Goal: Transaction & Acquisition: Purchase product/service

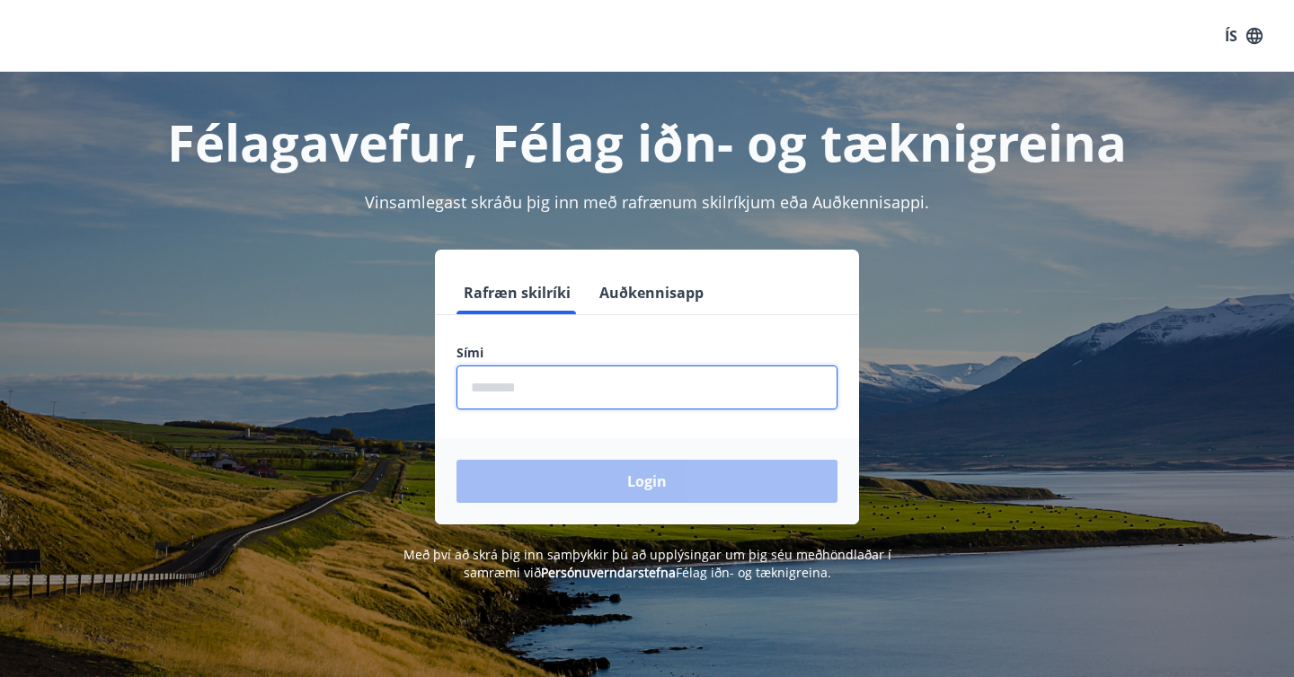
click at [660, 388] on input "phone" at bounding box center [646, 388] width 381 height 44
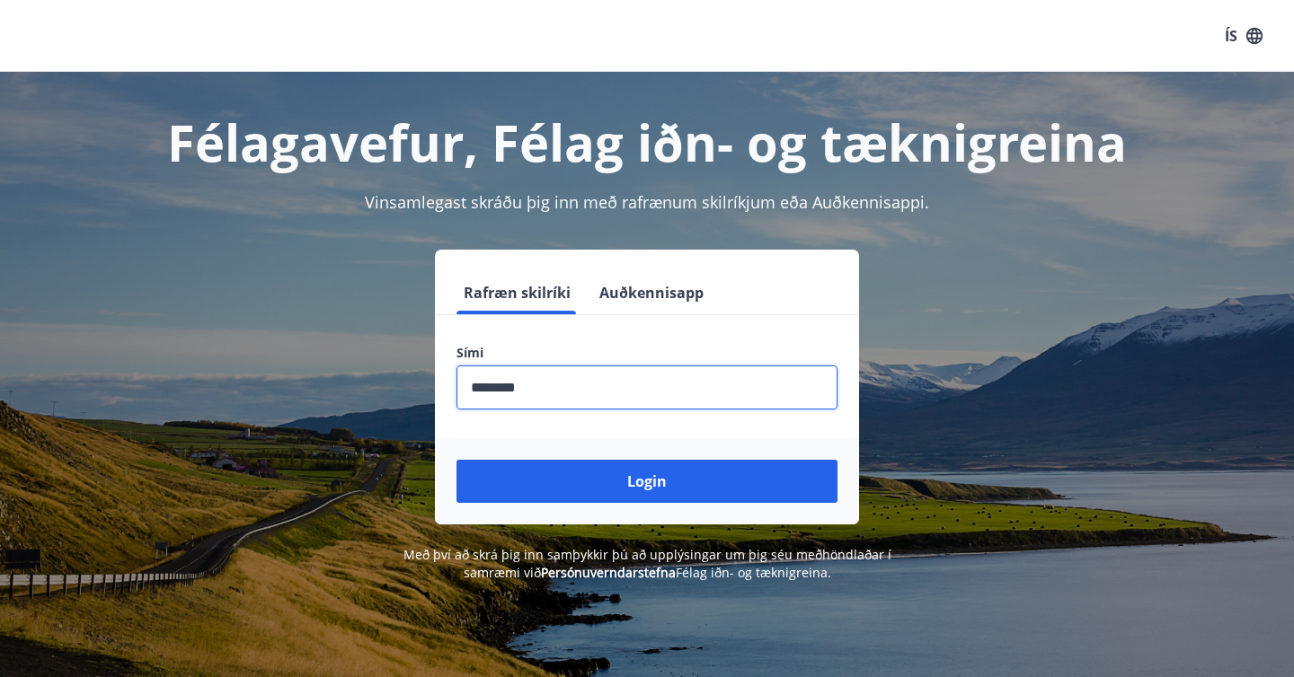
type input "********"
click at [456, 460] on button "Login" at bounding box center [646, 481] width 381 height 43
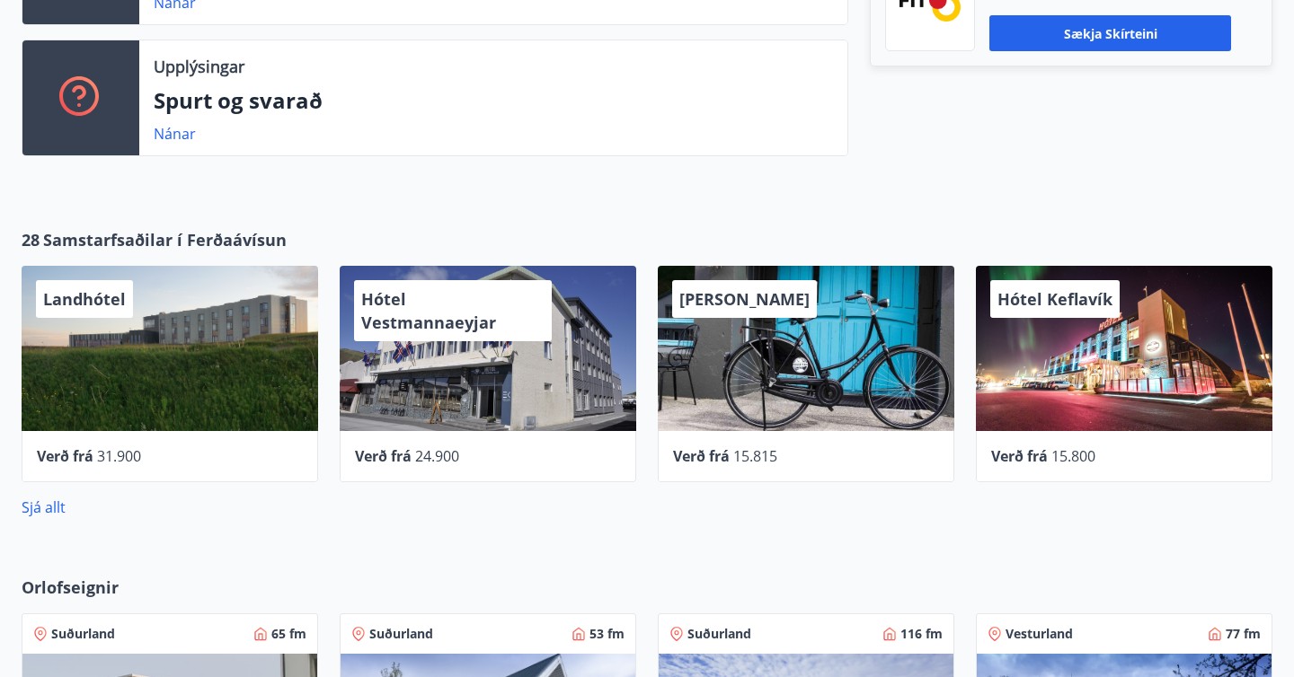
scroll to position [646, 0]
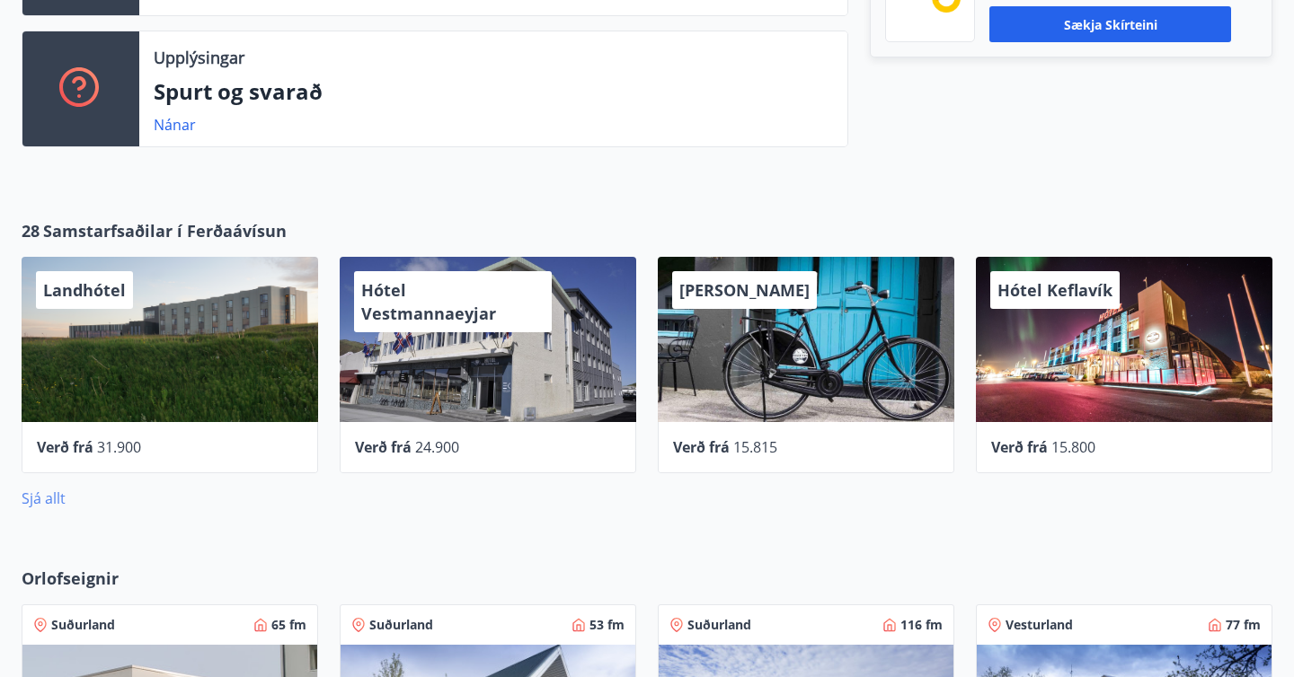
click at [47, 502] on link "Sjá allt" at bounding box center [44, 499] width 44 height 20
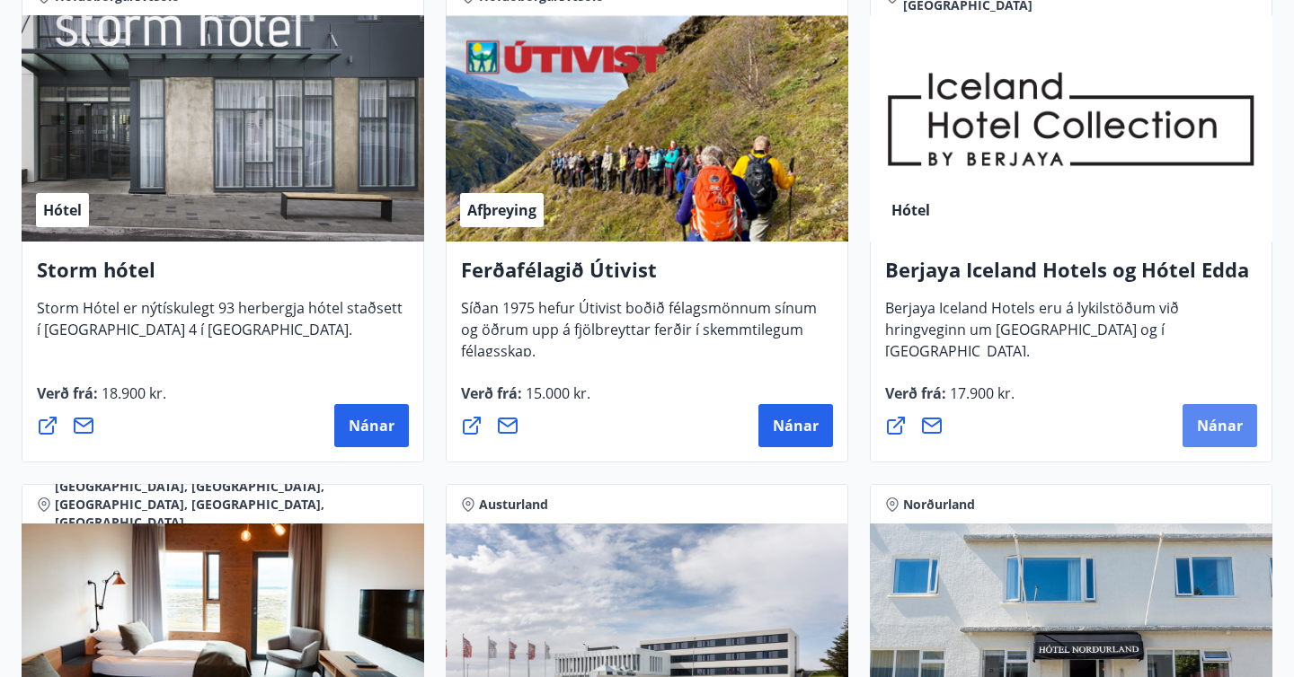
scroll to position [1961, 0]
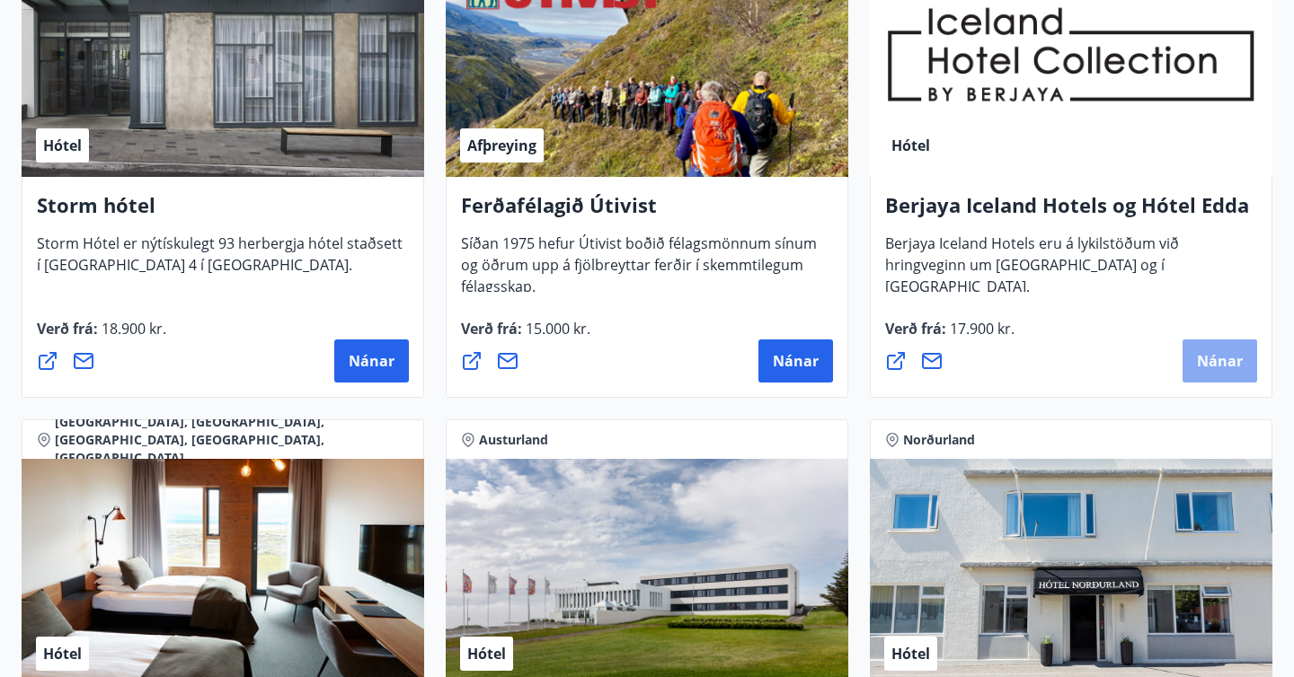
click at [1232, 359] on span "Nánar" at bounding box center [1220, 361] width 46 height 20
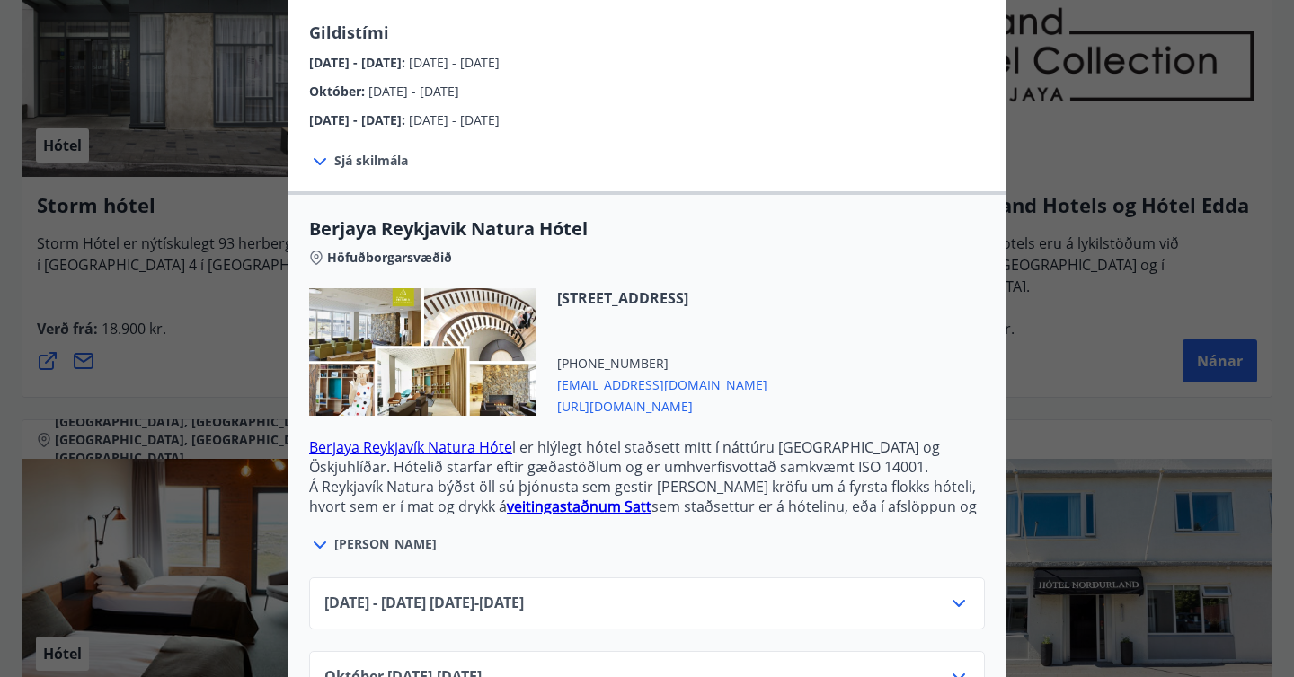
scroll to position [334, 0]
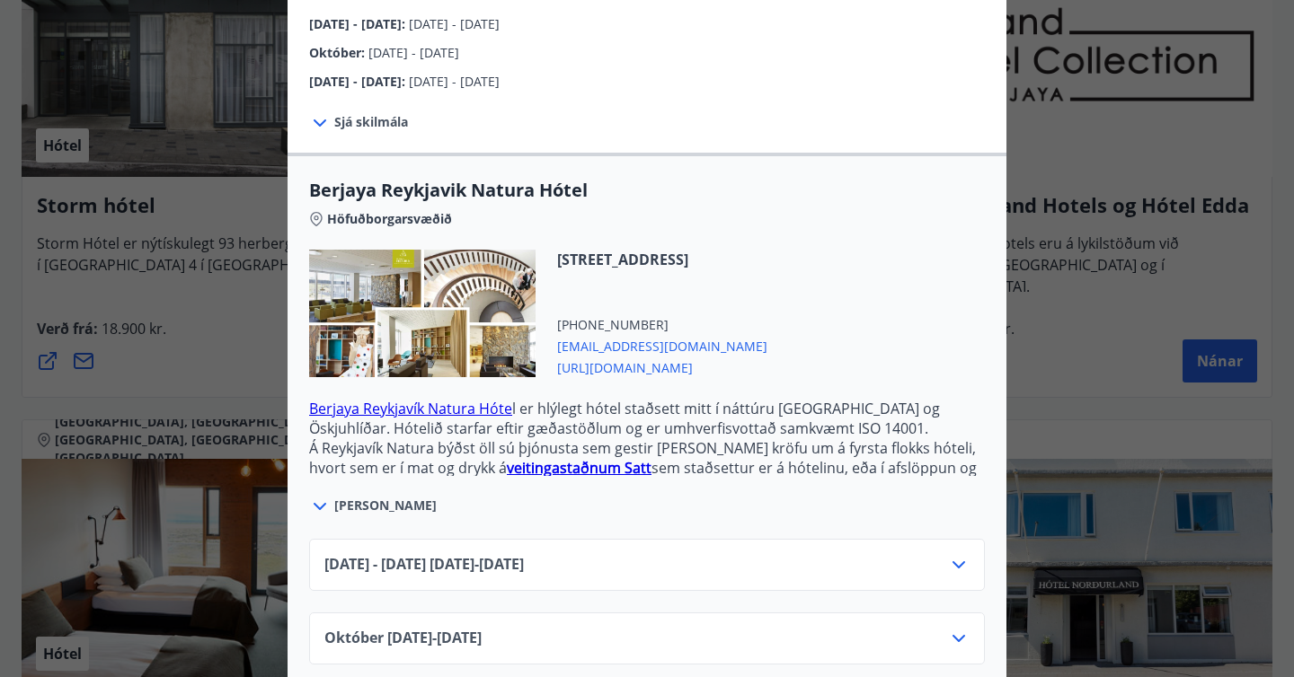
click at [549, 555] on div "Júní 2025 - September 2025 01.06.25 - 30.09.25" at bounding box center [646, 572] width 645 height 36
click at [962, 562] on icon at bounding box center [958, 565] width 13 height 7
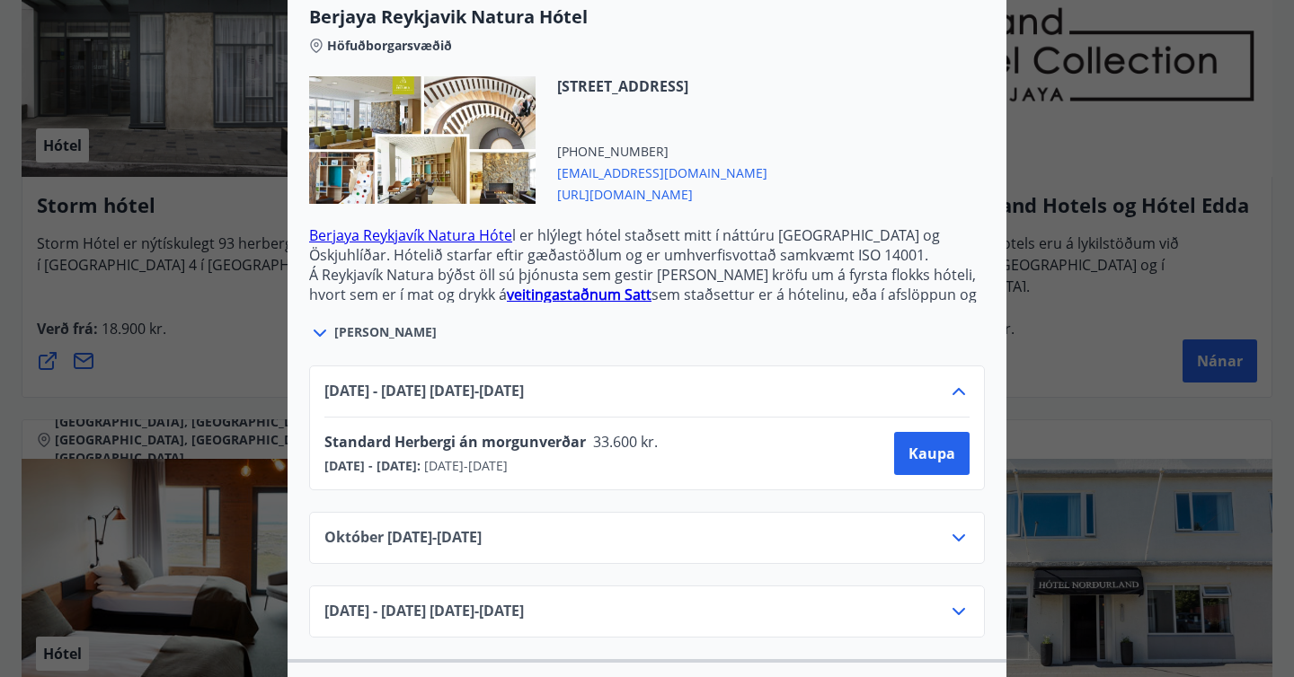
scroll to position [518, 0]
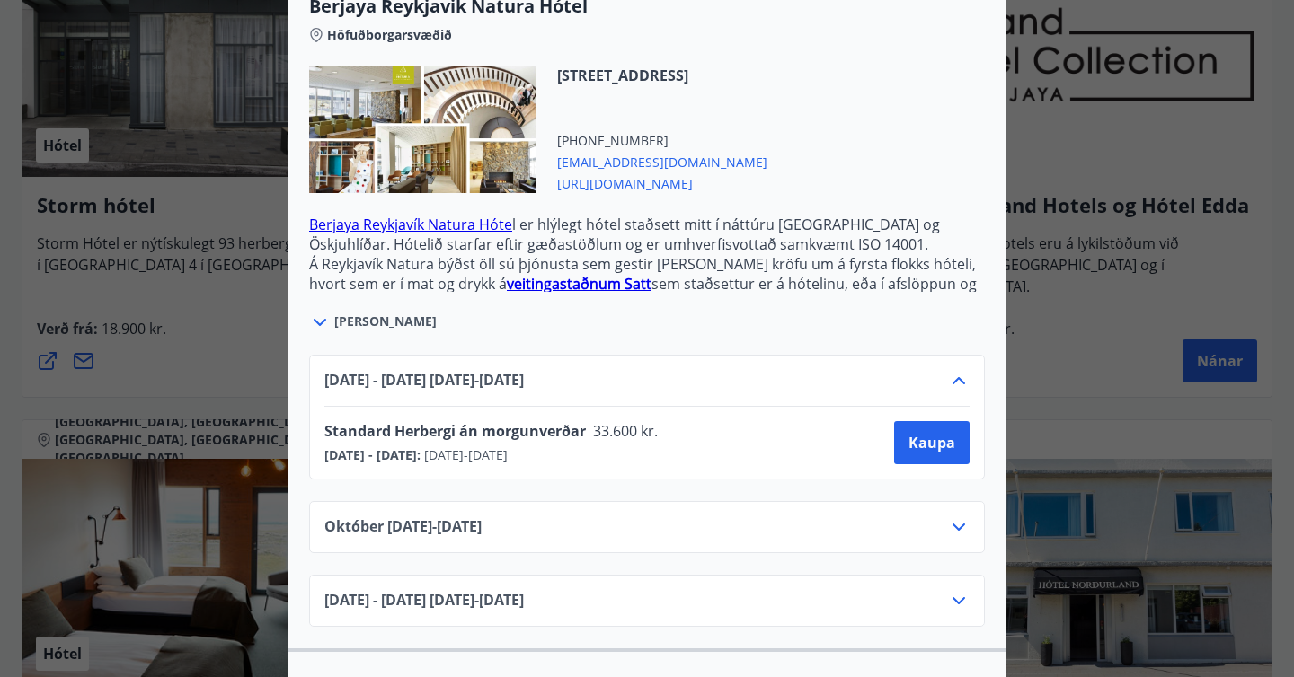
click at [1107, 397] on div "Berjaya Iceland Hotels og Hótel Edda Berjaya Iceland Hotels og Hótel Edda eru h…" at bounding box center [647, 338] width 1294 height 677
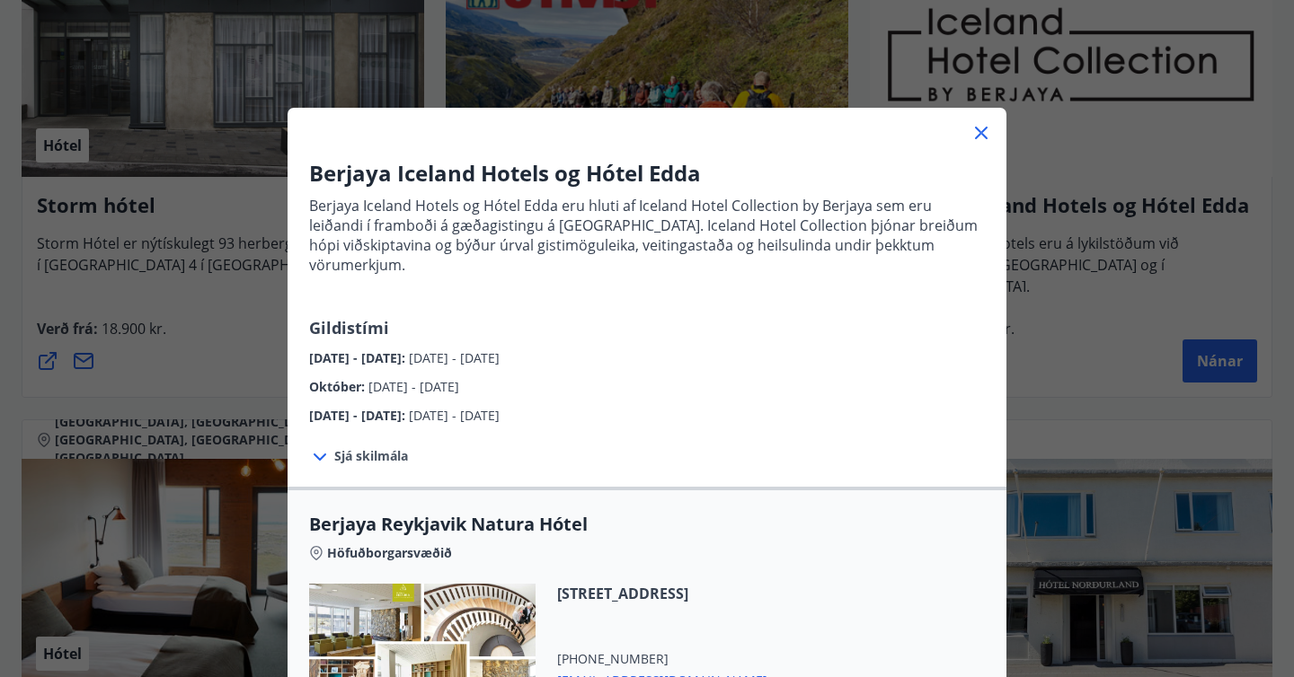
click at [986, 133] on icon at bounding box center [981, 133] width 22 height 22
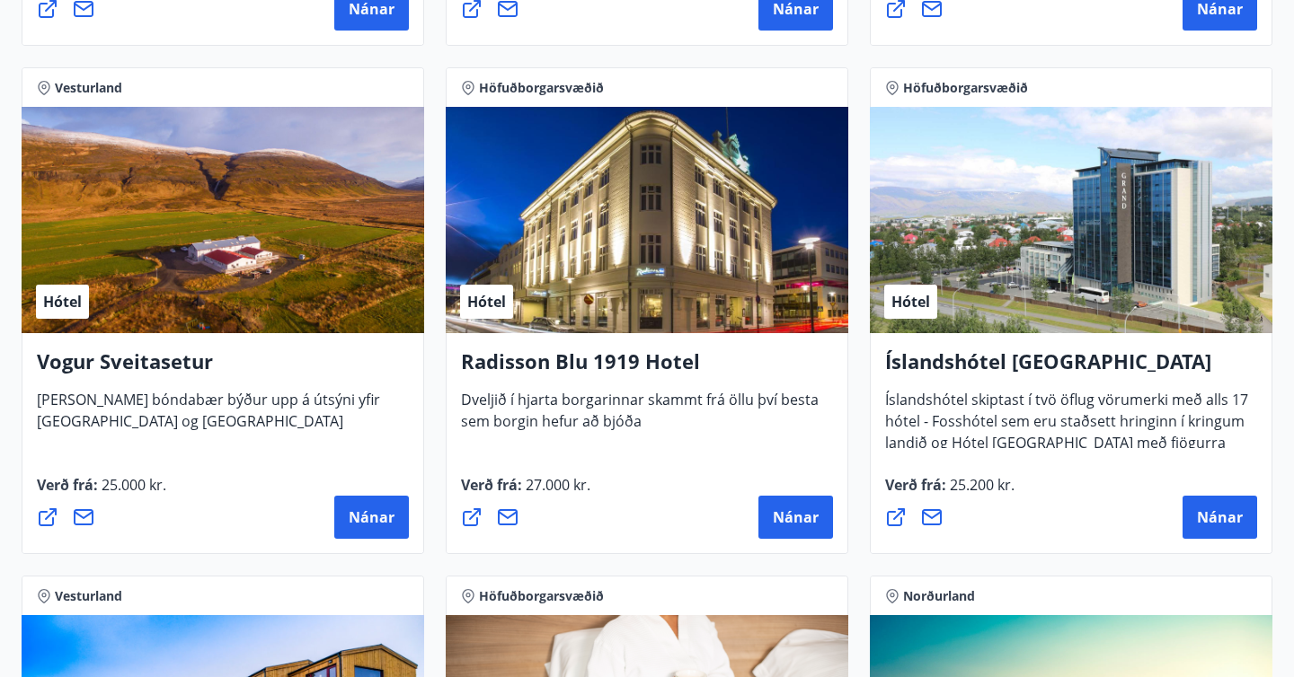
scroll to position [3367, 0]
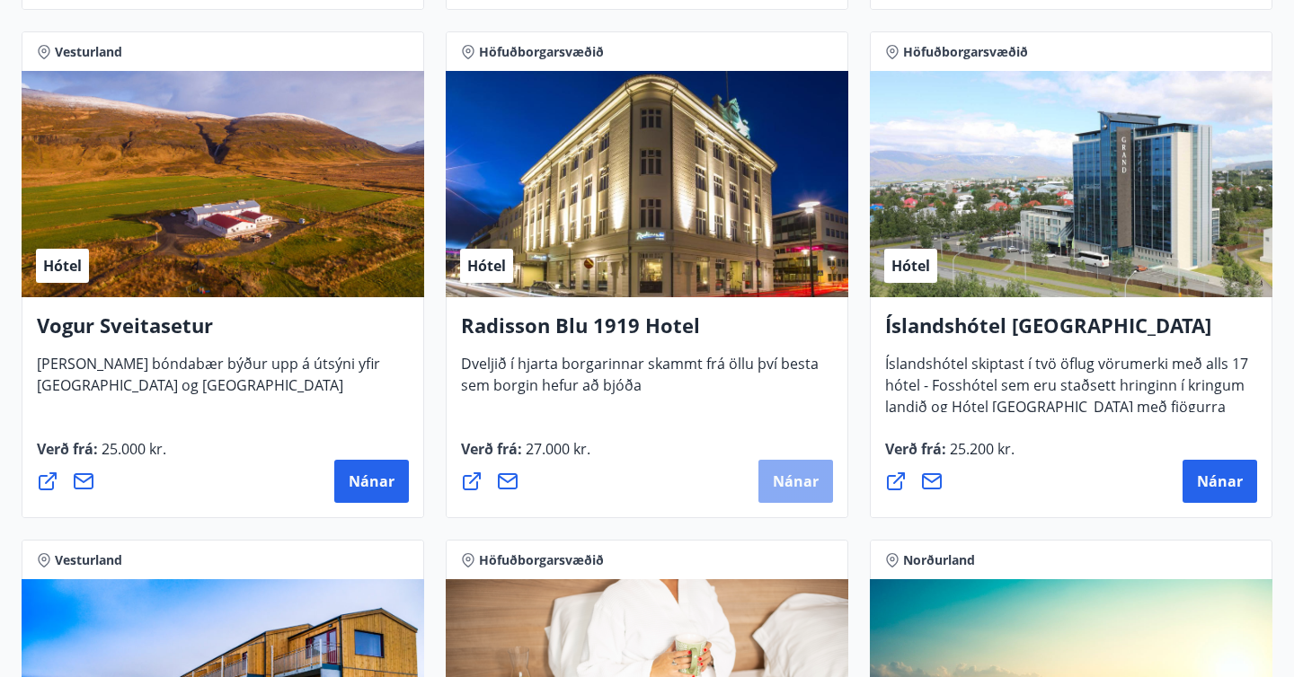
click at [805, 487] on span "Nánar" at bounding box center [796, 482] width 46 height 20
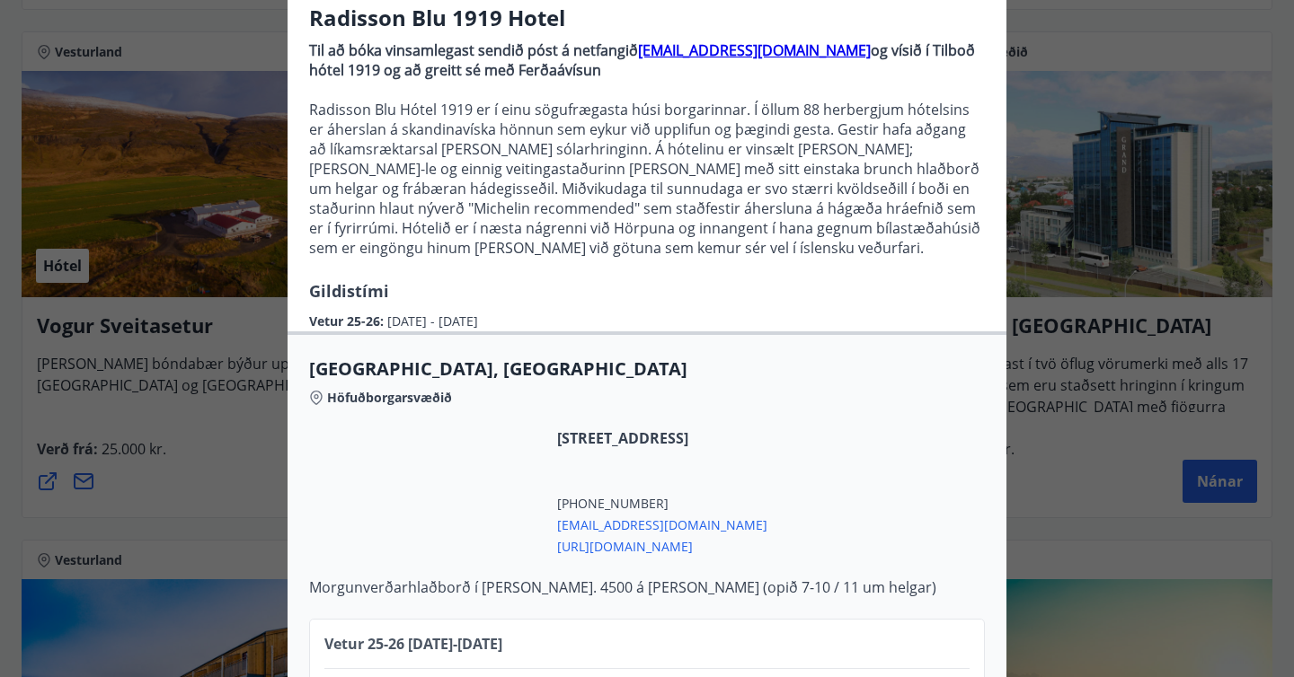
scroll to position [261, 0]
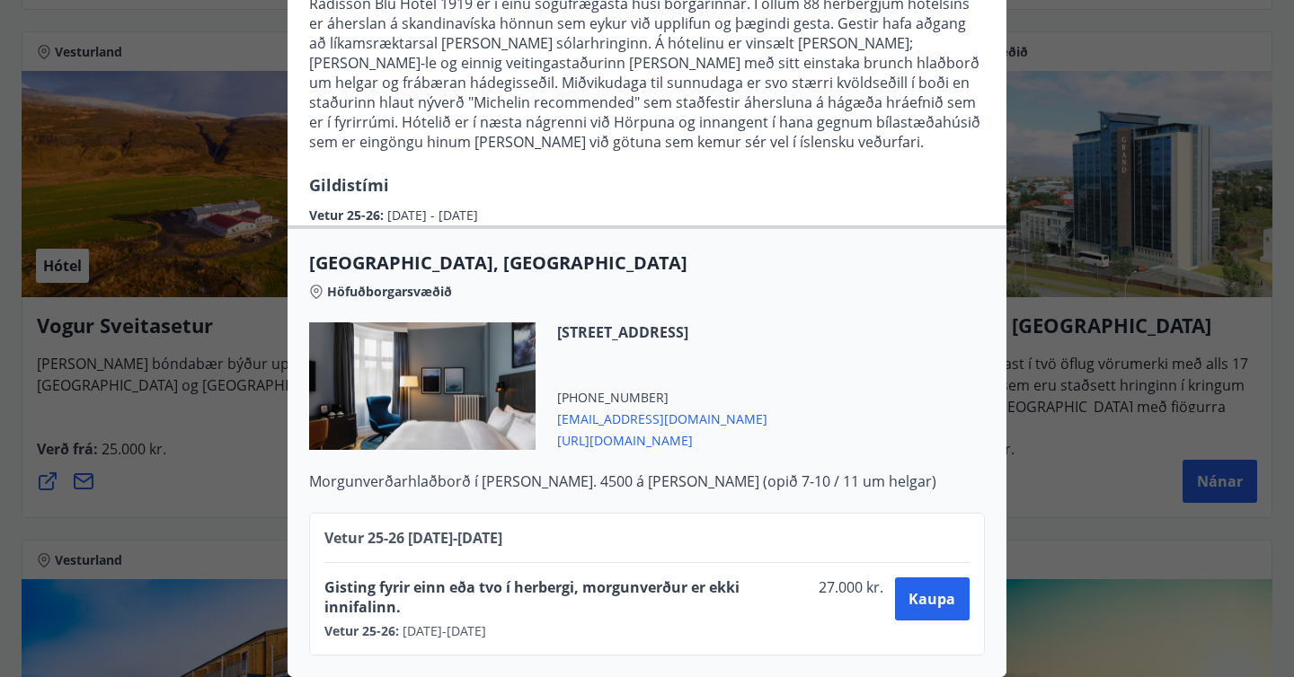
click at [205, 393] on div "Radisson Blu 1919 Hotel Til að bóka vinsamlegast sendið póst á netfangið sales.…" at bounding box center [647, 77] width 1294 height 677
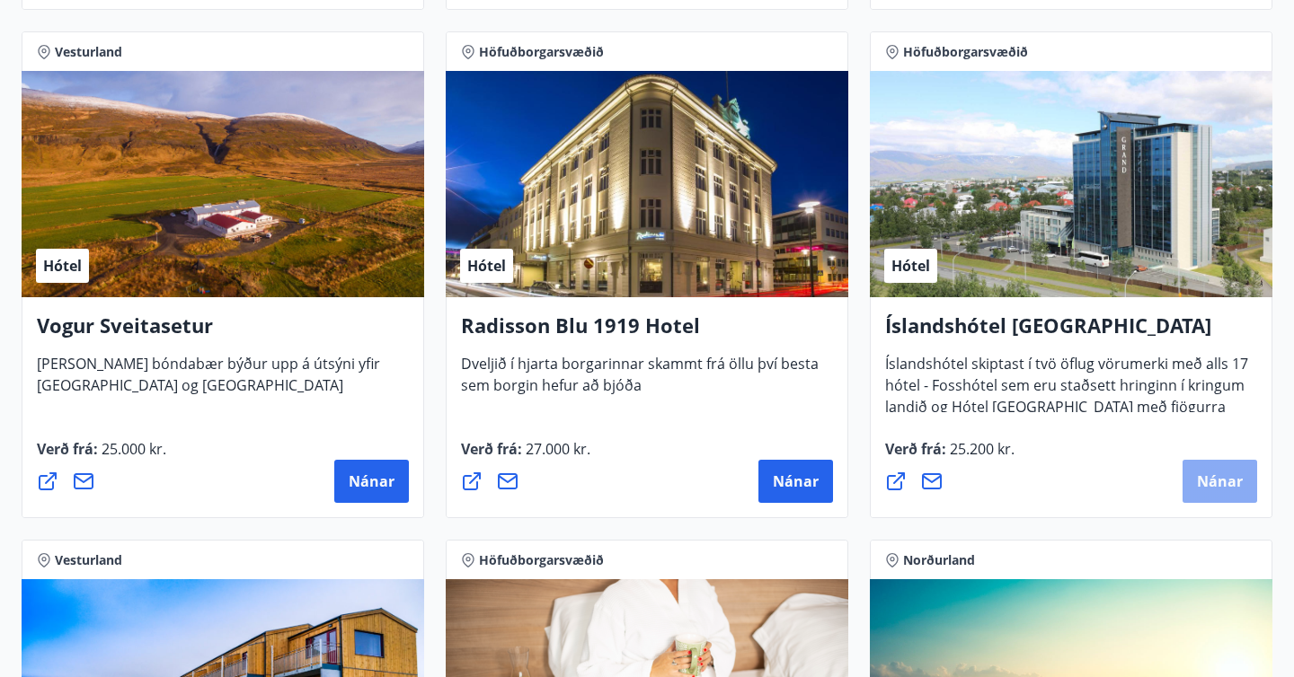
click at [1210, 475] on span "Nánar" at bounding box center [1220, 482] width 46 height 20
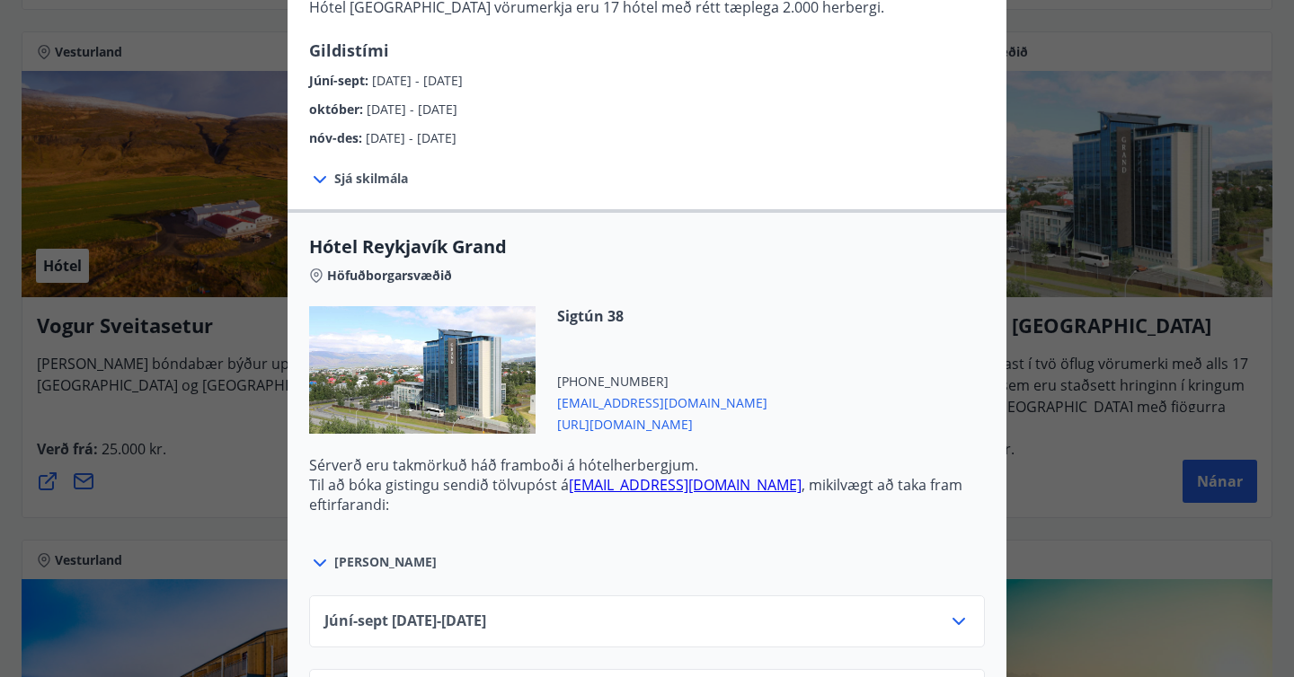
scroll to position [465, 0]
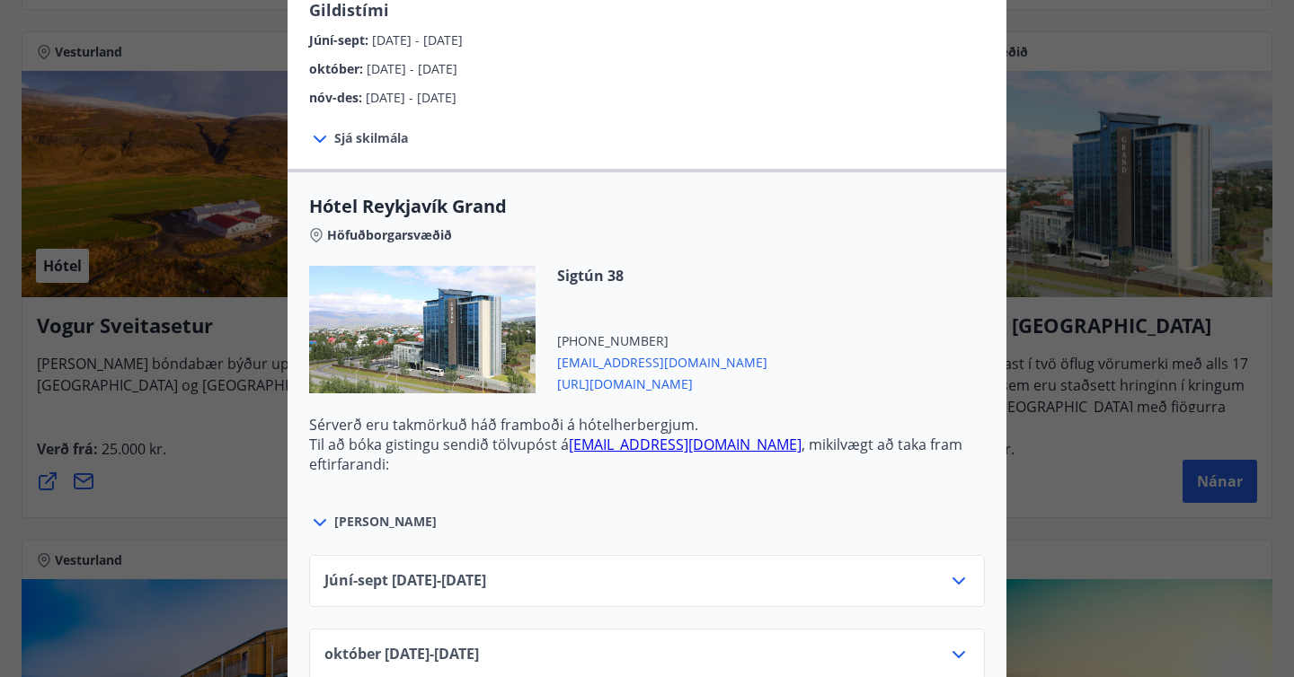
click at [486, 578] on span "Júní-sept 01.06.25 - 30.09.25" at bounding box center [405, 582] width 162 height 22
click at [959, 585] on icon at bounding box center [959, 582] width 22 height 22
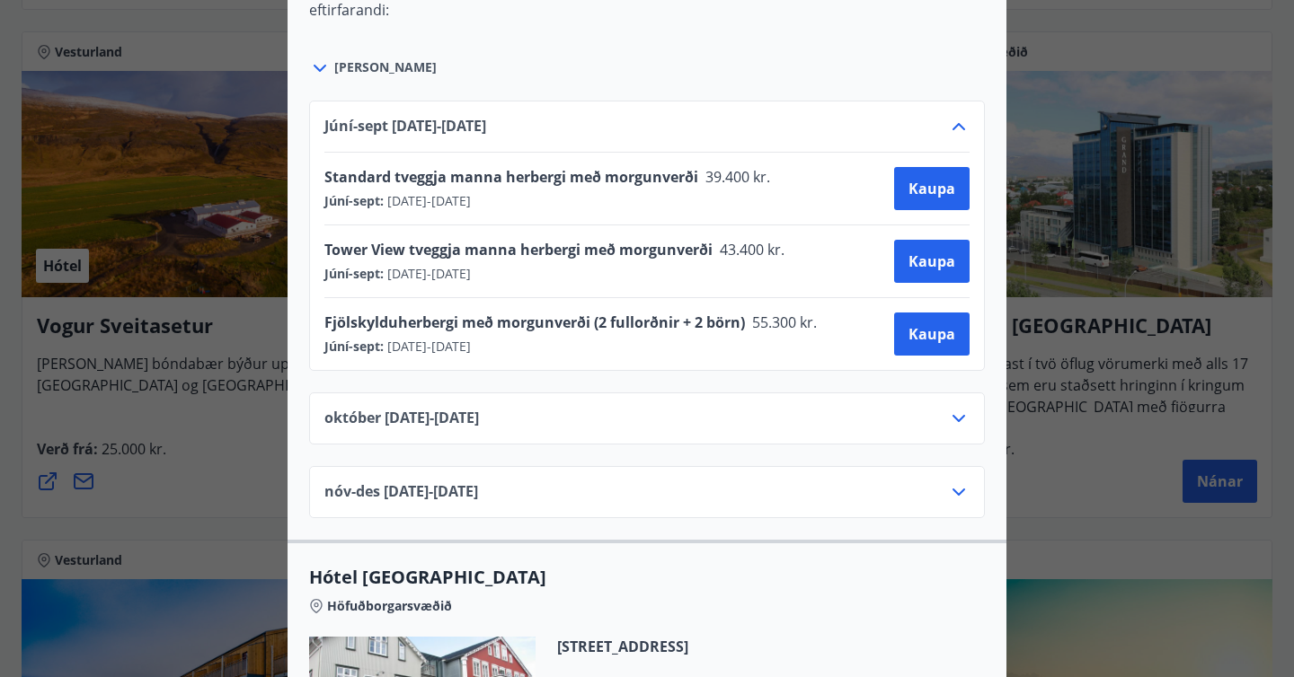
scroll to position [921, 0]
click at [959, 488] on icon at bounding box center [959, 492] width 22 height 22
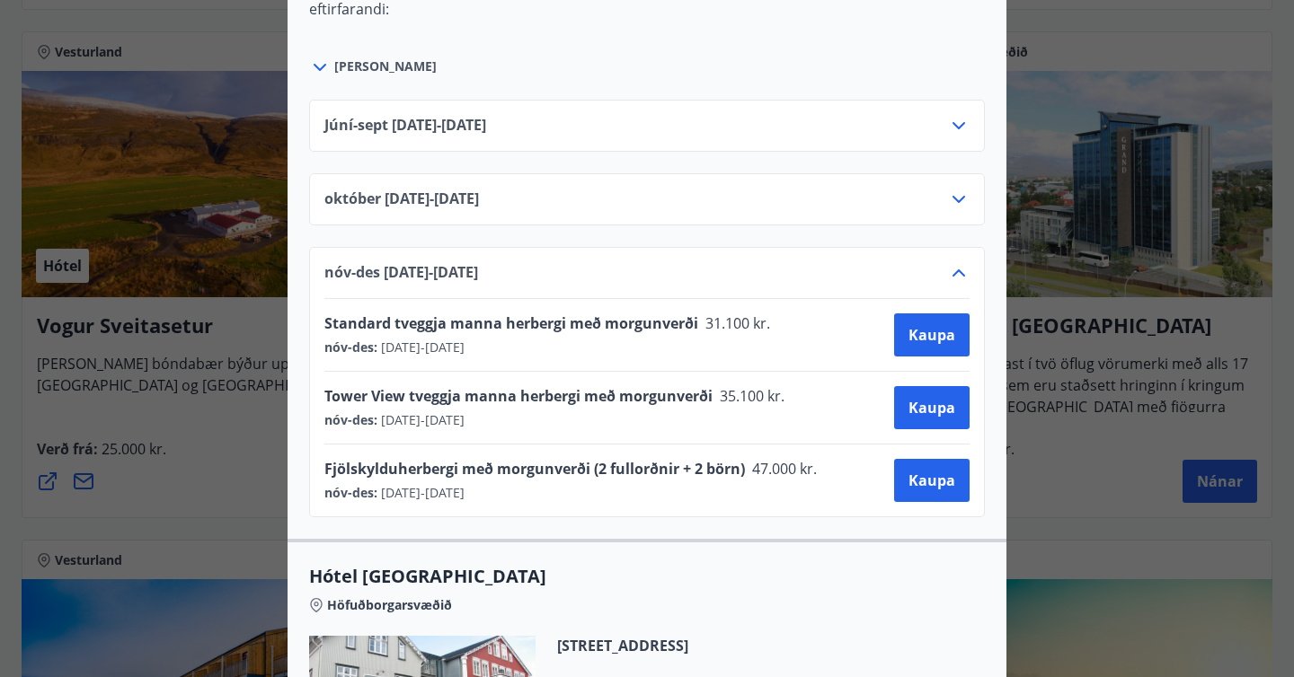
click at [1097, 441] on div "Íslandshótel Reykjavík Ekki er hægt að nýta Ferðaávísun fyrir bókanir sem eru g…" at bounding box center [647, 338] width 1294 height 677
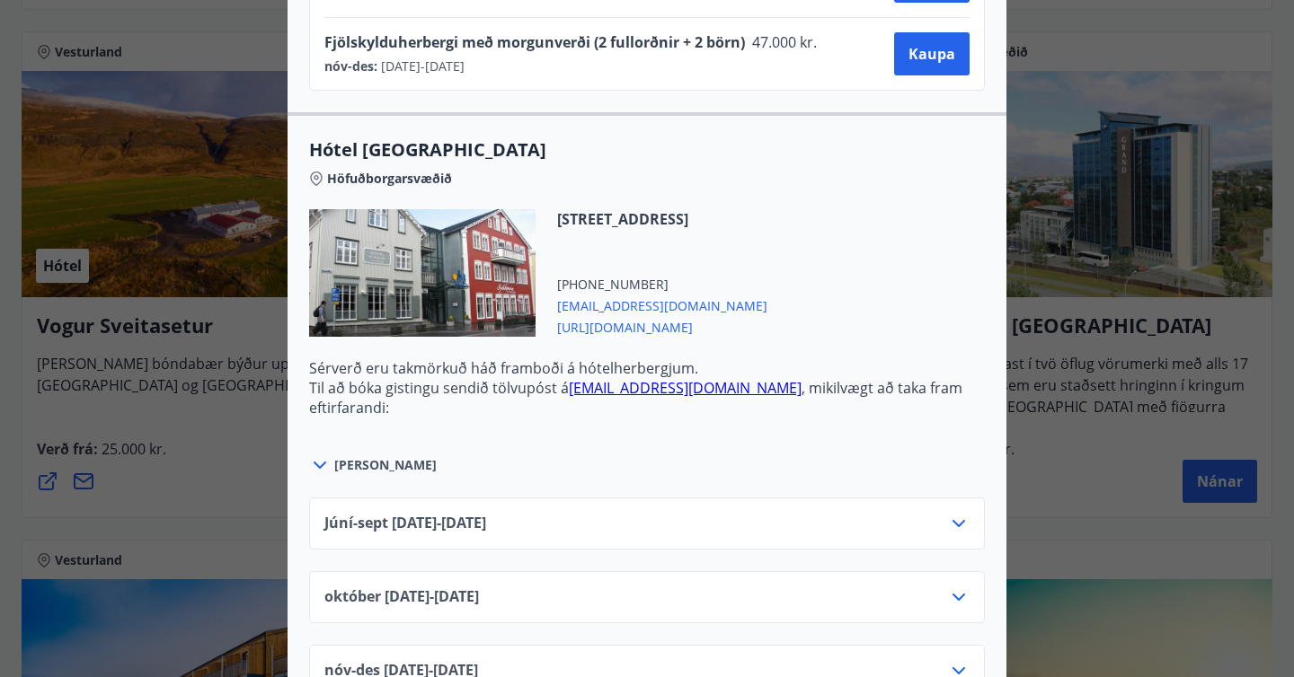
scroll to position [1394, 0]
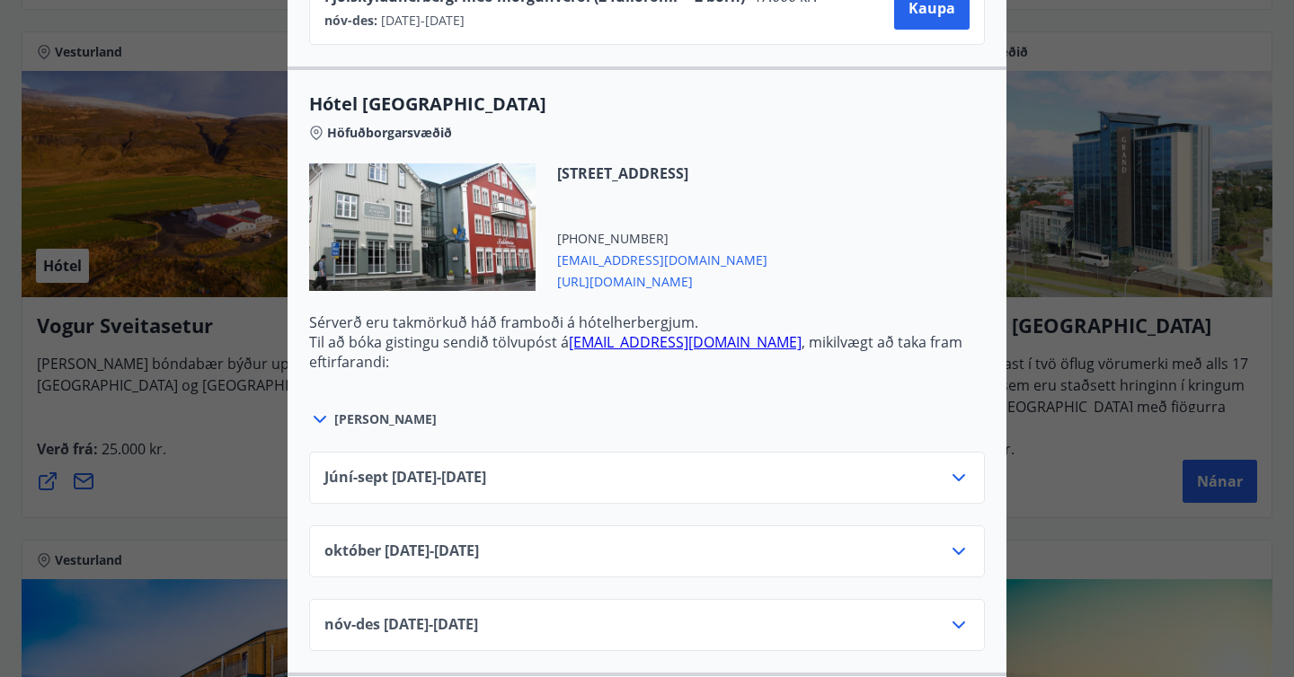
click at [965, 479] on icon at bounding box center [959, 478] width 22 height 22
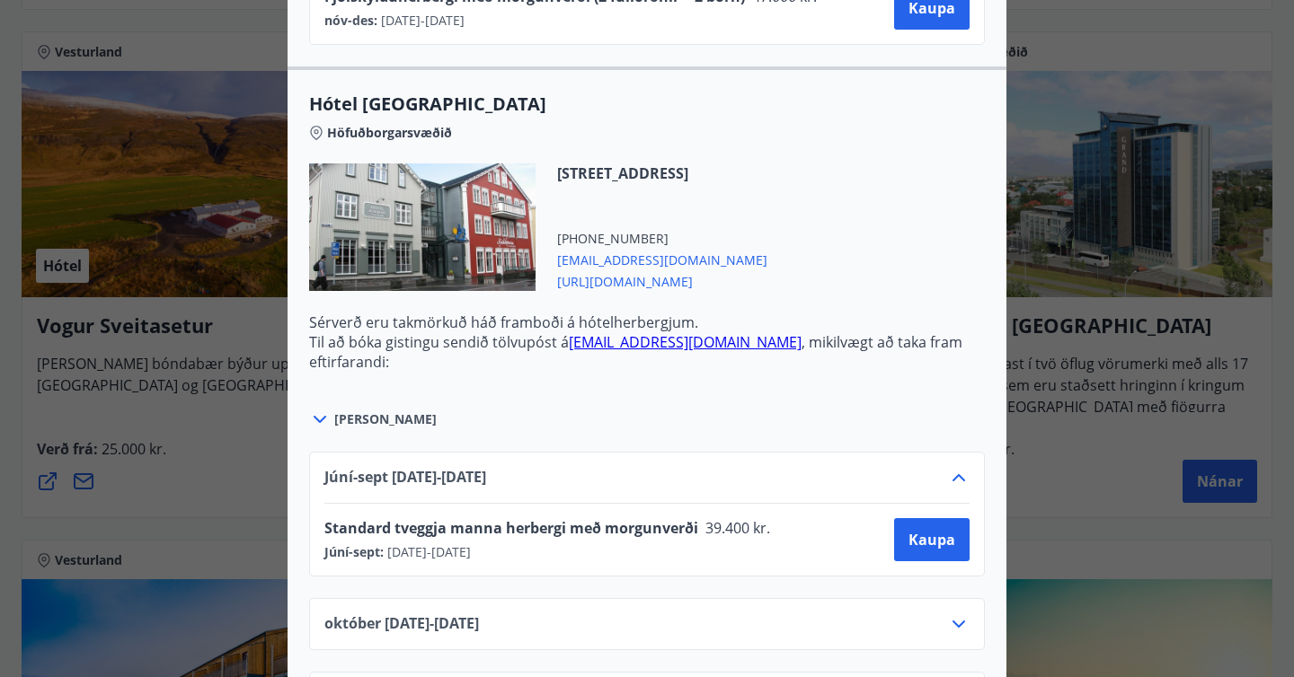
click at [965, 479] on icon at bounding box center [959, 478] width 22 height 22
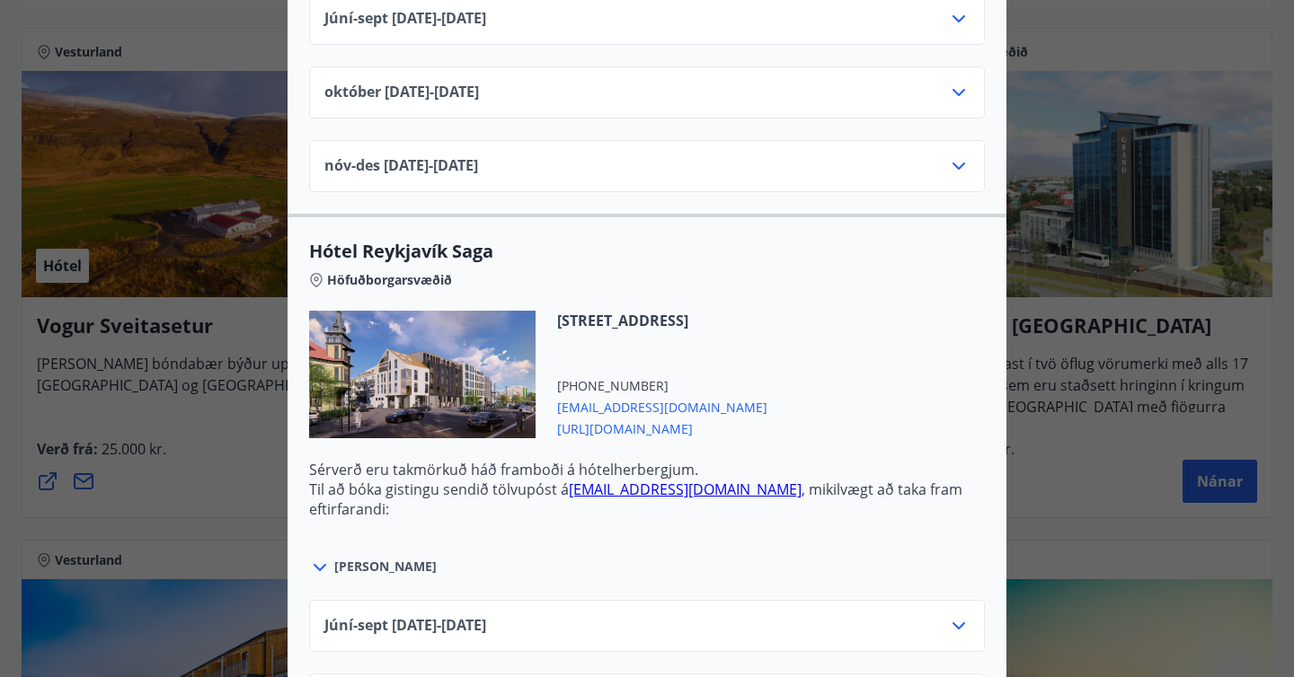
scroll to position [1883, 0]
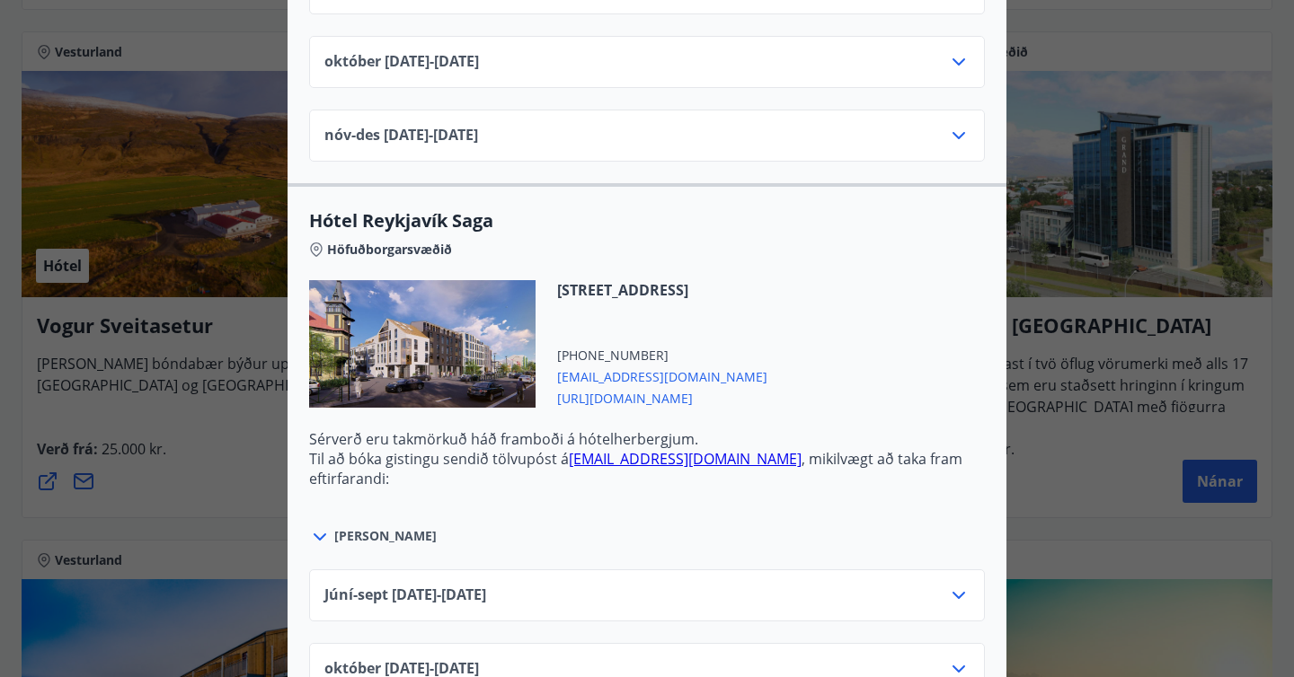
click at [1144, 459] on div "Íslandshótel Reykjavík Ekki er hægt að nýta Ferðaávísun fyrir bókanir sem eru g…" at bounding box center [647, 338] width 1294 height 677
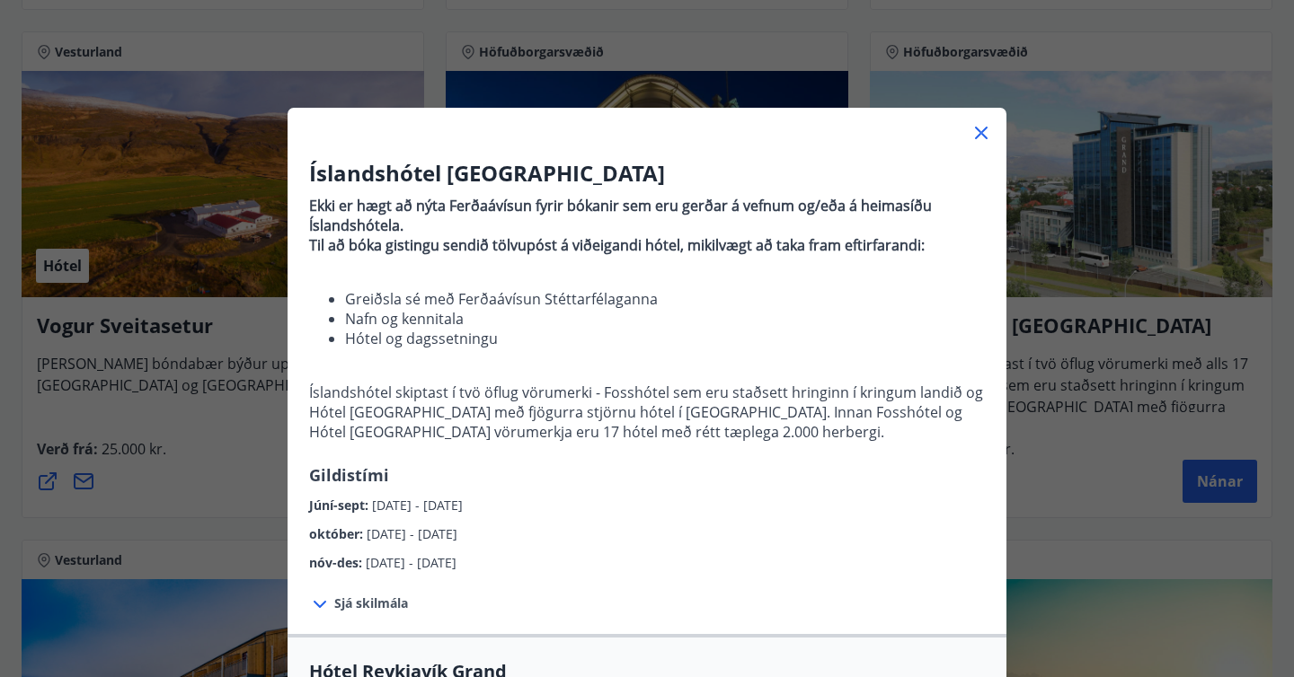
click at [1022, 438] on div "Íslandshótel Reykjavík Ekki er hægt að nýta Ferðaávísun fyrir bókanir sem eru g…" at bounding box center [647, 338] width 1294 height 677
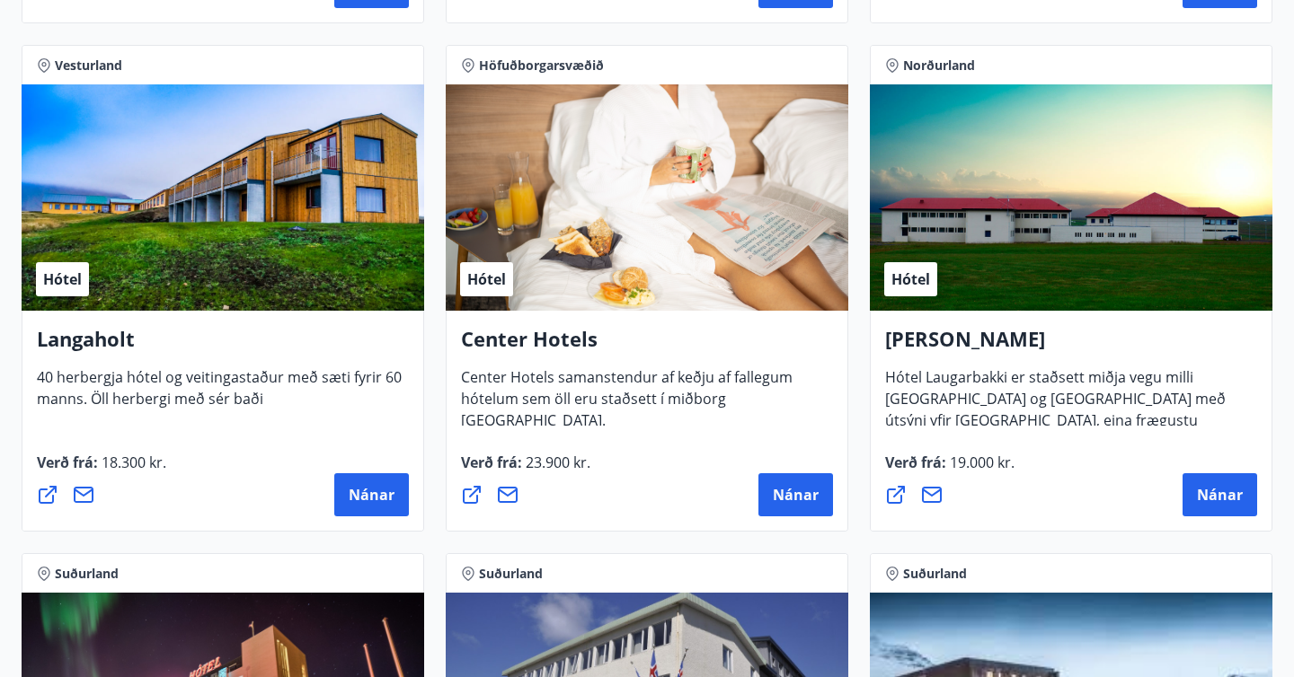
scroll to position [3884, 0]
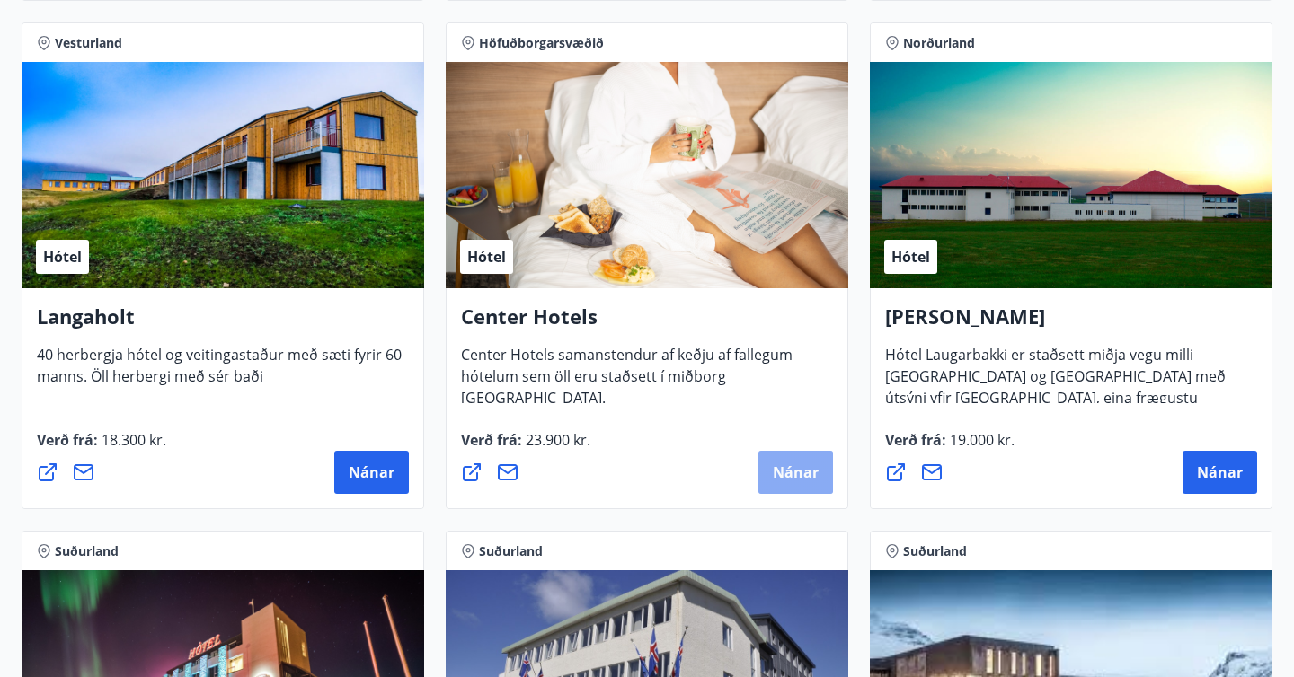
click at [772, 472] on button "Nánar" at bounding box center [795, 472] width 75 height 43
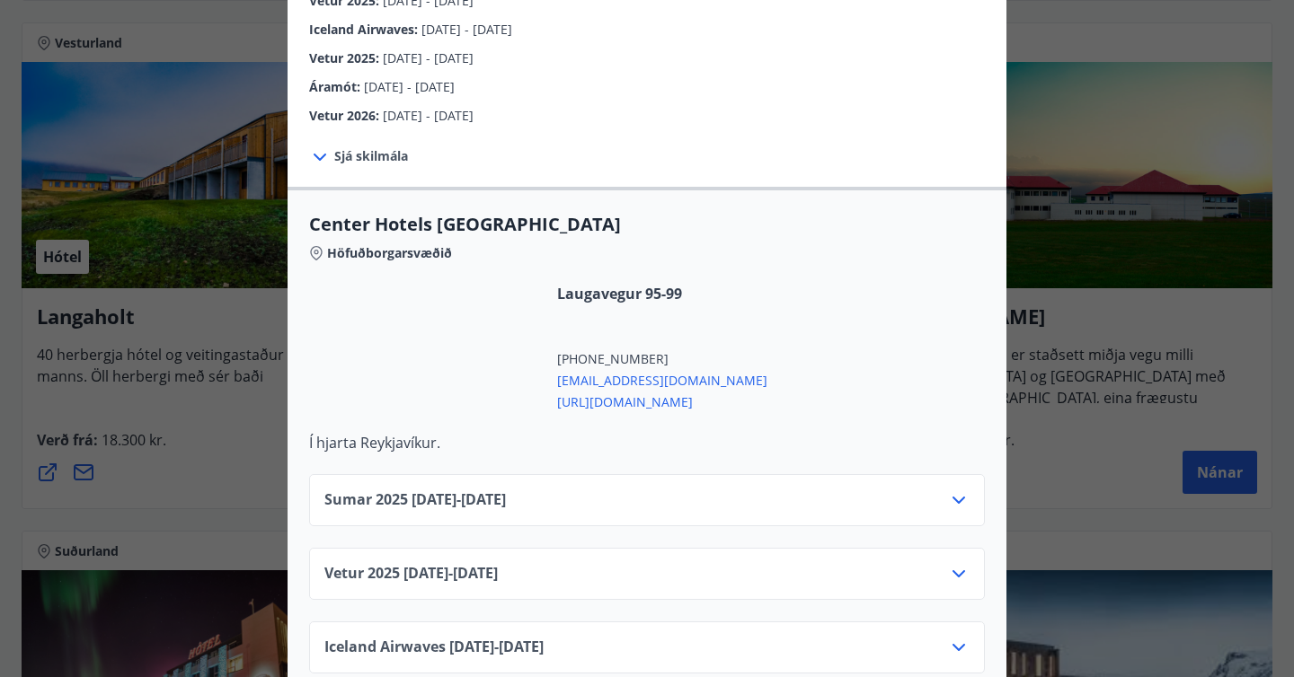
scroll to position [500, 0]
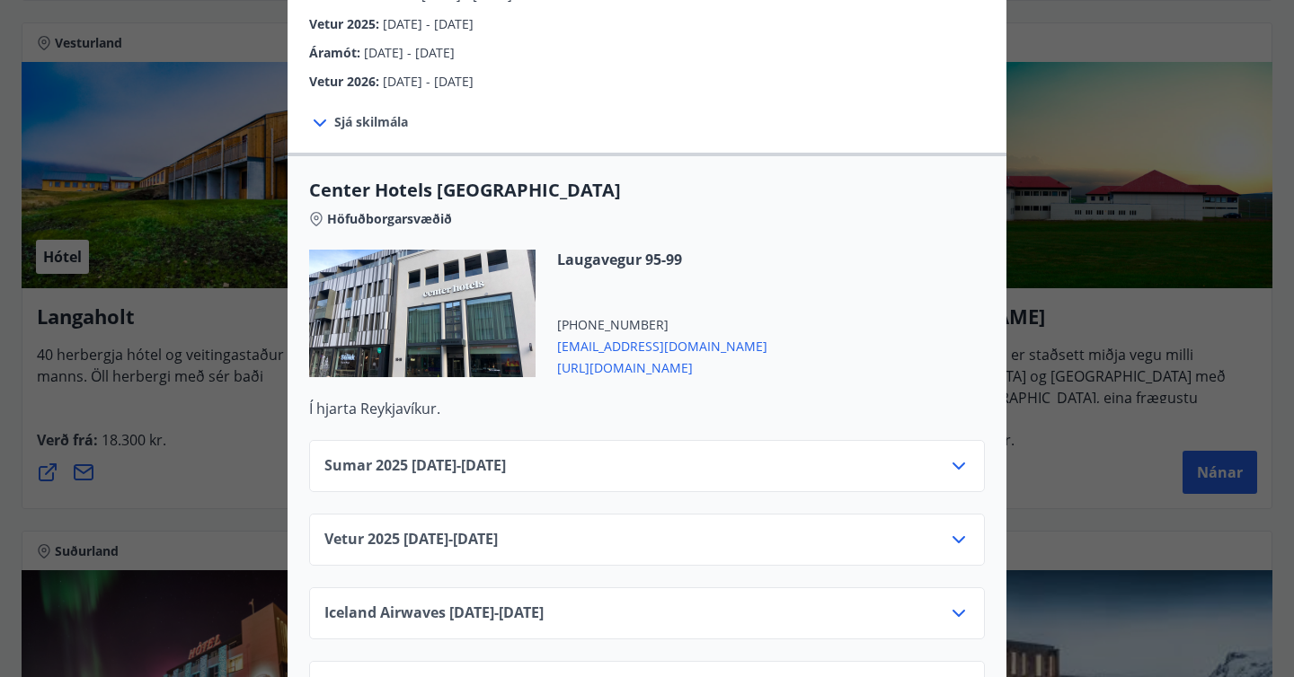
click at [956, 456] on icon at bounding box center [959, 467] width 22 height 22
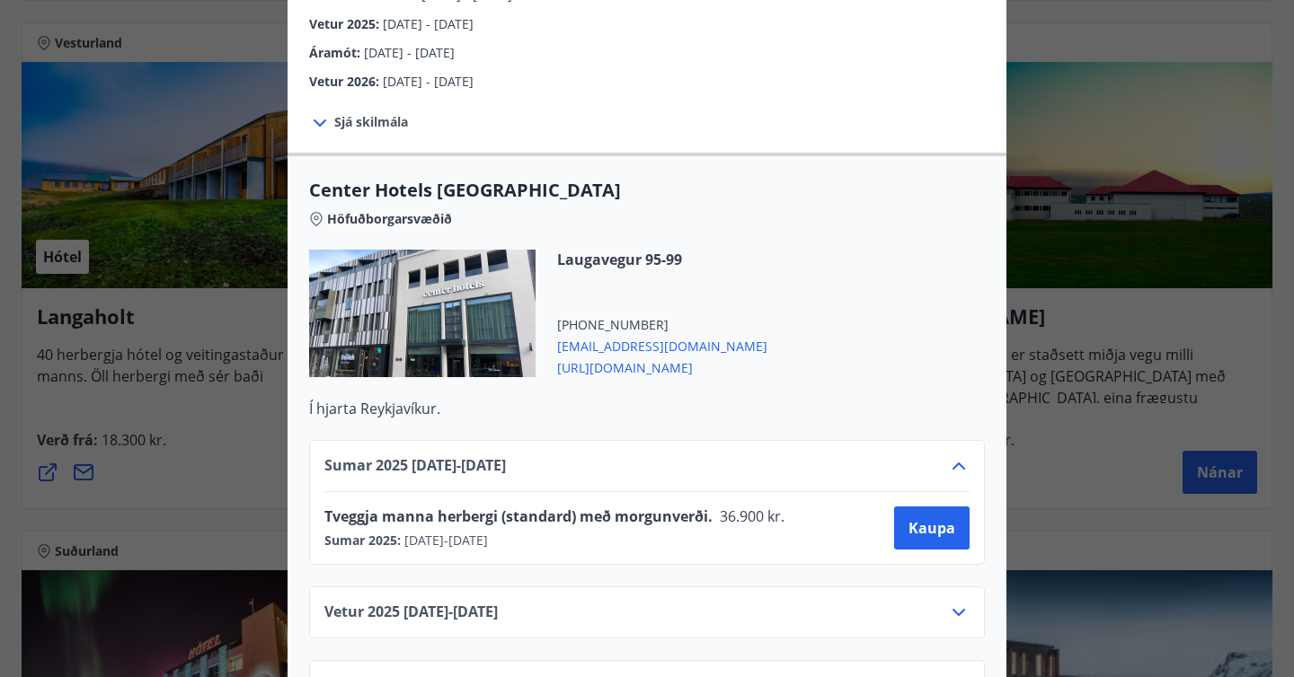
click at [956, 456] on icon at bounding box center [959, 467] width 22 height 22
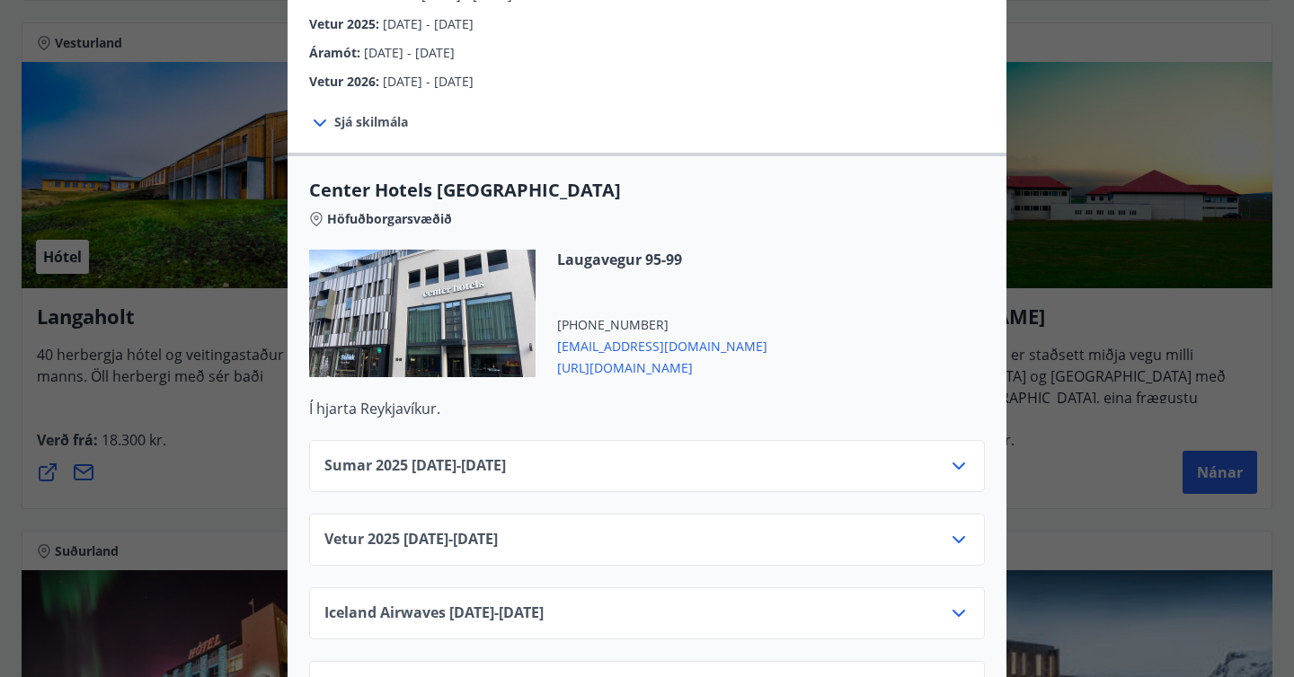
click at [1073, 452] on div "Center Hotels Verð er með morgunverði inniföldum og miðast við Standard Double/…" at bounding box center [647, 338] width 1294 height 677
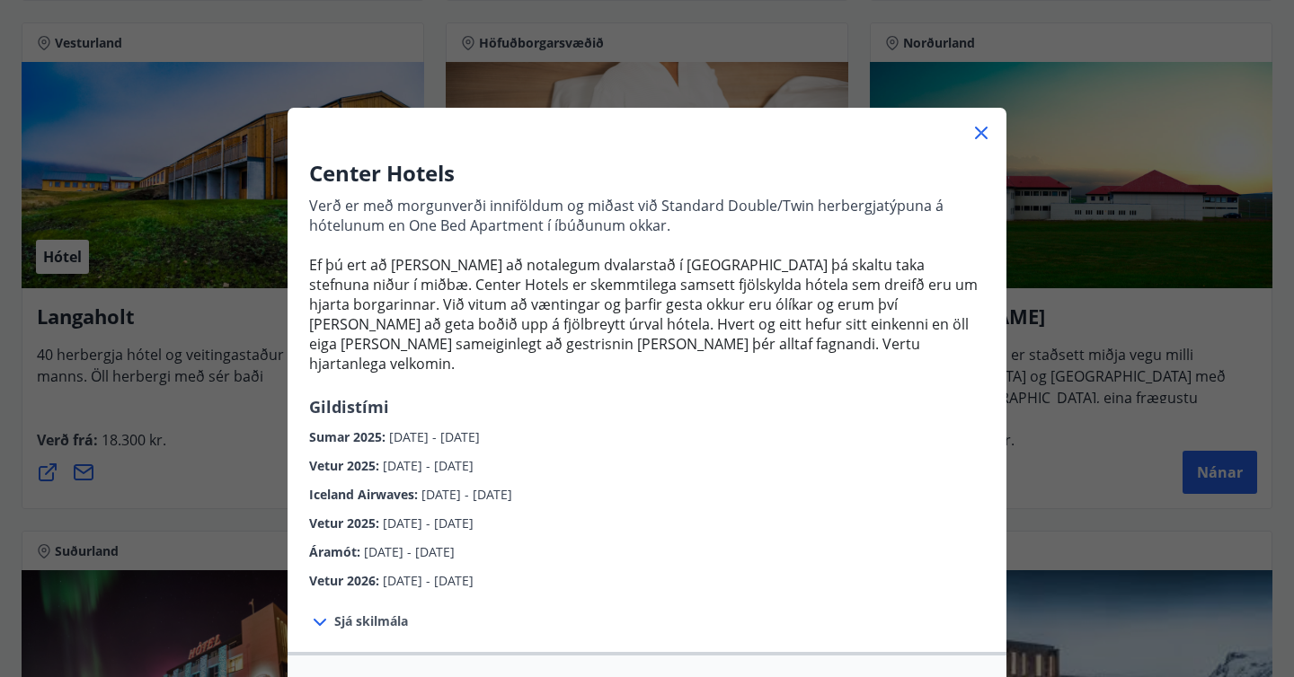
click at [984, 127] on icon at bounding box center [981, 133] width 22 height 22
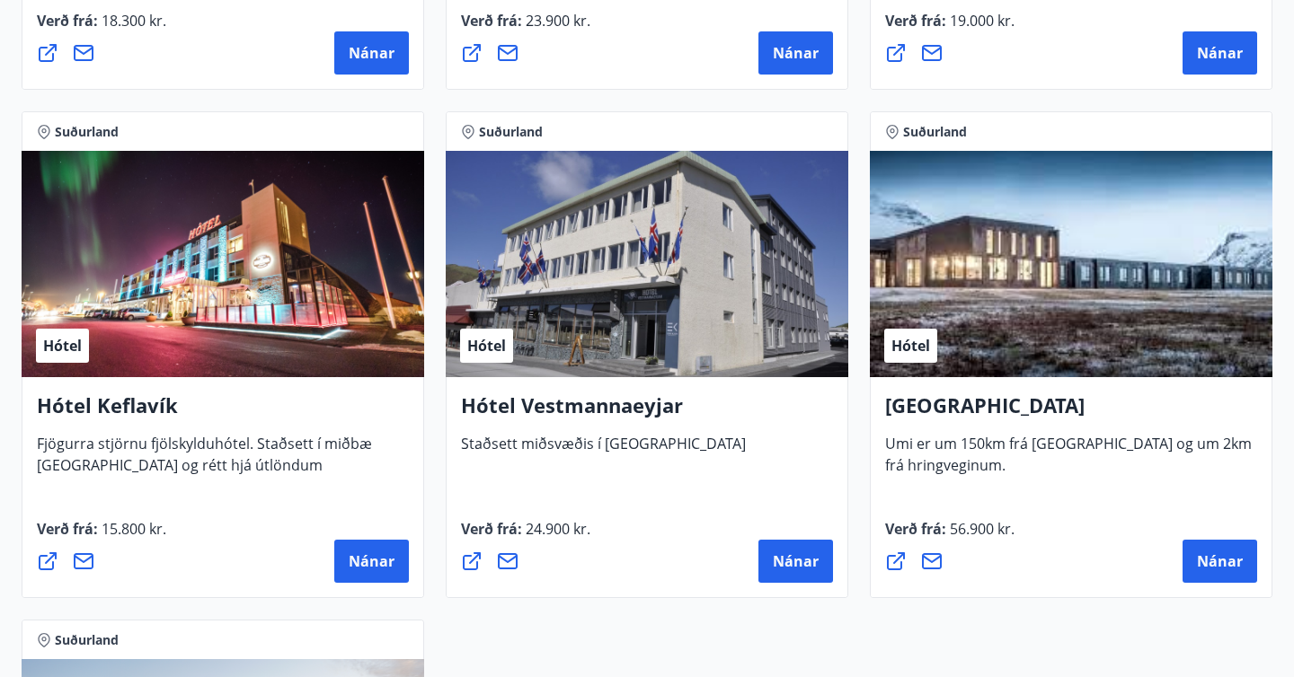
scroll to position [4330, 0]
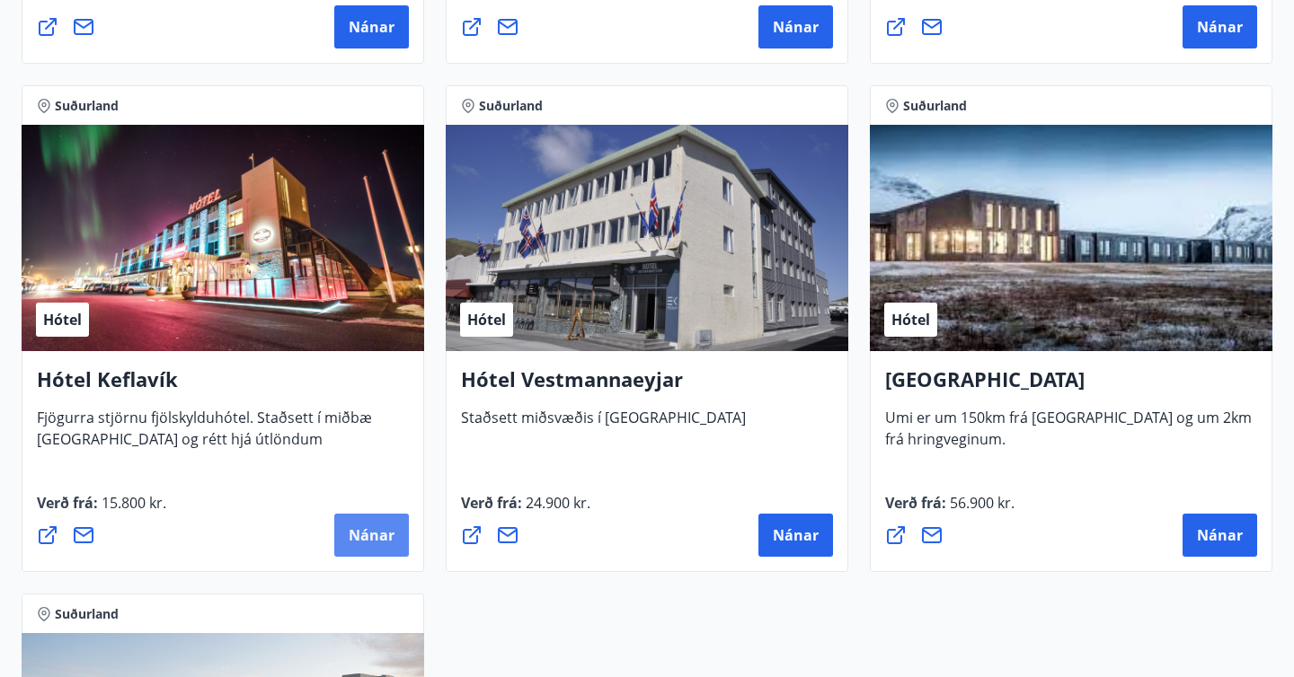
click at [372, 537] on span "Nánar" at bounding box center [372, 536] width 46 height 20
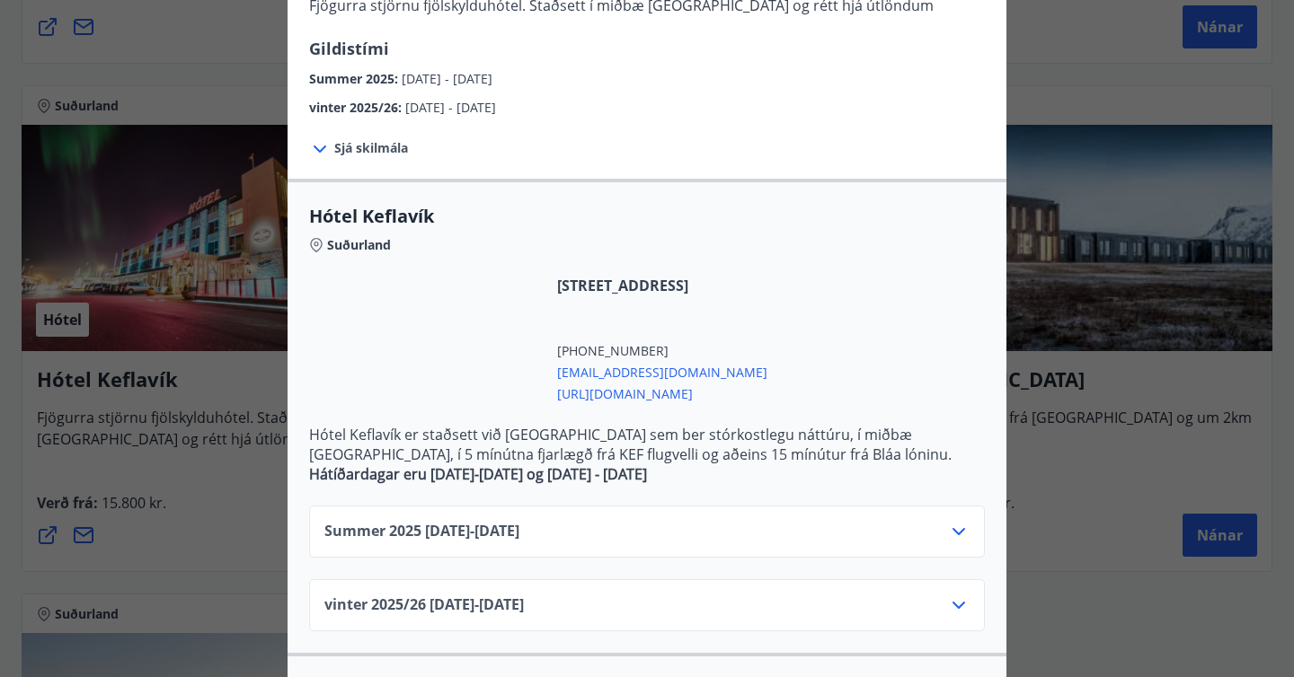
scroll to position [249, 0]
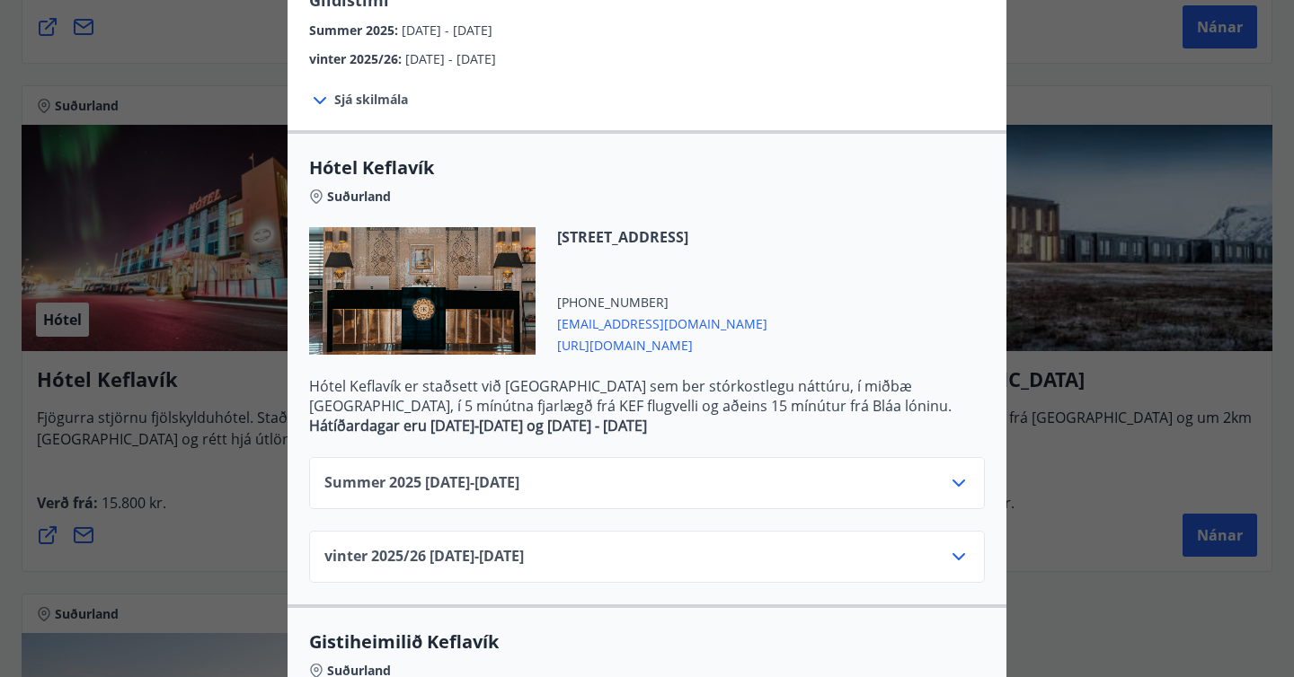
click at [770, 489] on div "Summer 2025 01.06.25 - 31.10.25" at bounding box center [646, 491] width 645 height 36
click at [977, 481] on div "Summer 2025 01.06.25 - 31.10.25" at bounding box center [647, 483] width 676 height 52
click at [957, 481] on icon at bounding box center [959, 484] width 22 height 22
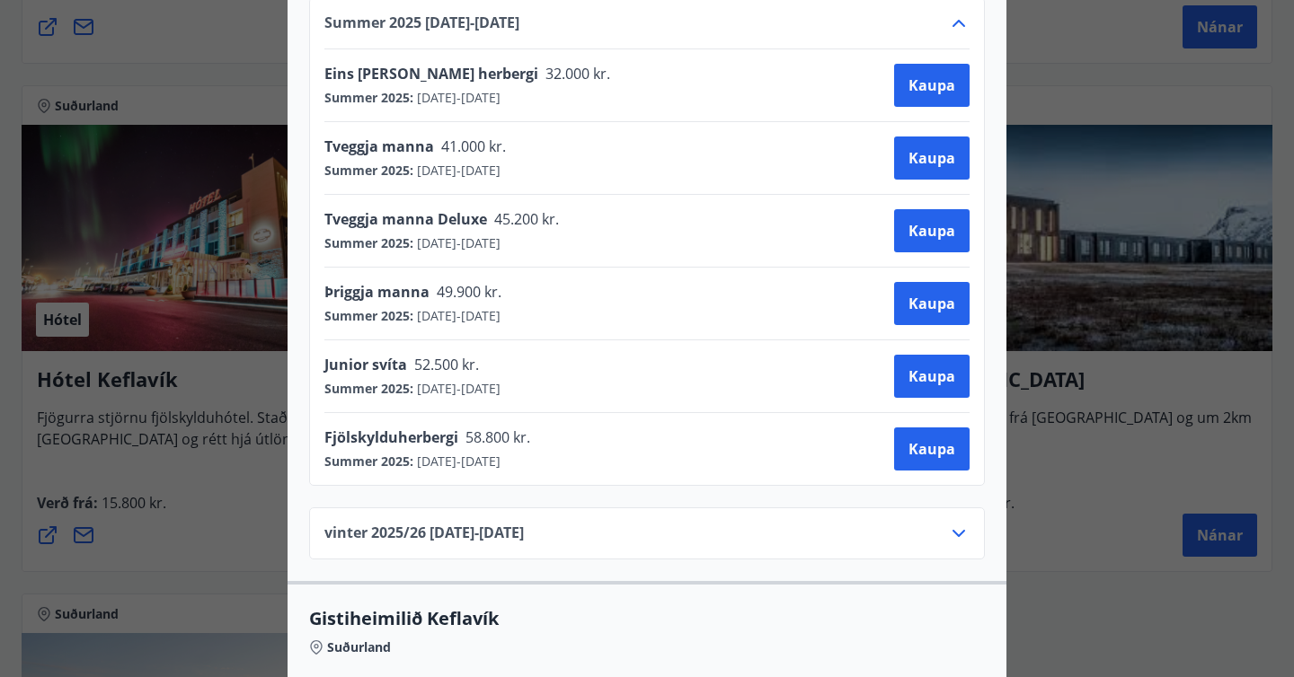
scroll to position [711, 0]
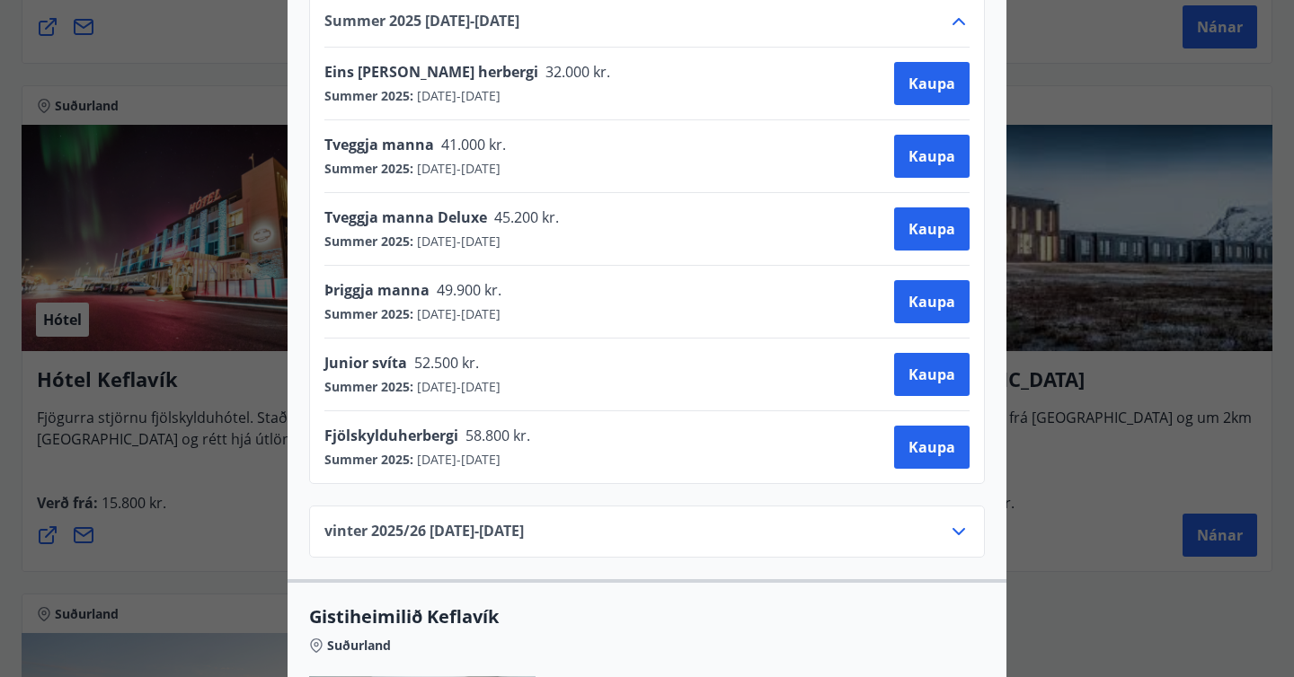
click at [960, 534] on icon at bounding box center [958, 531] width 13 height 7
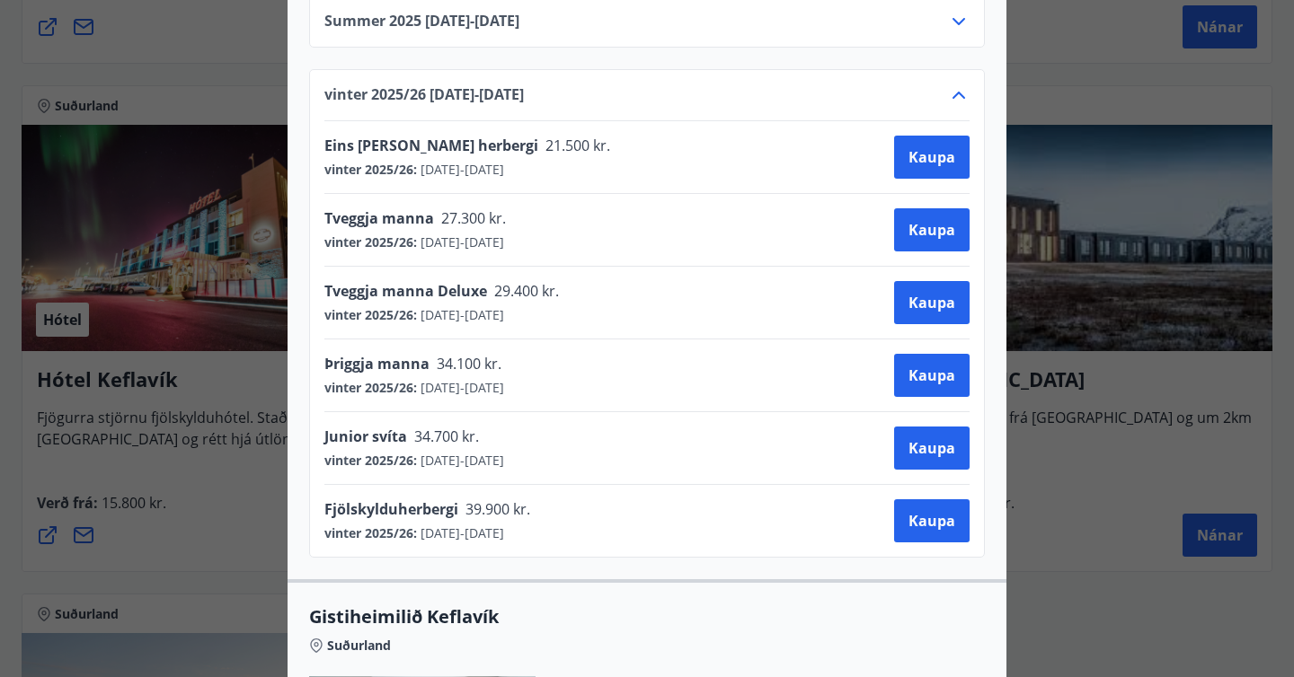
click at [1030, 525] on div "Hótel Keflavík Fjögurra stjörnu fjölskylduhótel. Staðsett í miðbæ Keflavíkur og…" at bounding box center [647, 338] width 1294 height 677
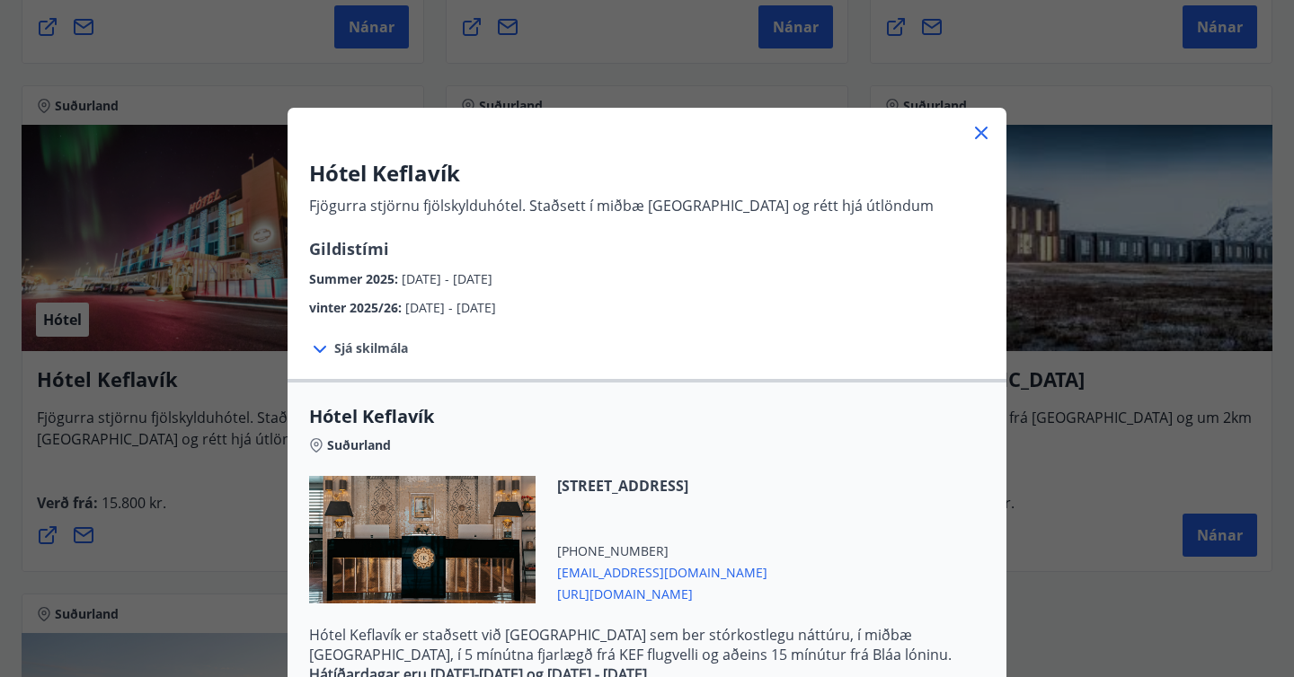
click at [1030, 525] on div "Hótel Keflavík Fjögurra stjörnu fjölskylduhótel. Staðsett í miðbæ Keflavíkur og…" at bounding box center [647, 338] width 1294 height 677
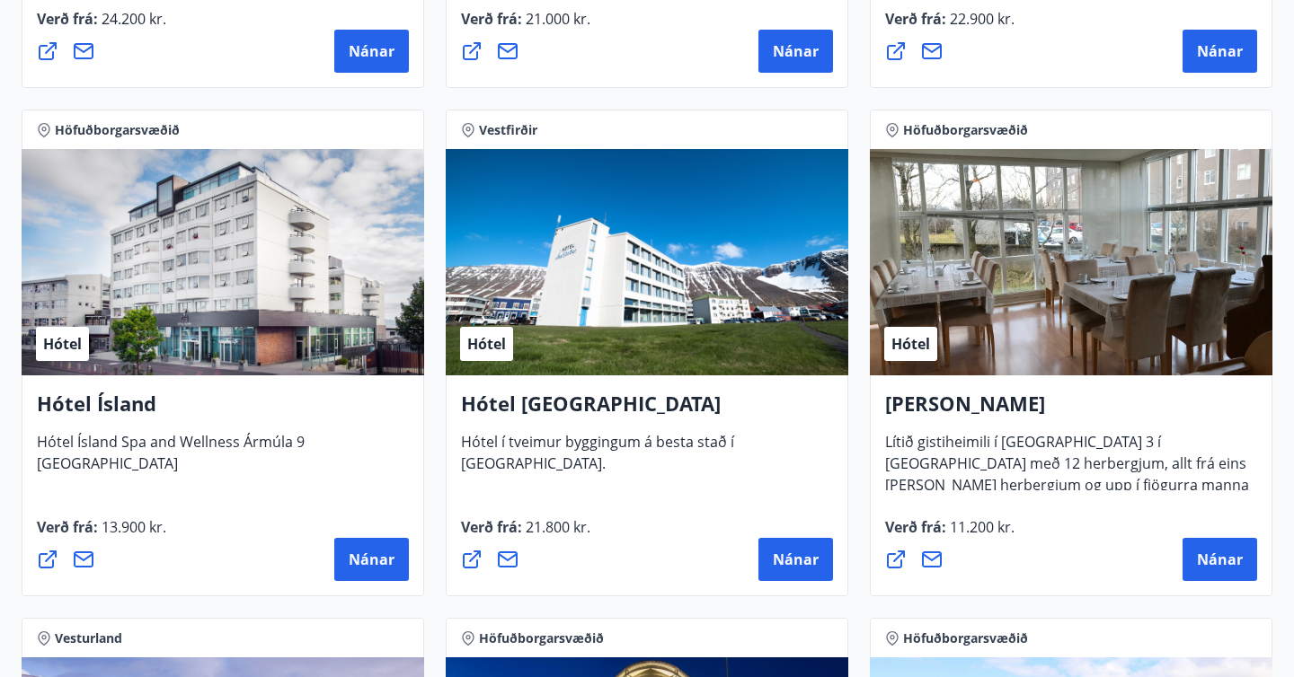
scroll to position [2778, 0]
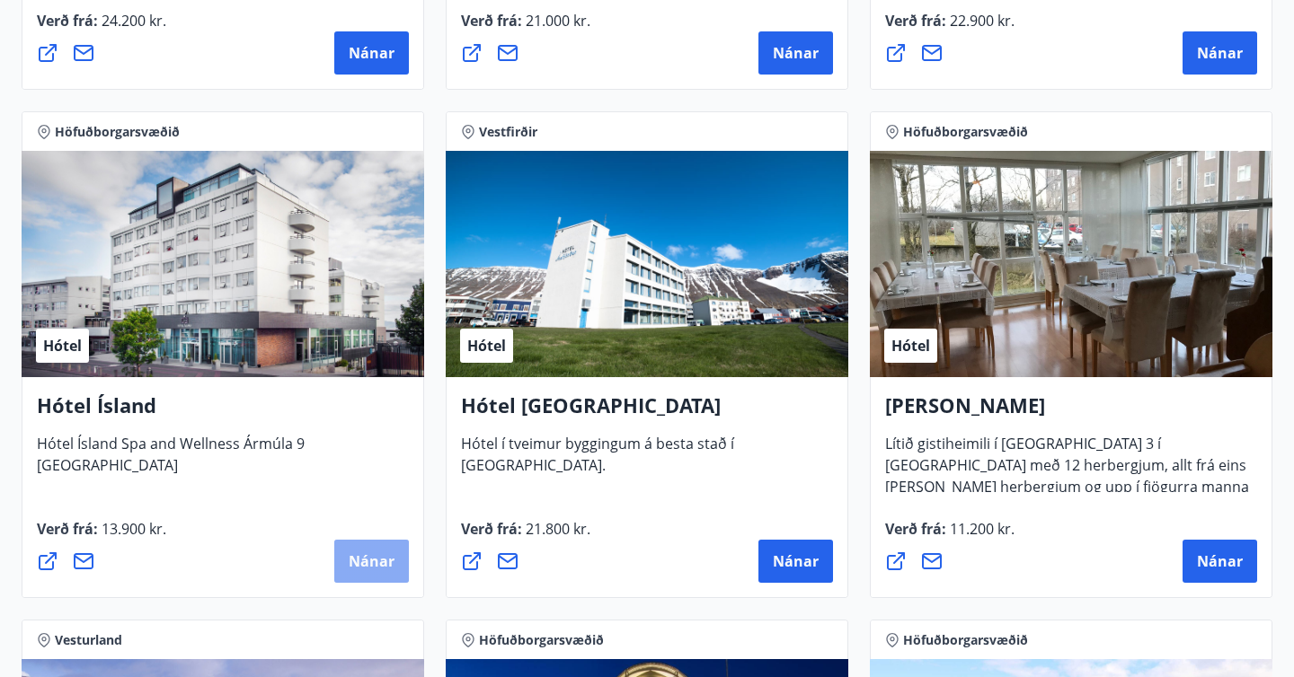
click at [360, 563] on span "Nánar" at bounding box center [372, 562] width 46 height 20
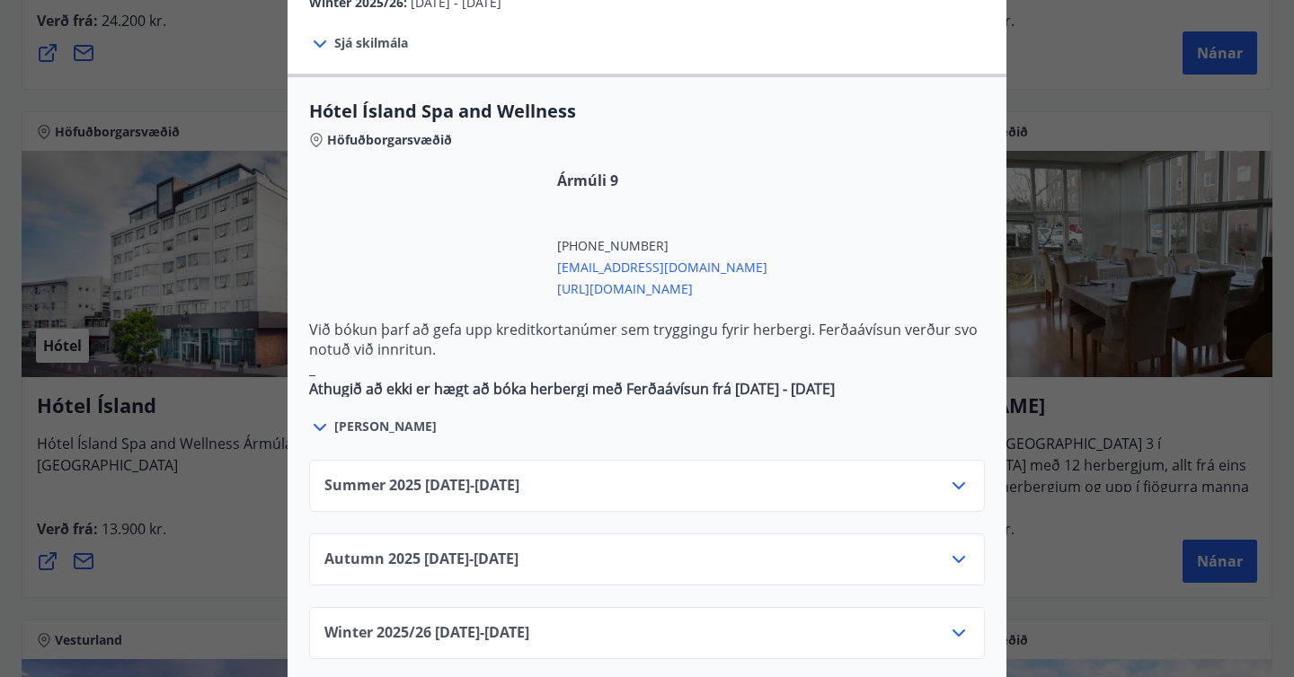
scroll to position [948, 0]
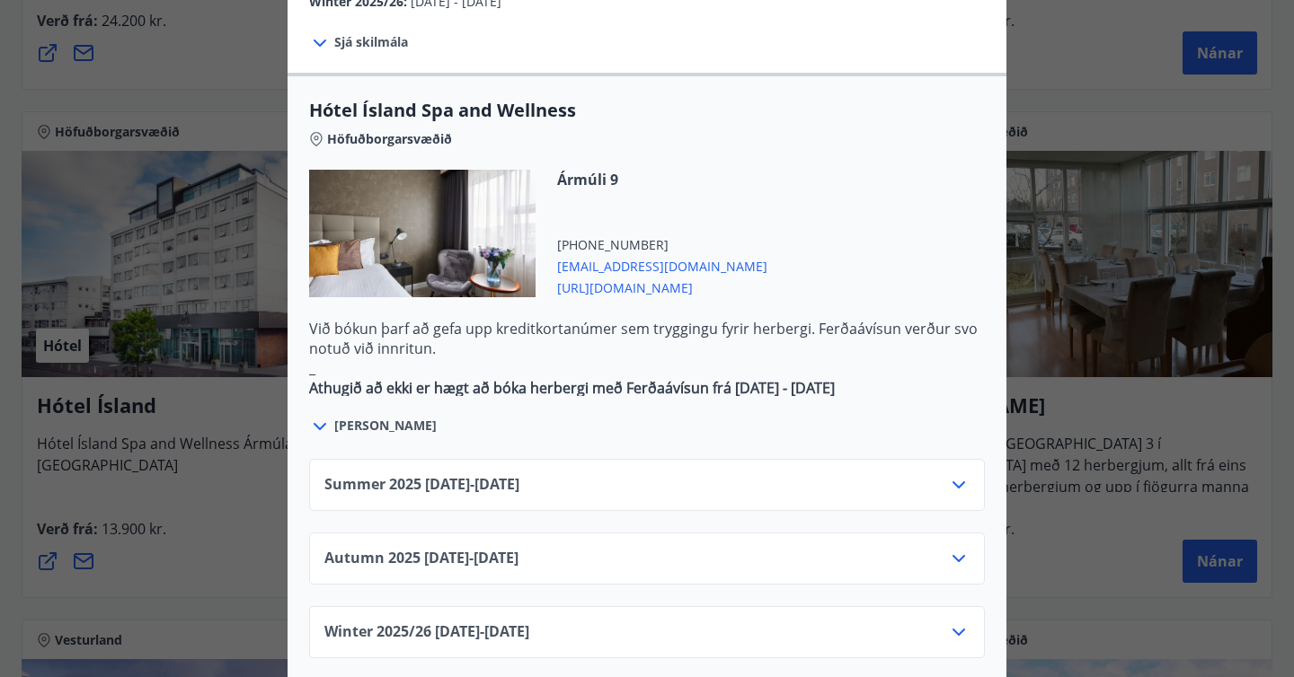
click at [971, 459] on div "Summer 2025 01.06.25 - 30.09.25" at bounding box center [647, 485] width 676 height 52
click at [957, 474] on icon at bounding box center [959, 485] width 22 height 22
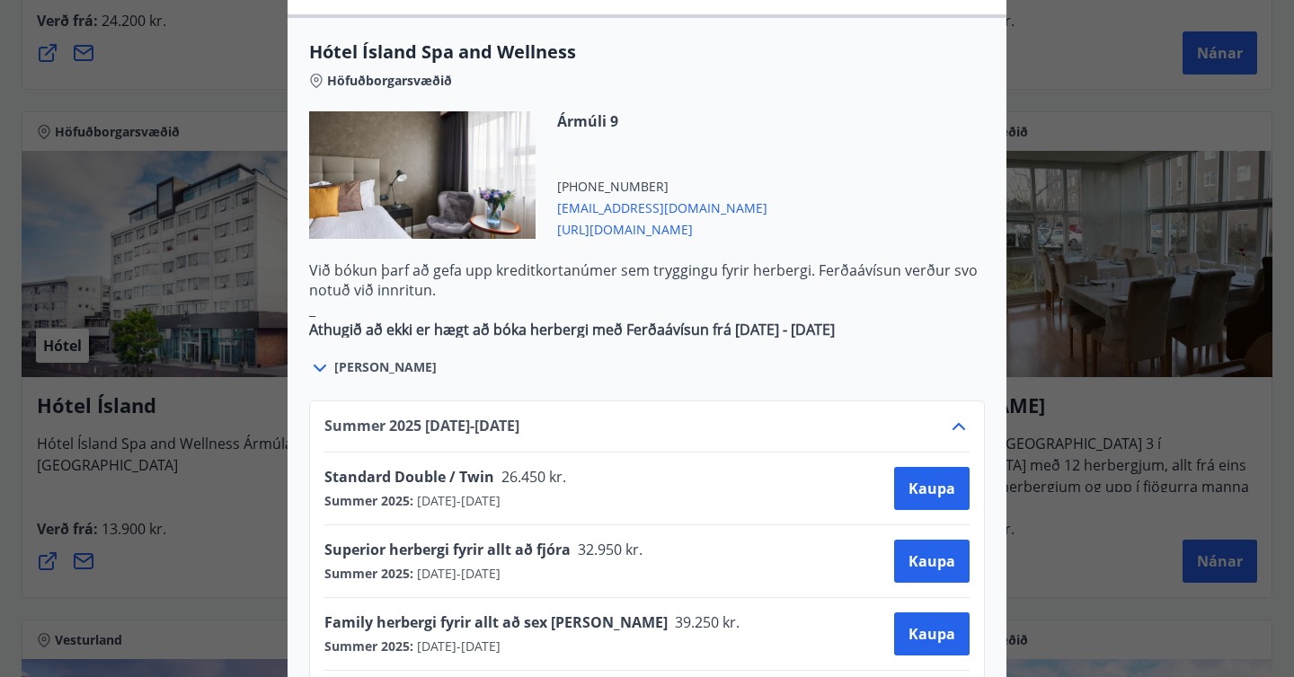
scroll to position [1008, 0]
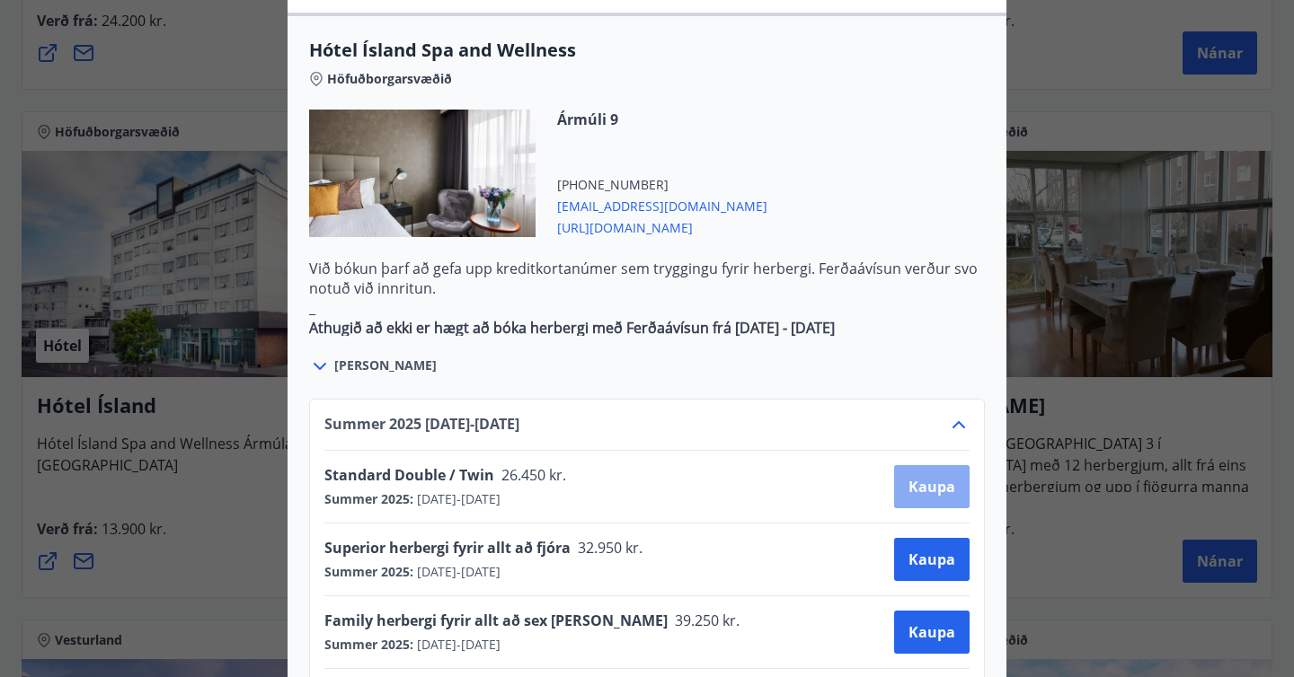
click at [930, 477] on span "Kaupa" at bounding box center [931, 487] width 47 height 20
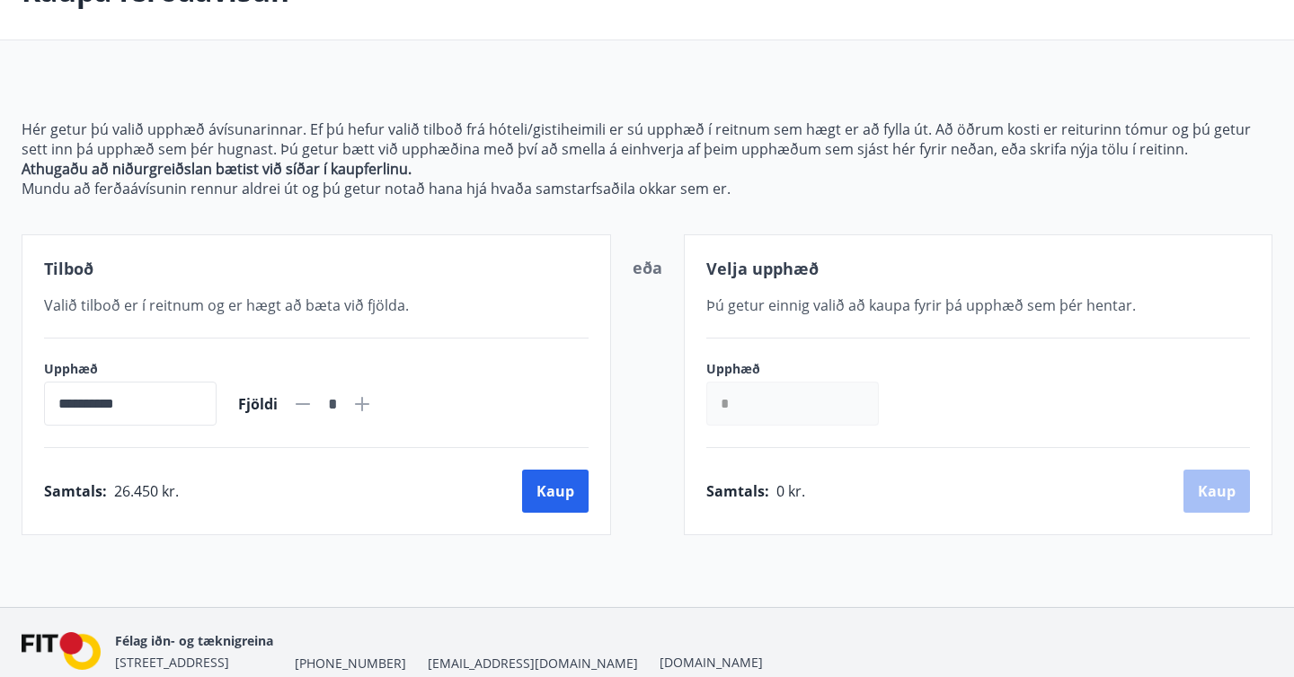
scroll to position [127, 0]
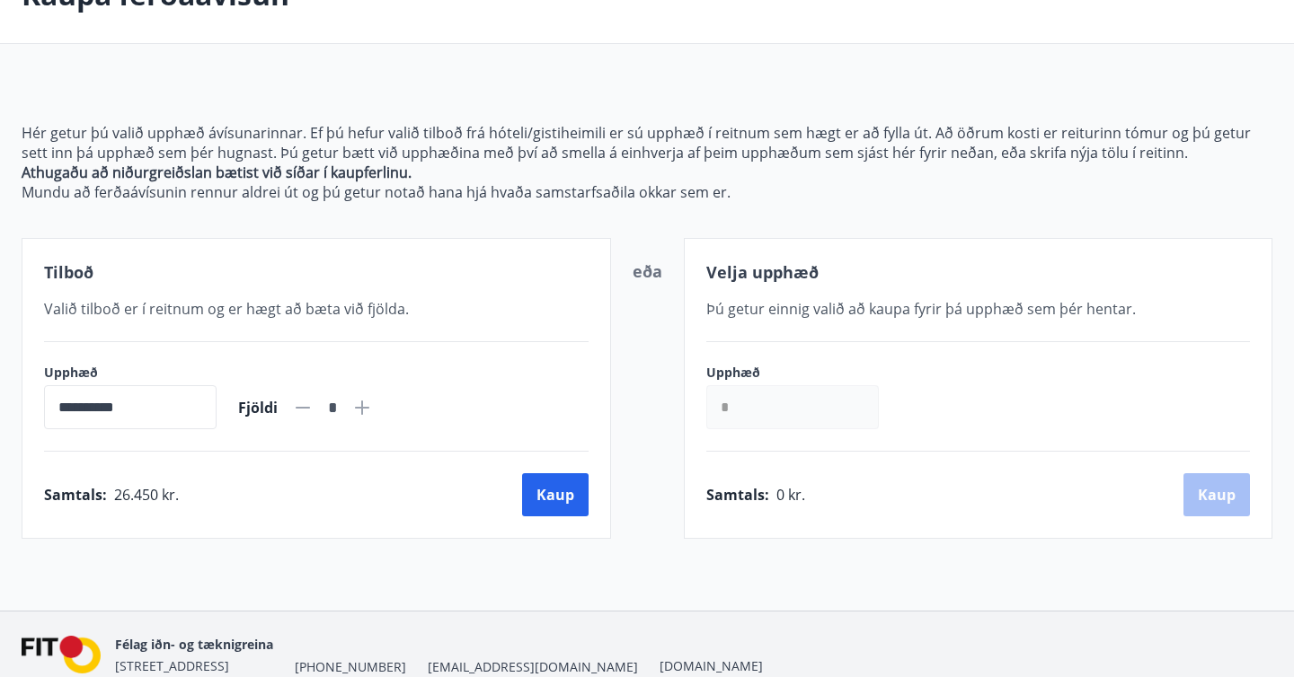
click at [739, 406] on input "*" at bounding box center [792, 407] width 173 height 44
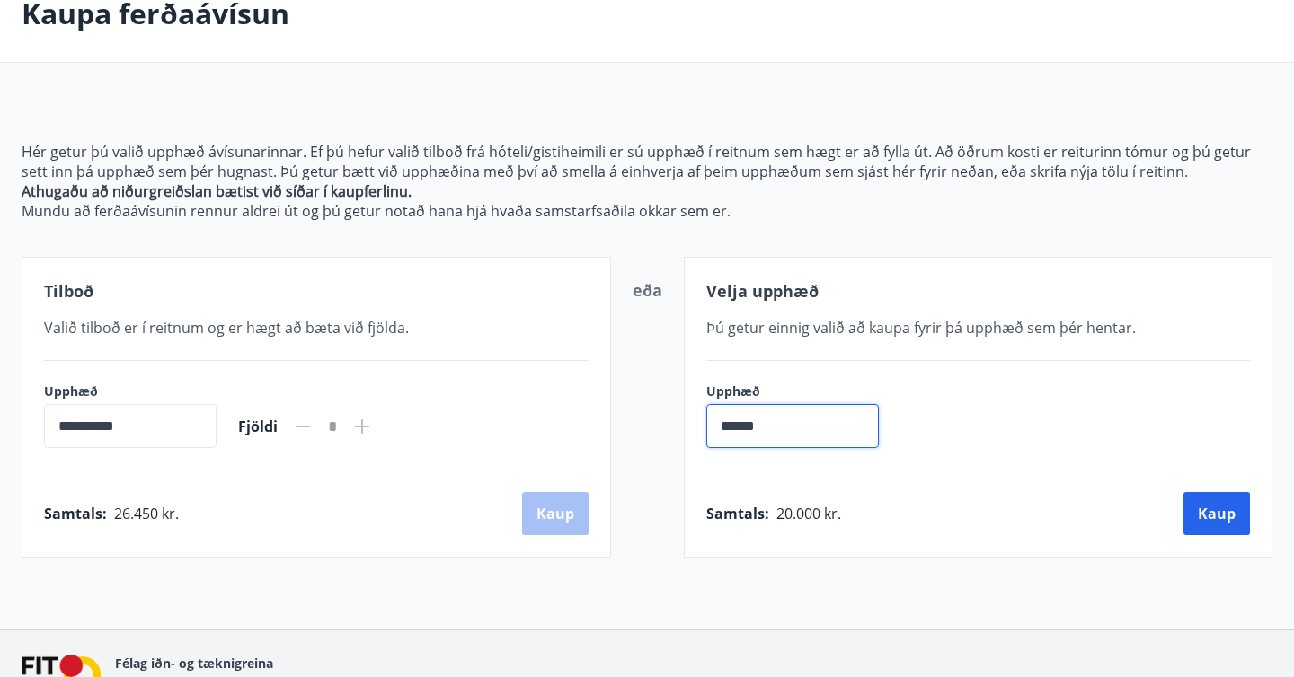
scroll to position [110, 0]
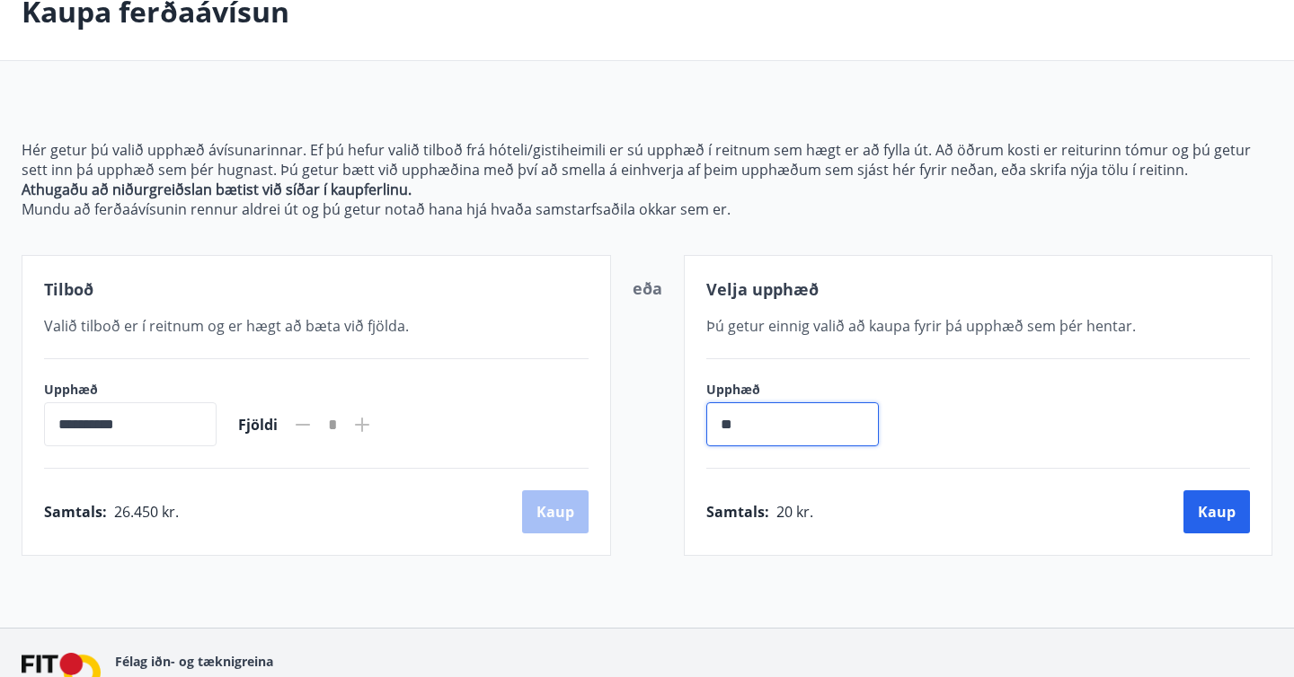
type input "*"
click at [588, 514] on div "Samtals : 26.450 kr. Kaup" at bounding box center [316, 512] width 545 height 43
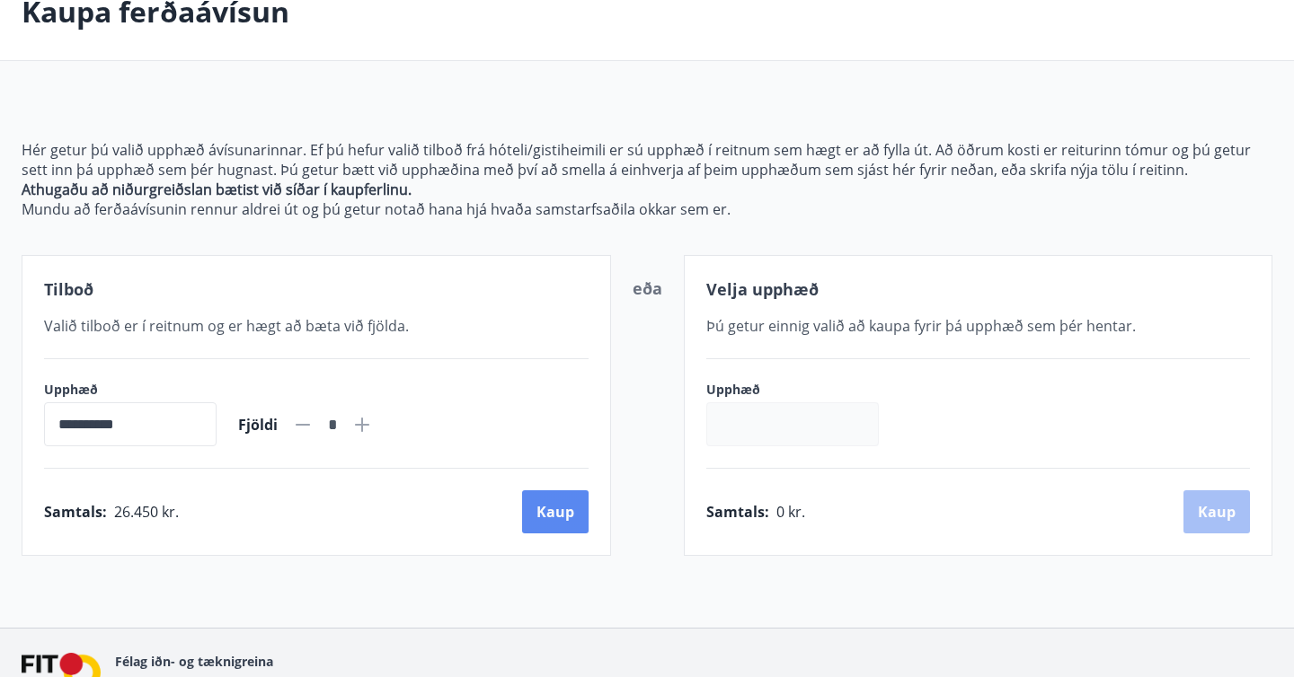
click at [560, 501] on button "Kaup" at bounding box center [555, 512] width 66 height 43
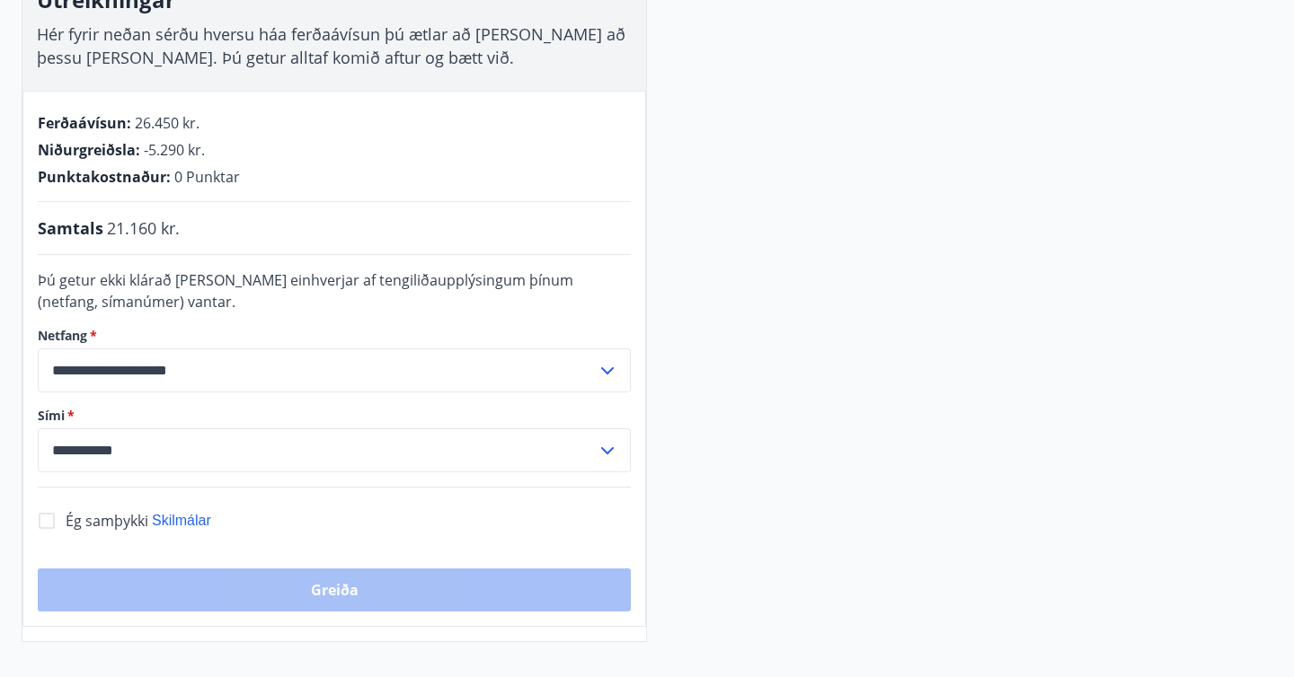
scroll to position [324, 0]
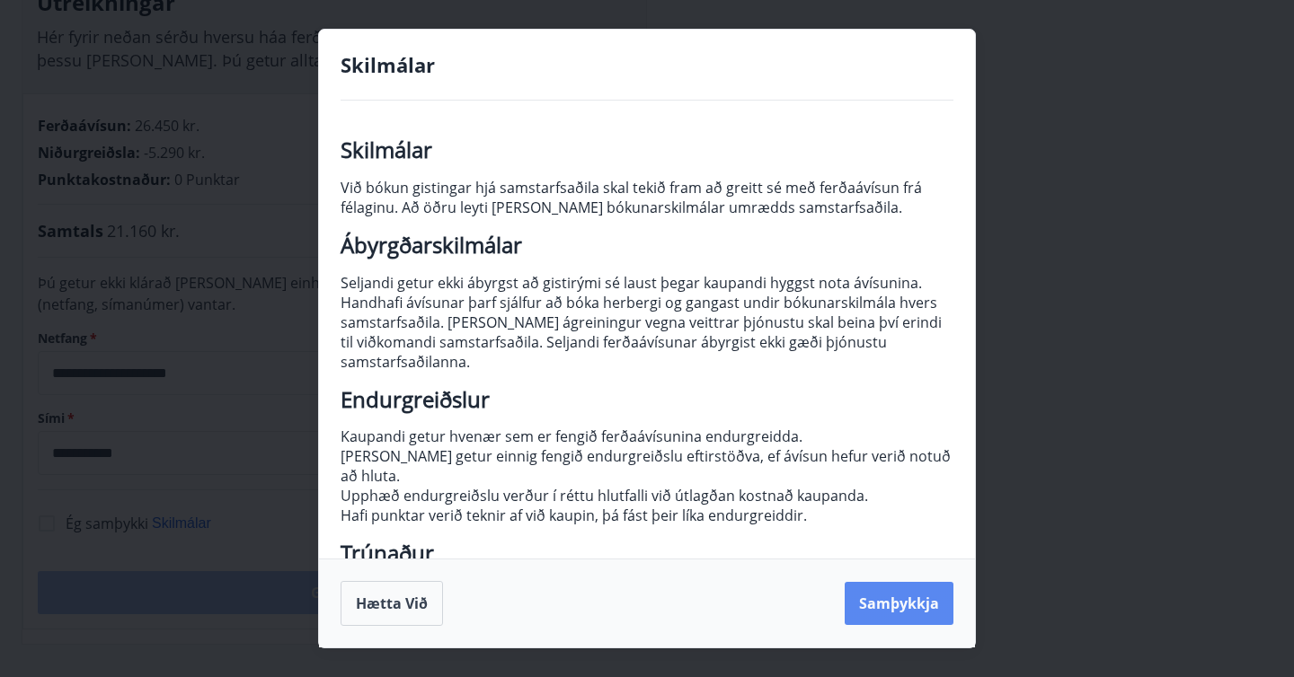
click at [888, 618] on button "Samþykkja" at bounding box center [899, 603] width 109 height 43
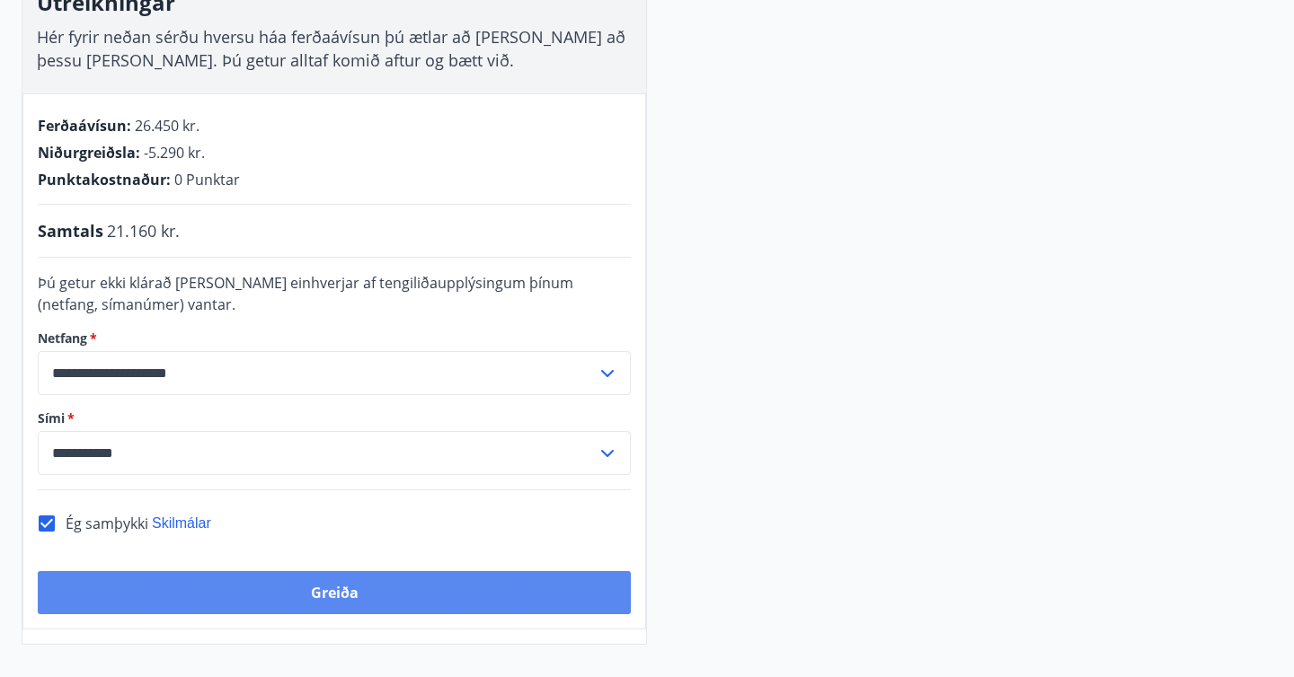
click at [442, 582] on button "Greiða" at bounding box center [334, 592] width 593 height 43
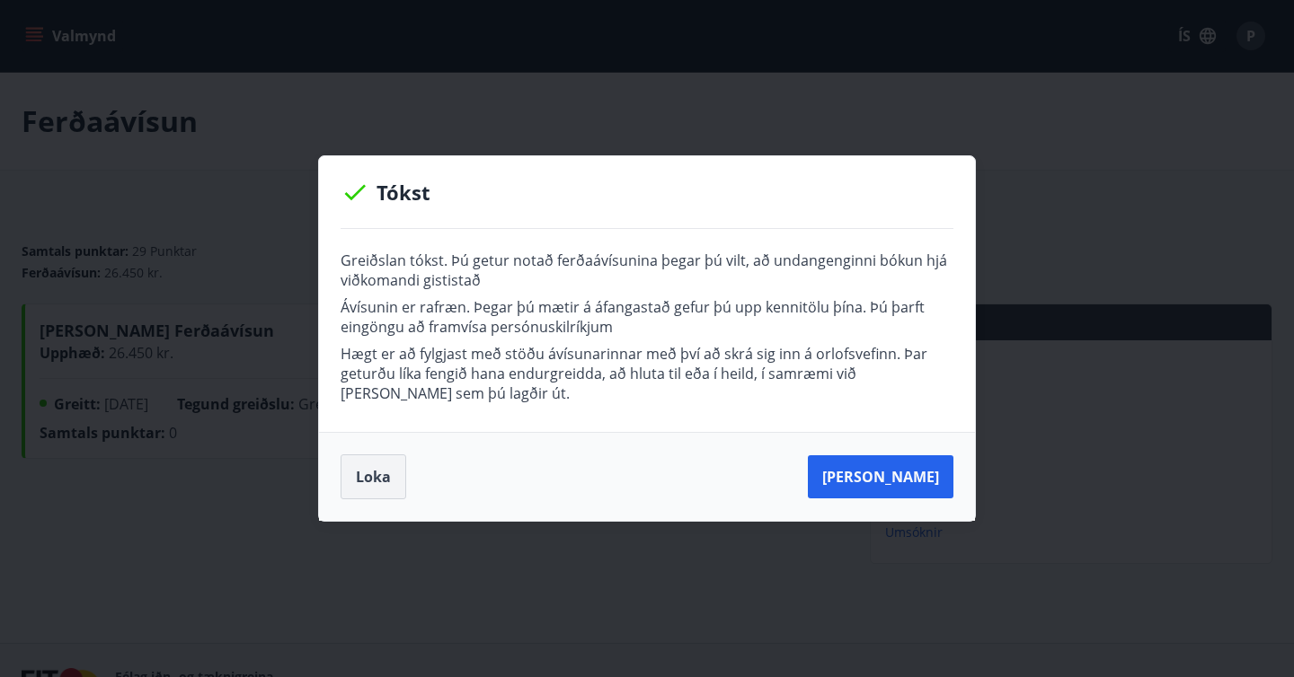
click at [365, 478] on button "Loka" at bounding box center [374, 477] width 66 height 45
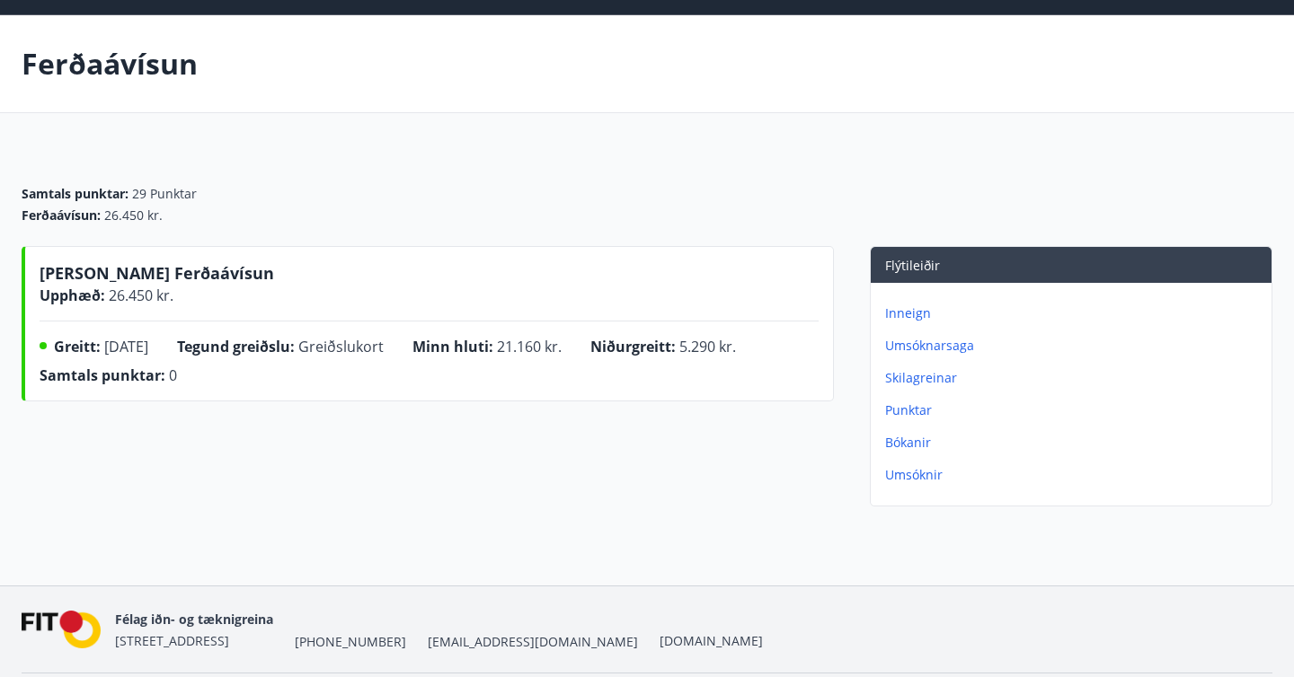
scroll to position [117, 0]
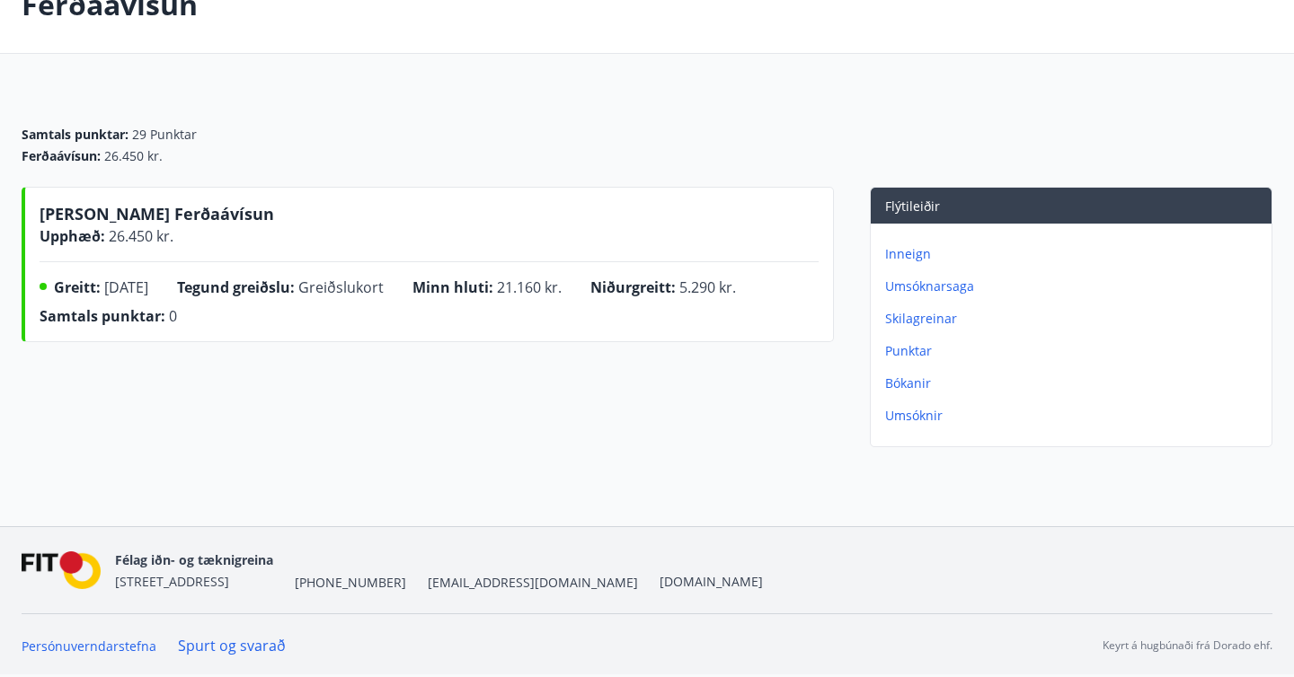
click at [914, 258] on p "Inneign" at bounding box center [1074, 254] width 379 height 18
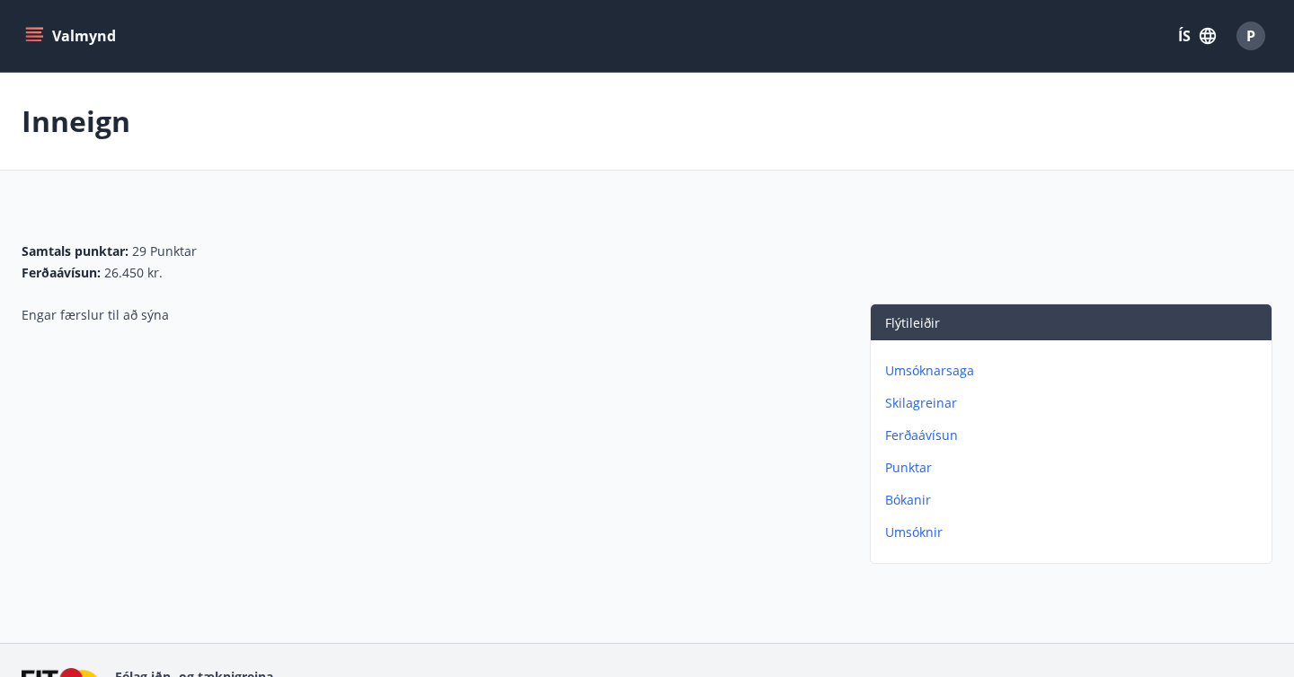
click at [915, 433] on p "Ferðaávísun" at bounding box center [1074, 436] width 379 height 18
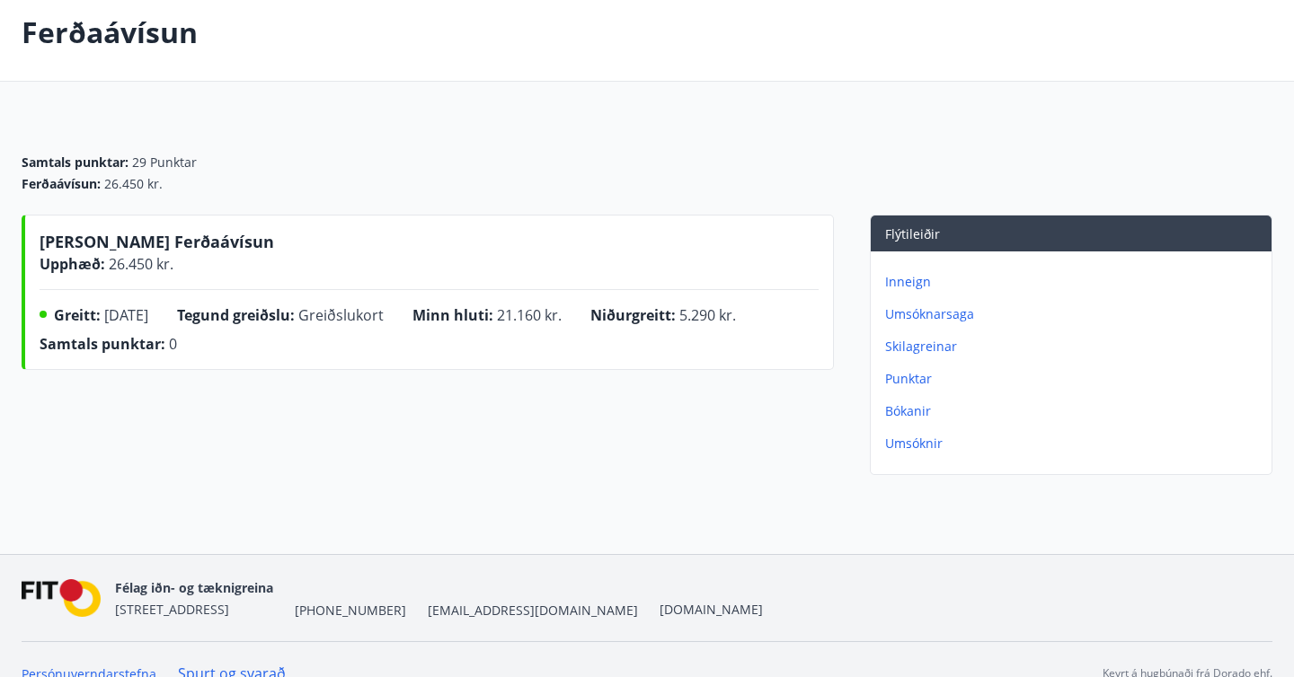
scroll to position [117, 0]
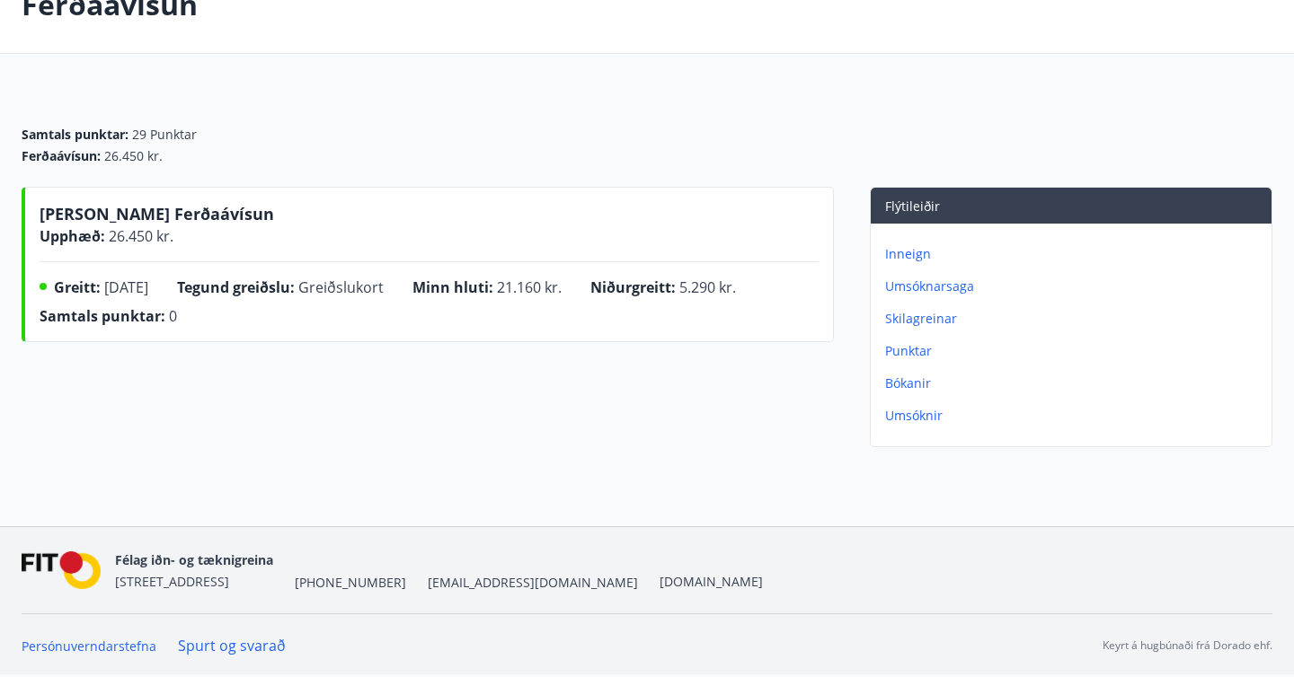
click at [923, 390] on p "Bókanir" at bounding box center [1074, 384] width 379 height 18
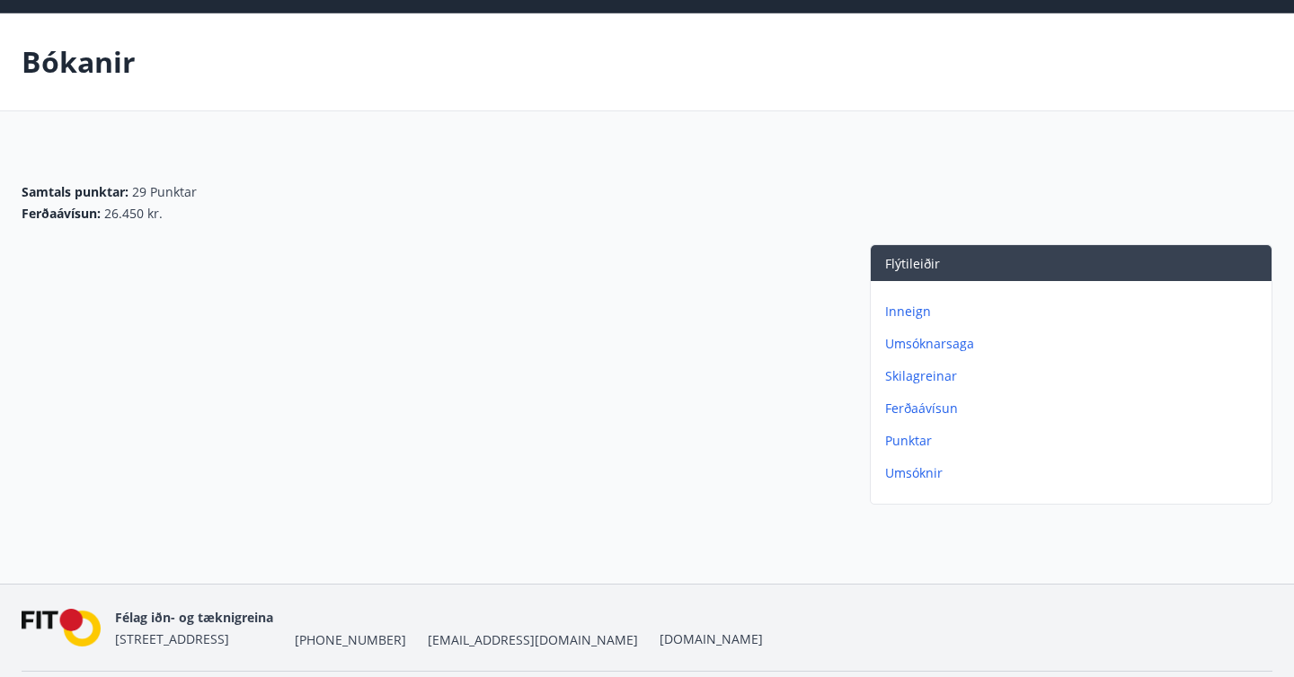
scroll to position [73, 0]
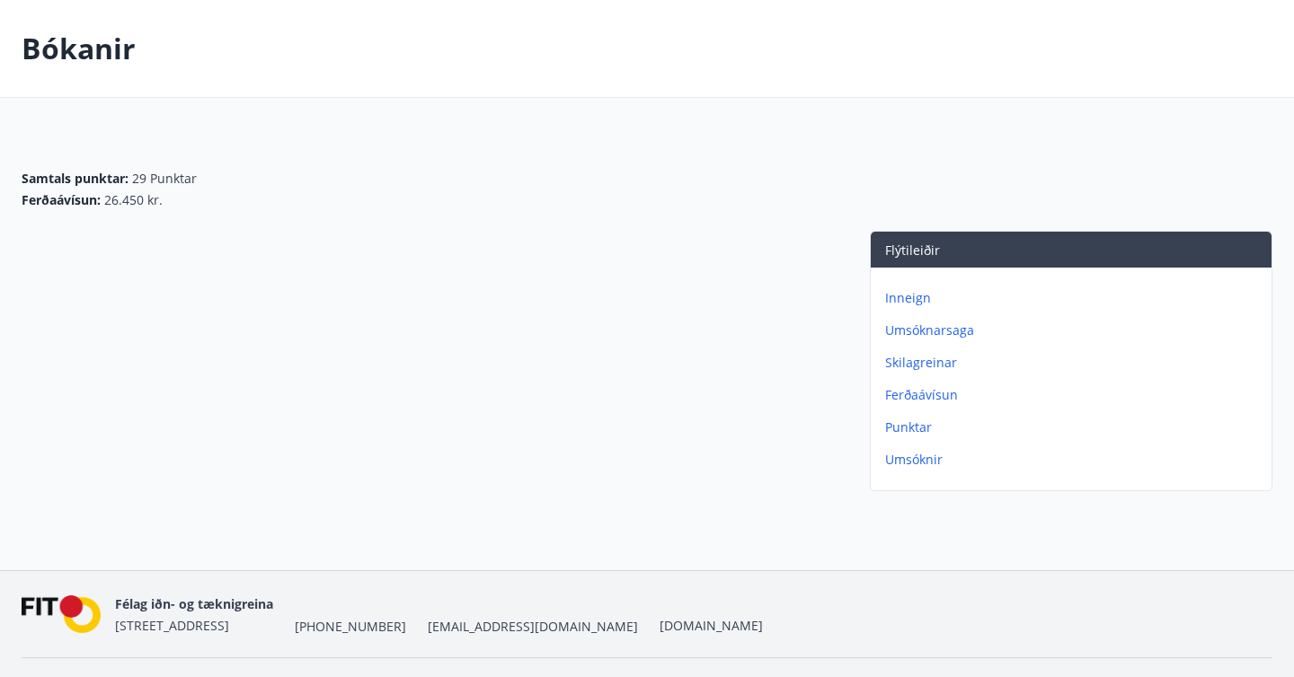
click at [923, 465] on p "Umsóknir" at bounding box center [1074, 460] width 379 height 18
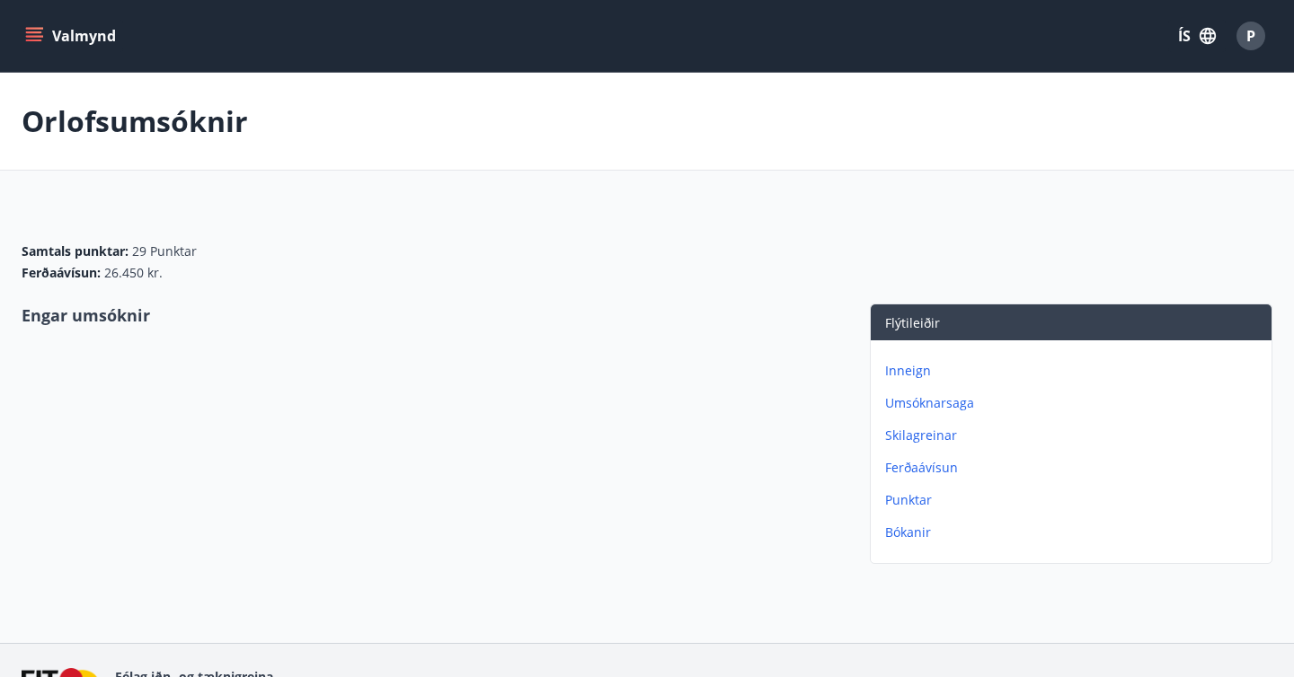
click at [923, 465] on p "Ferðaávísun" at bounding box center [1074, 468] width 379 height 18
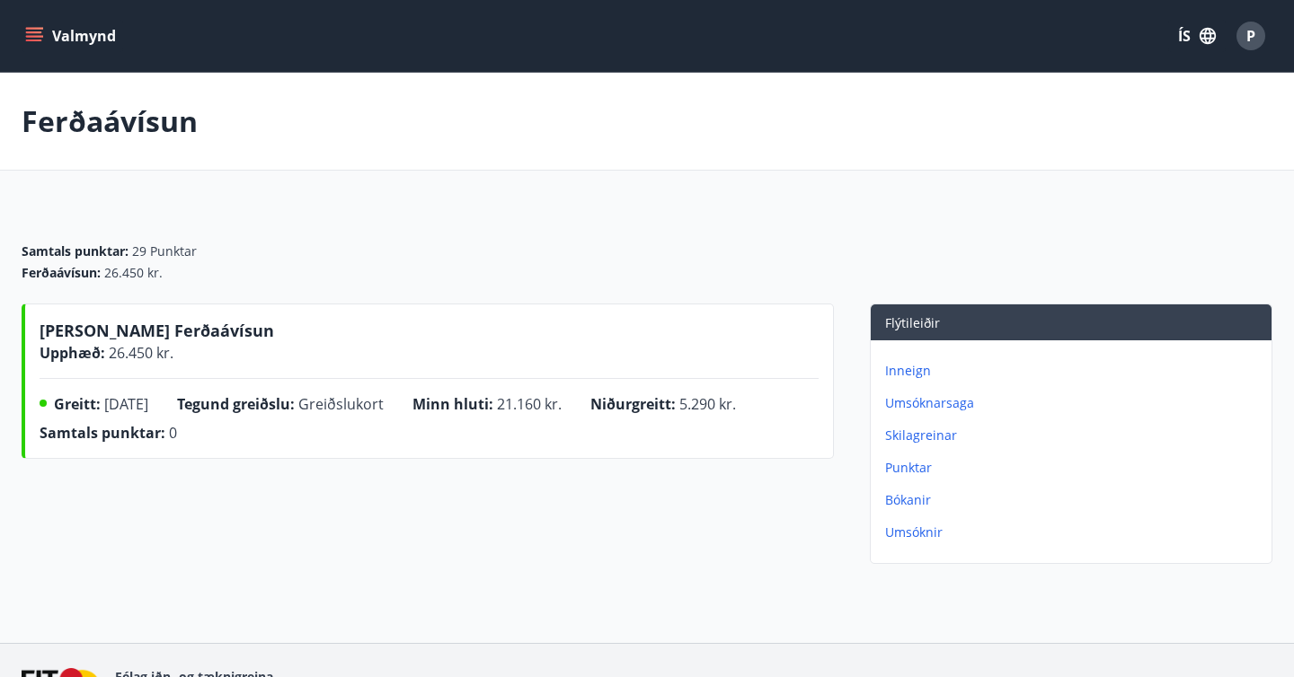
click at [923, 439] on p "Skilagreinar" at bounding box center [1074, 436] width 379 height 18
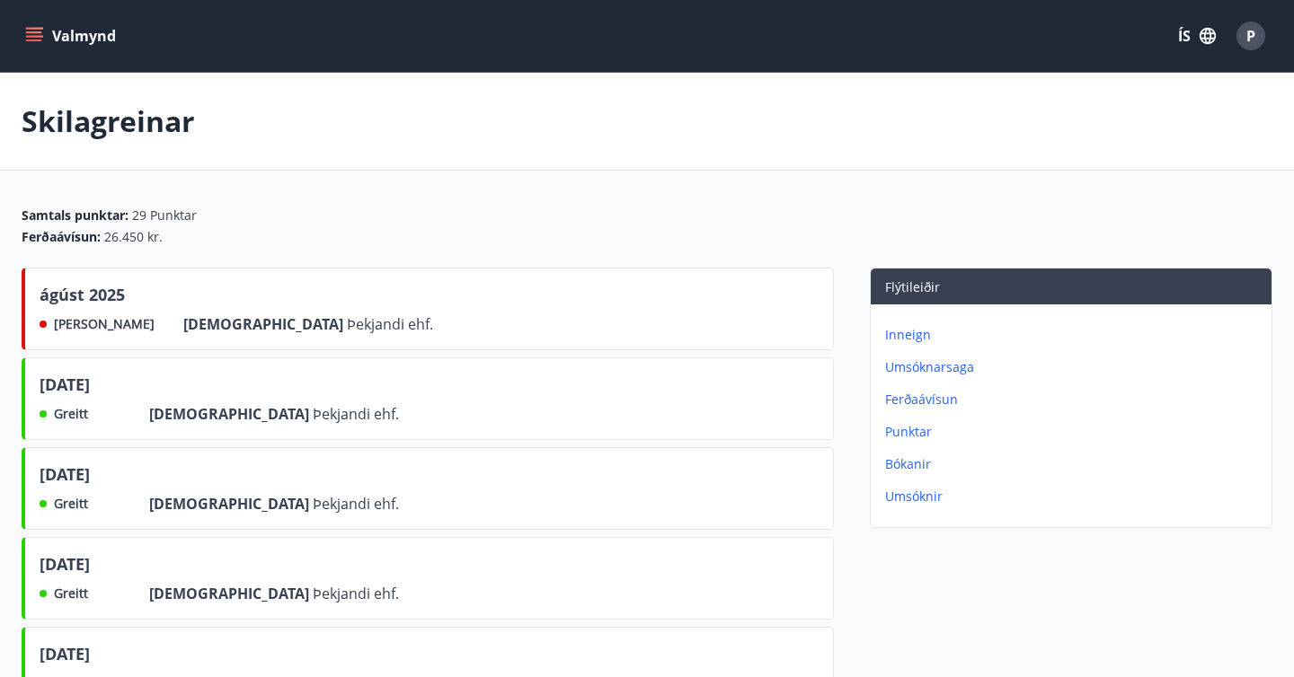
click at [41, 36] on icon "menu" at bounding box center [36, 36] width 20 height 2
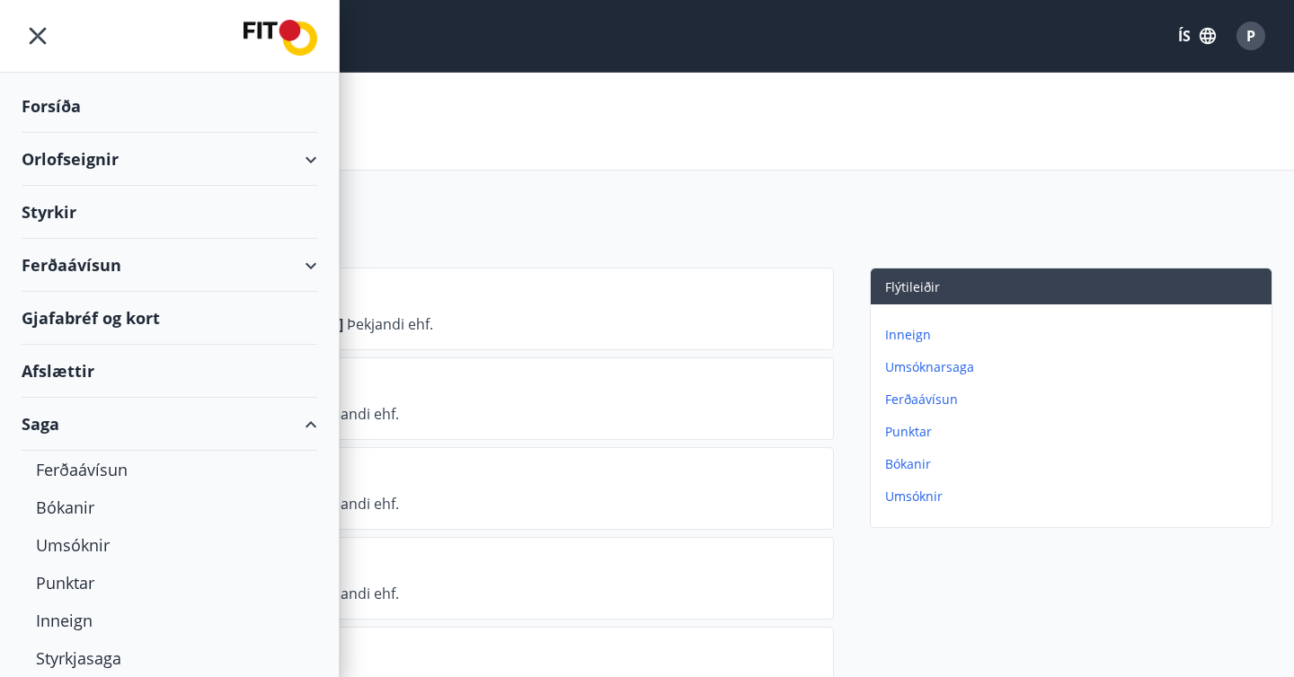
click at [309, 268] on div "Ferðaávísun" at bounding box center [170, 265] width 296 height 53
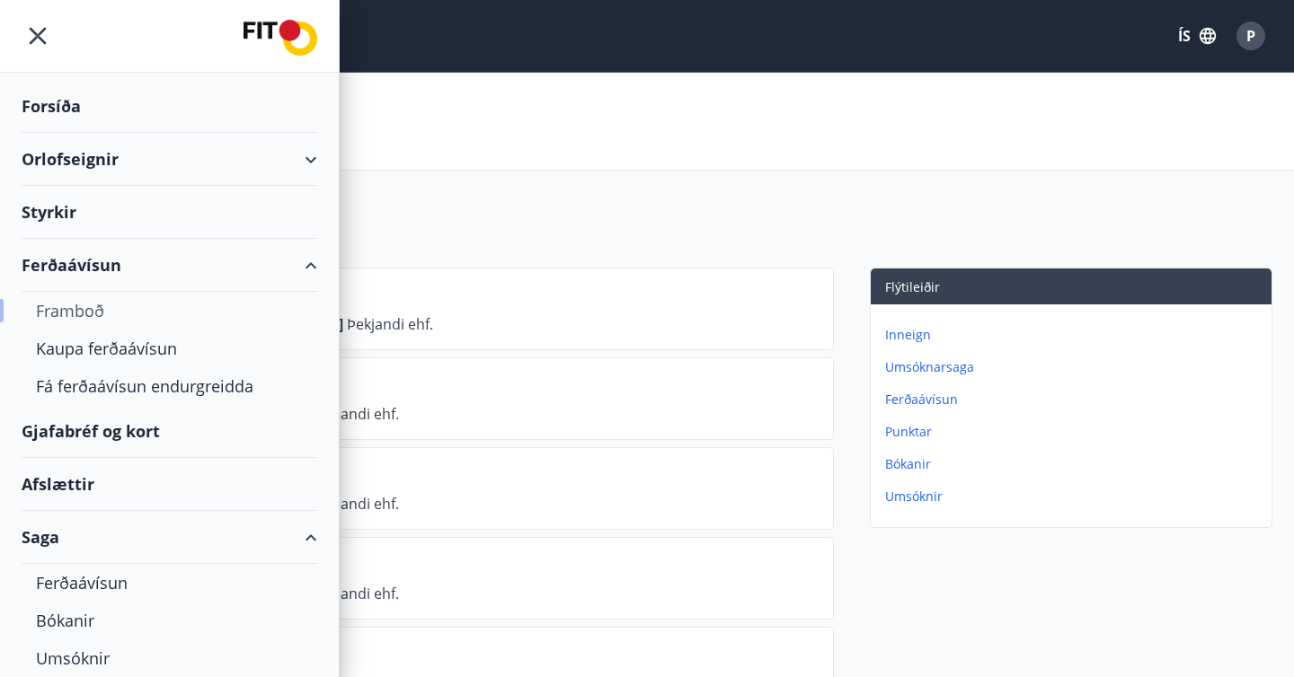
click at [81, 305] on div "Framboð" at bounding box center [169, 311] width 267 height 38
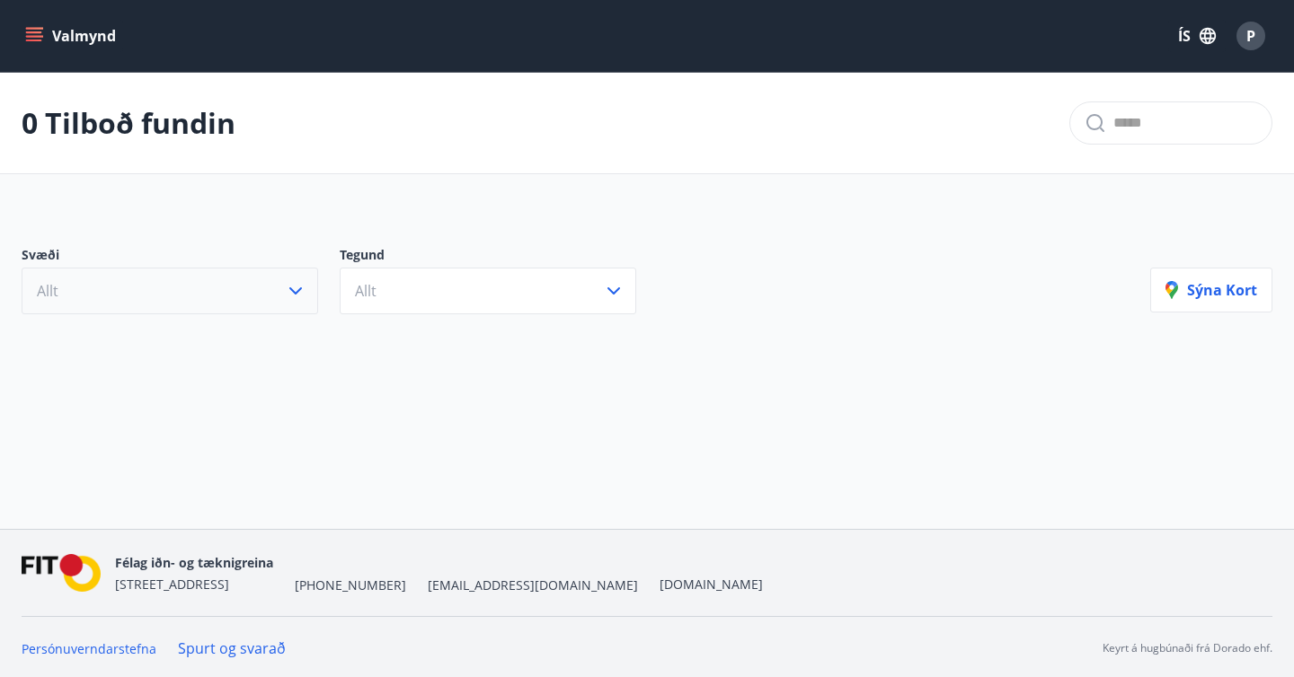
click at [81, 305] on button "Allt" at bounding box center [170, 291] width 297 height 47
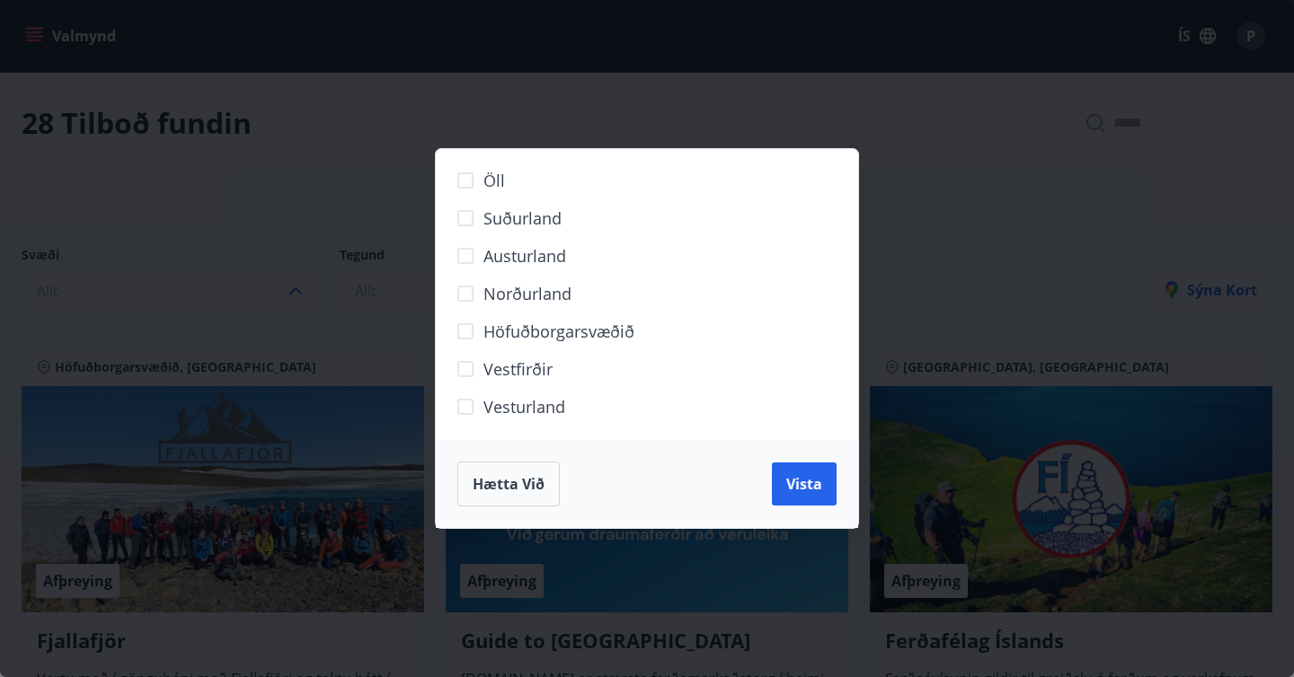
click at [531, 343] on label "Höfuðborgarsvæðið" at bounding box center [635, 339] width 376 height 38
click at [794, 490] on span "Vista" at bounding box center [804, 484] width 36 height 20
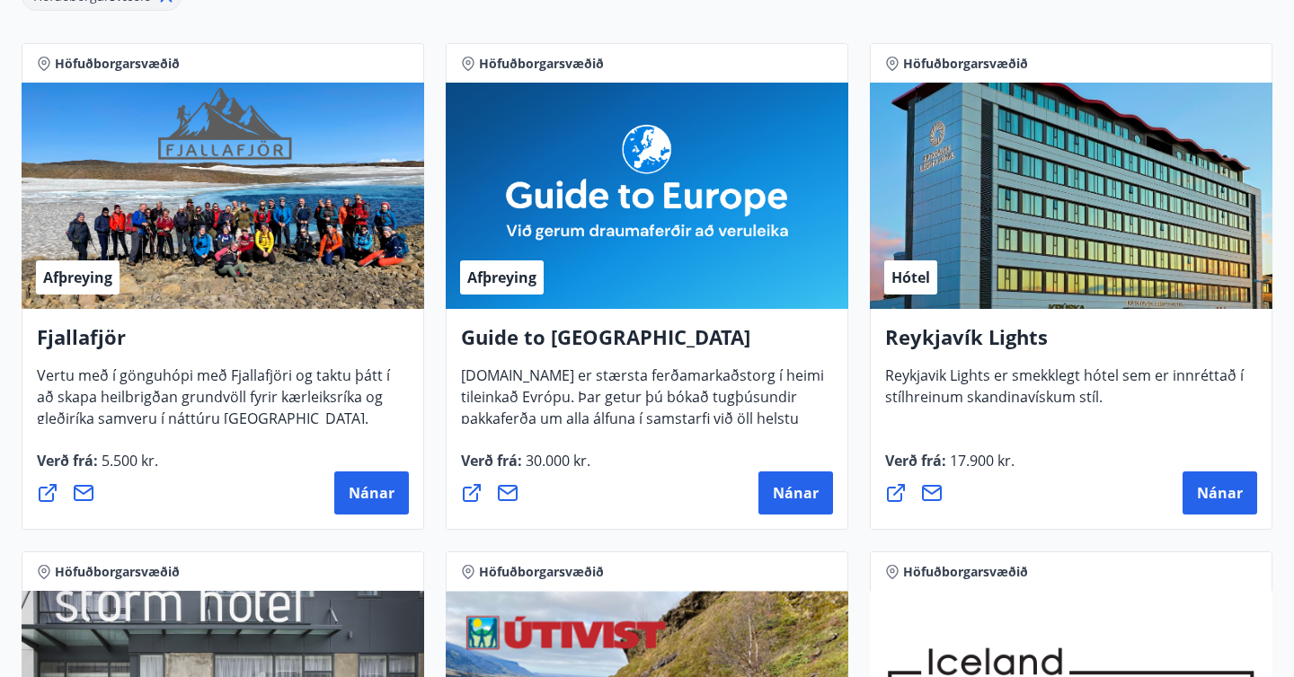
scroll to position [352, 0]
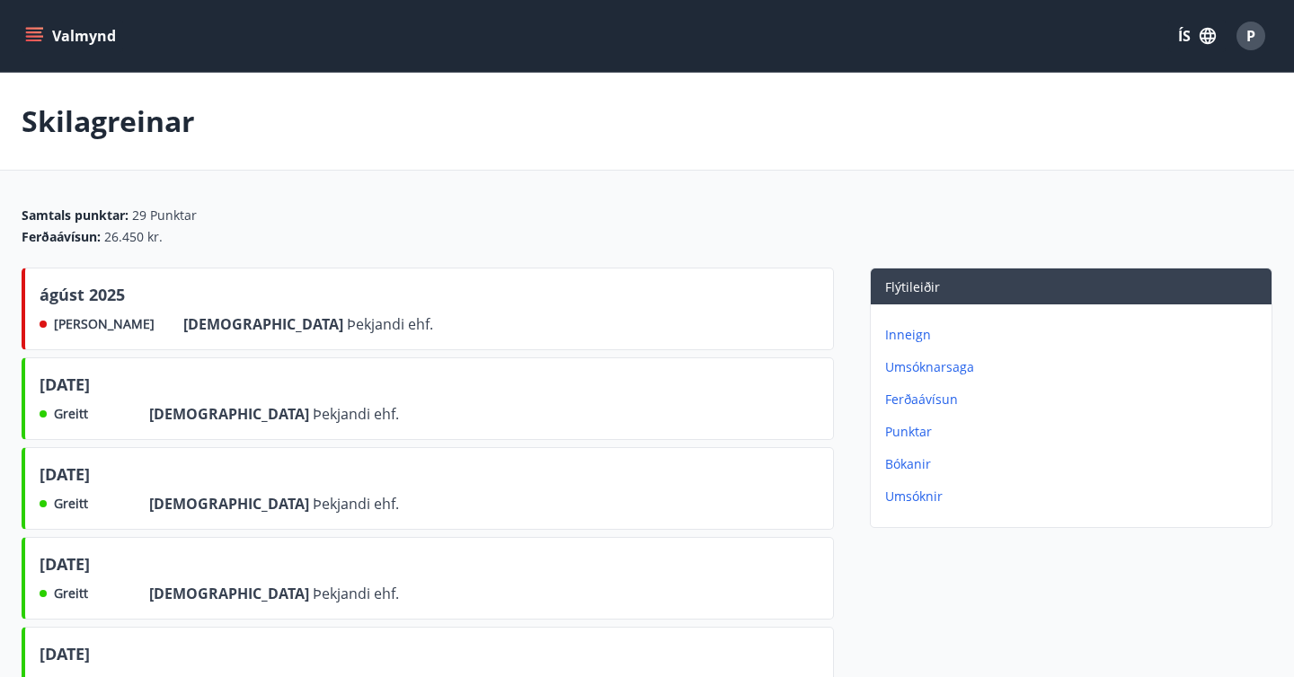
click at [8, 33] on div "Valmynd ÍS P" at bounding box center [647, 36] width 1294 height 72
click at [23, 36] on button "Valmynd" at bounding box center [73, 36] width 102 height 32
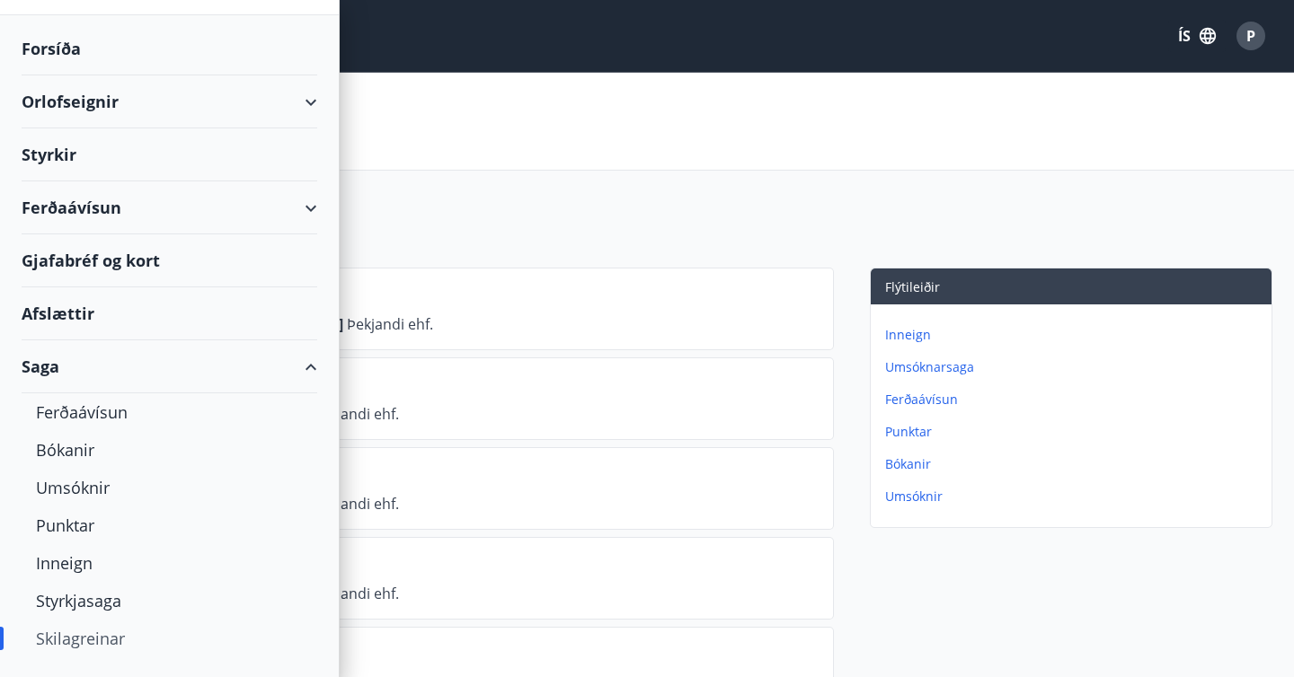
scroll to position [90, 0]
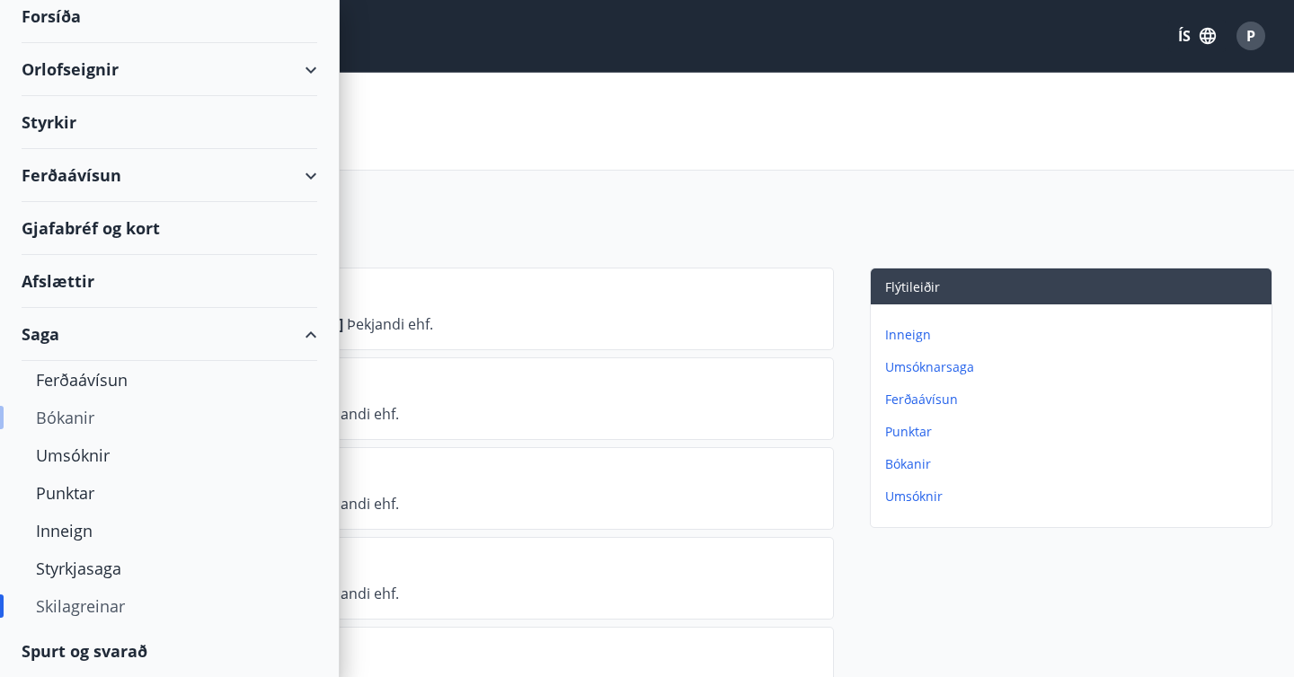
click at [66, 417] on div "Bókanir" at bounding box center [169, 418] width 267 height 38
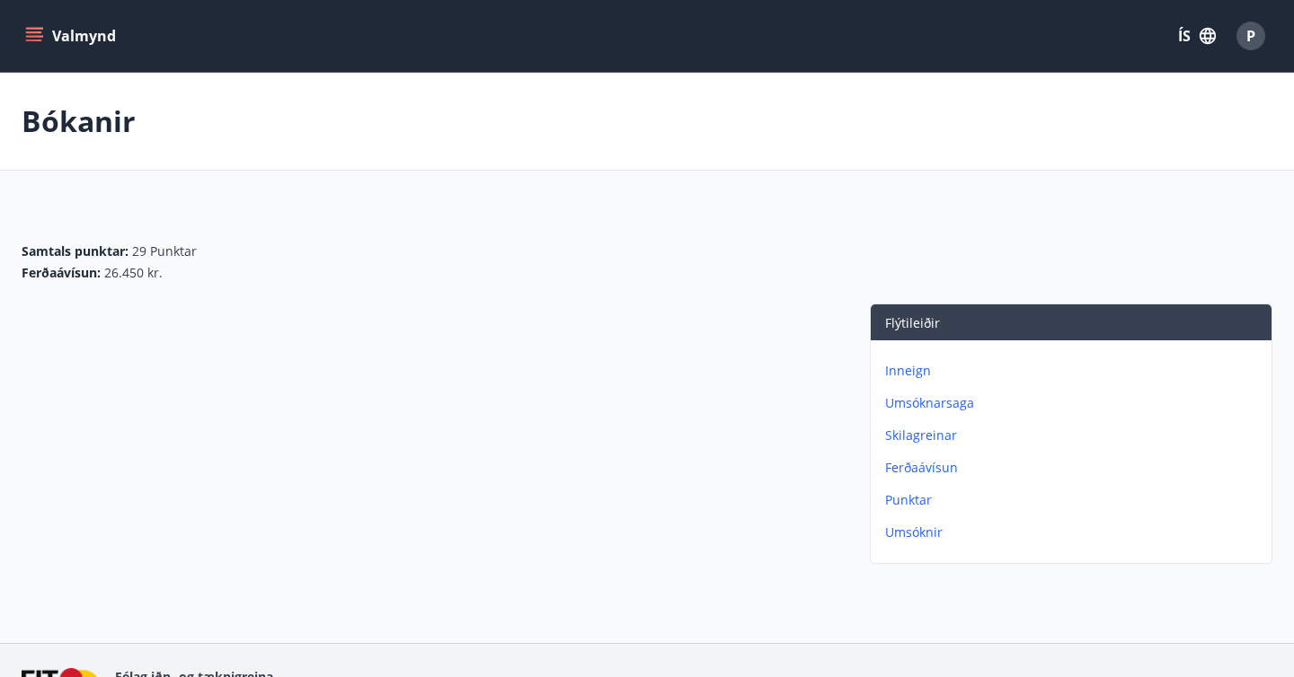
click at [40, 37] on icon "menu" at bounding box center [36, 36] width 20 height 2
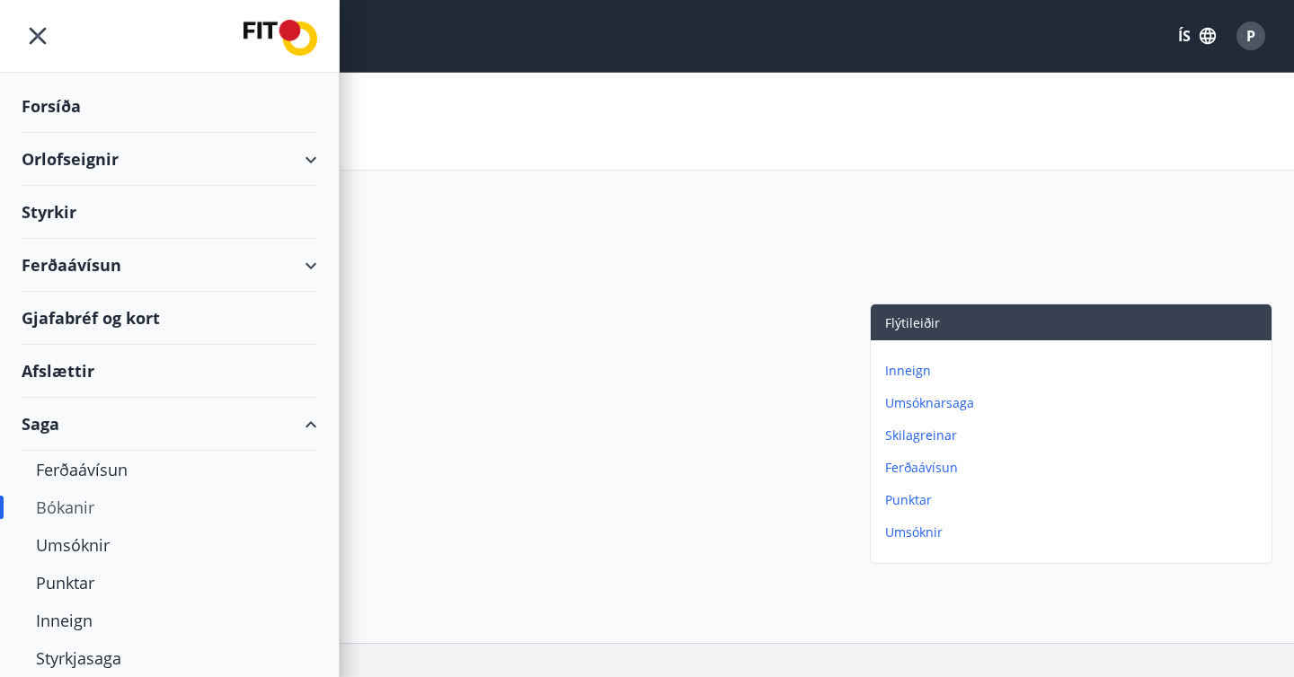
scroll to position [90, 0]
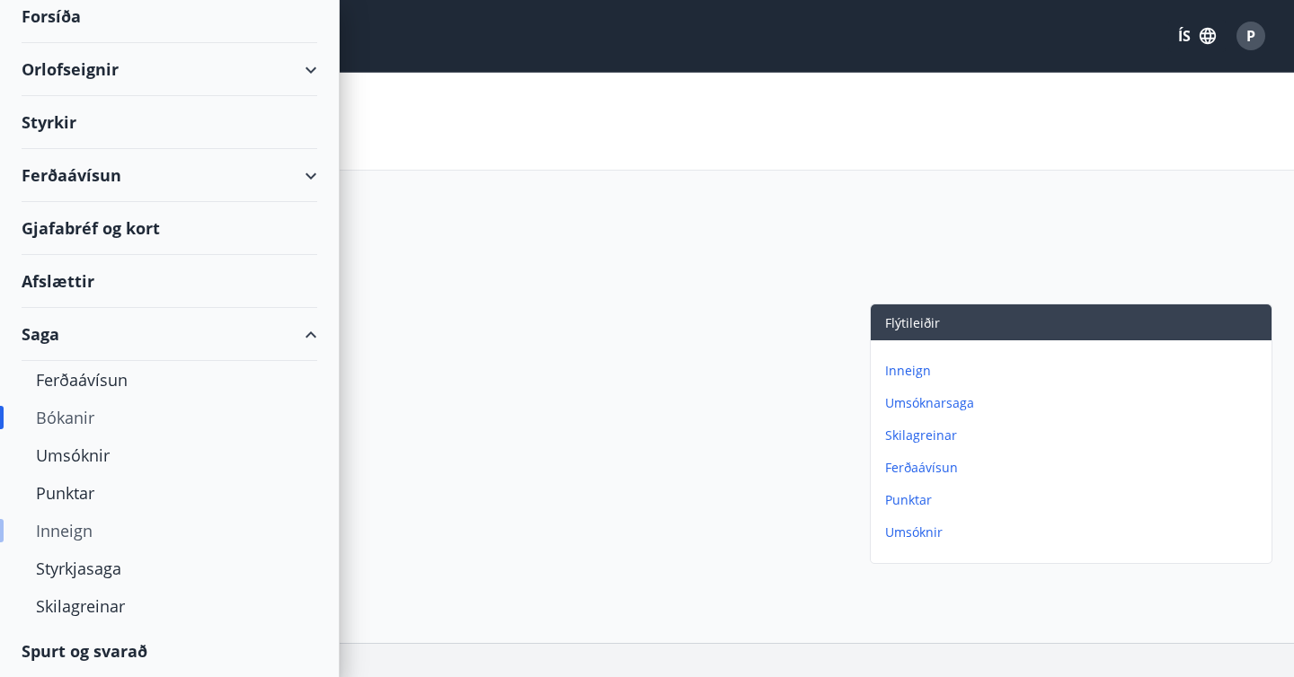
click at [102, 536] on div "Inneign" at bounding box center [169, 531] width 267 height 38
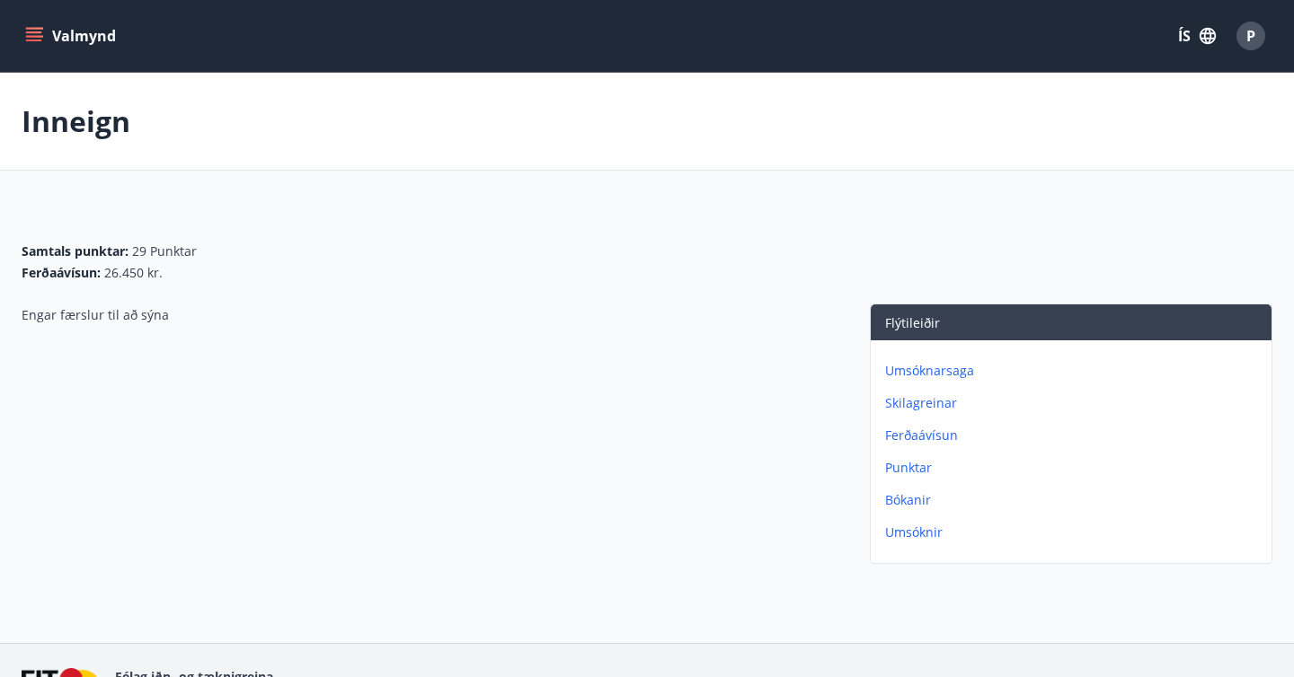
click at [30, 29] on icon "menu" at bounding box center [36, 29] width 20 height 2
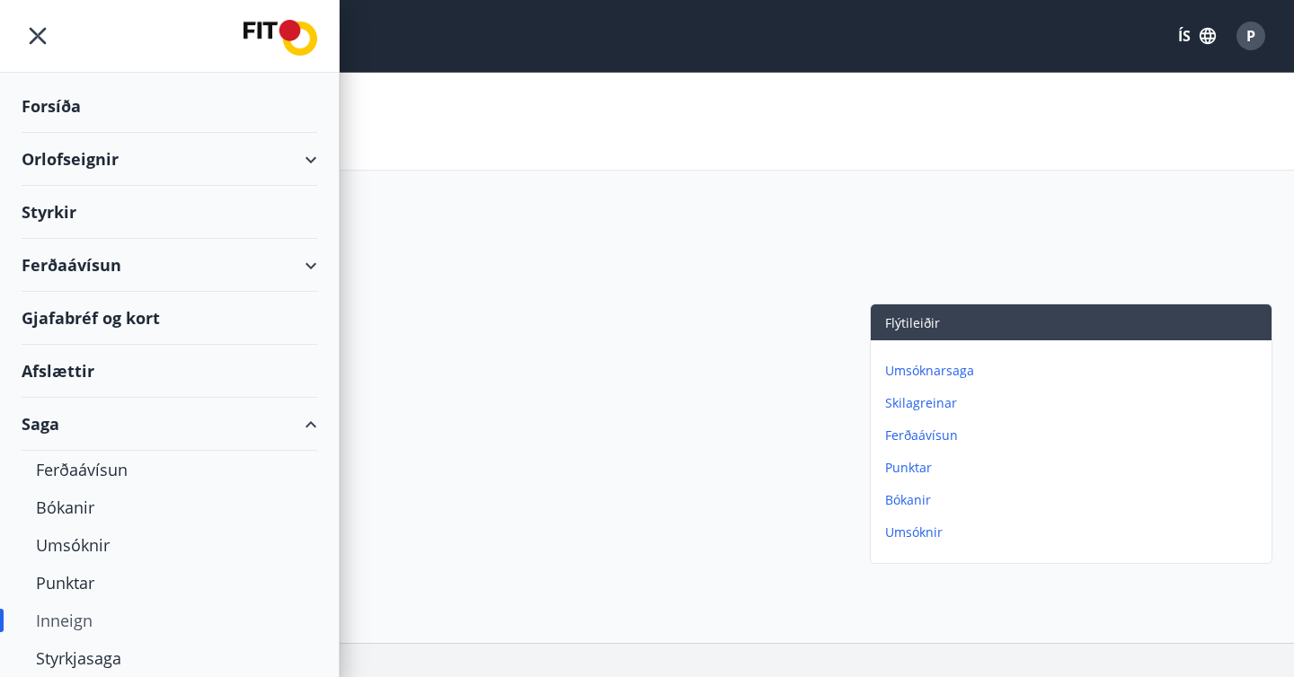
click at [157, 284] on div "Ferðaávísun" at bounding box center [170, 265] width 296 height 53
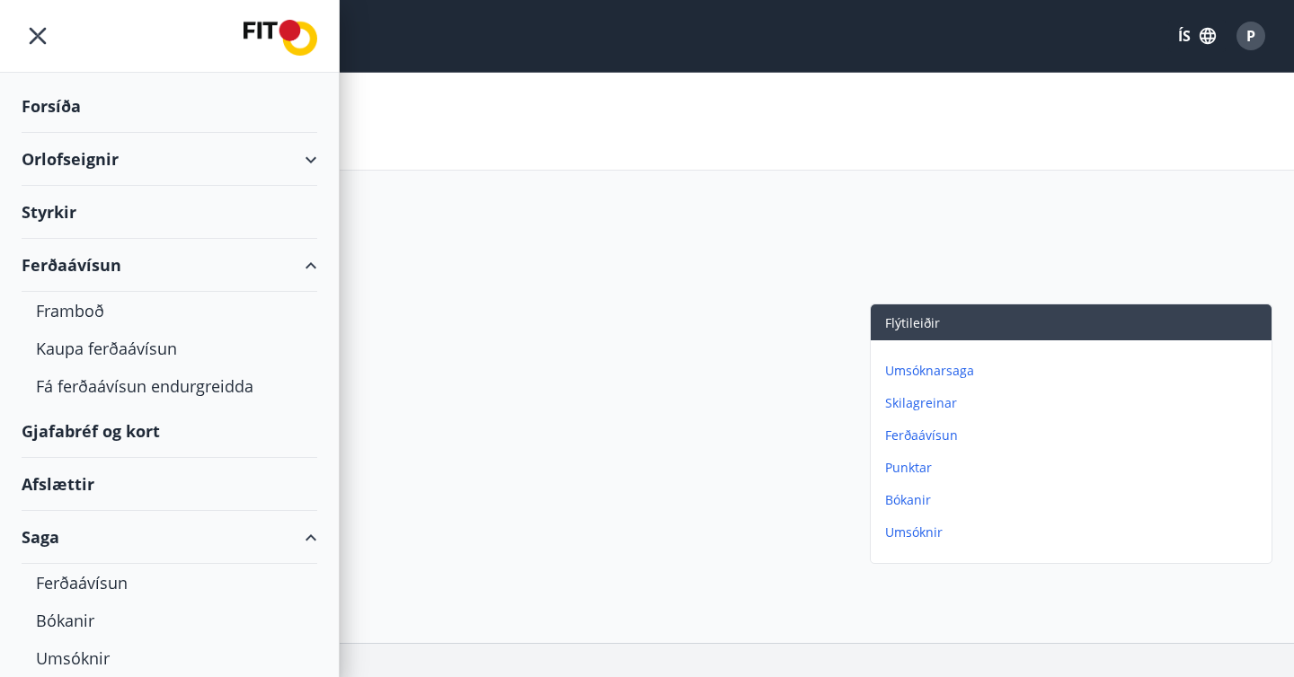
click at [157, 284] on div "Ferðaávísun" at bounding box center [170, 265] width 296 height 53
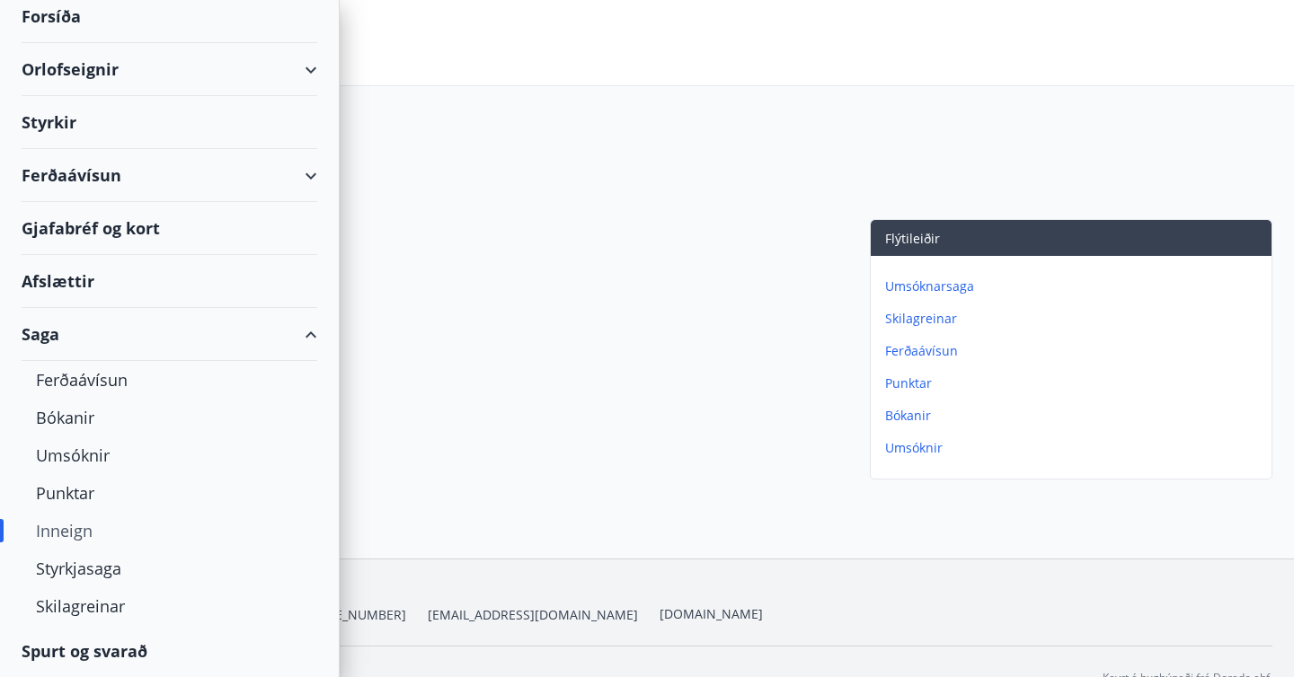
scroll to position [99, 0]
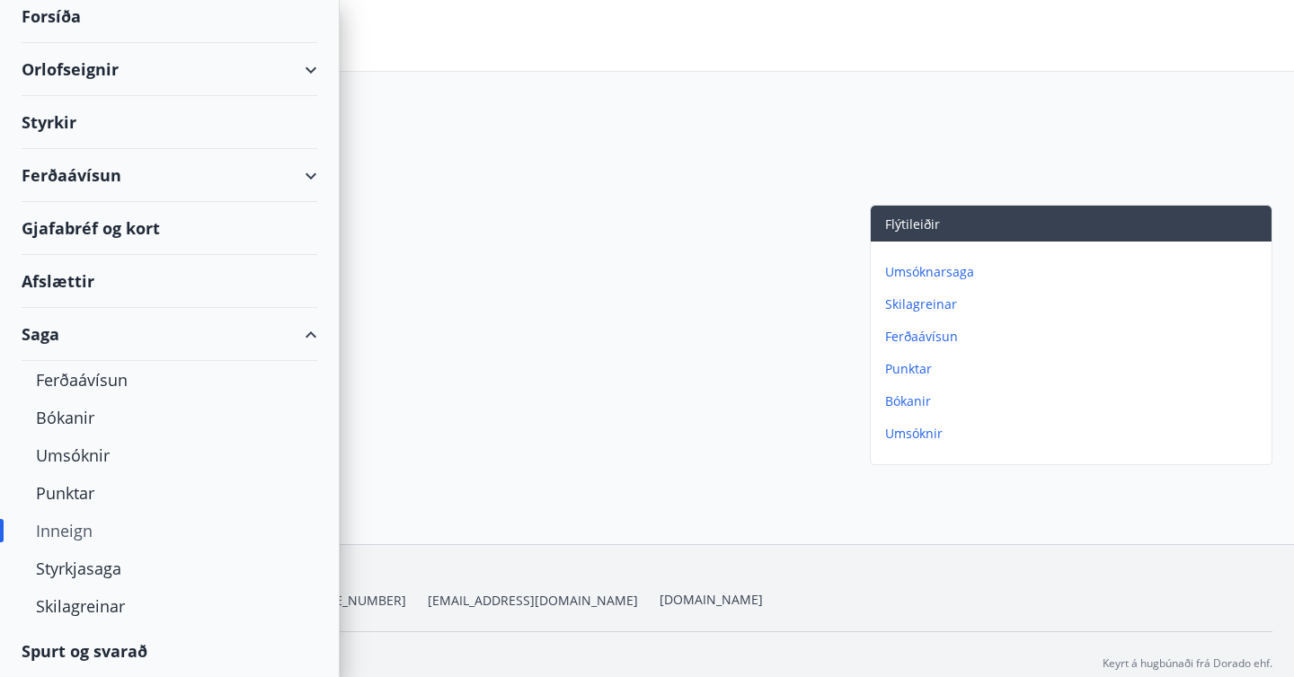
click at [75, 75] on div "Orlofseignir" at bounding box center [170, 69] width 296 height 53
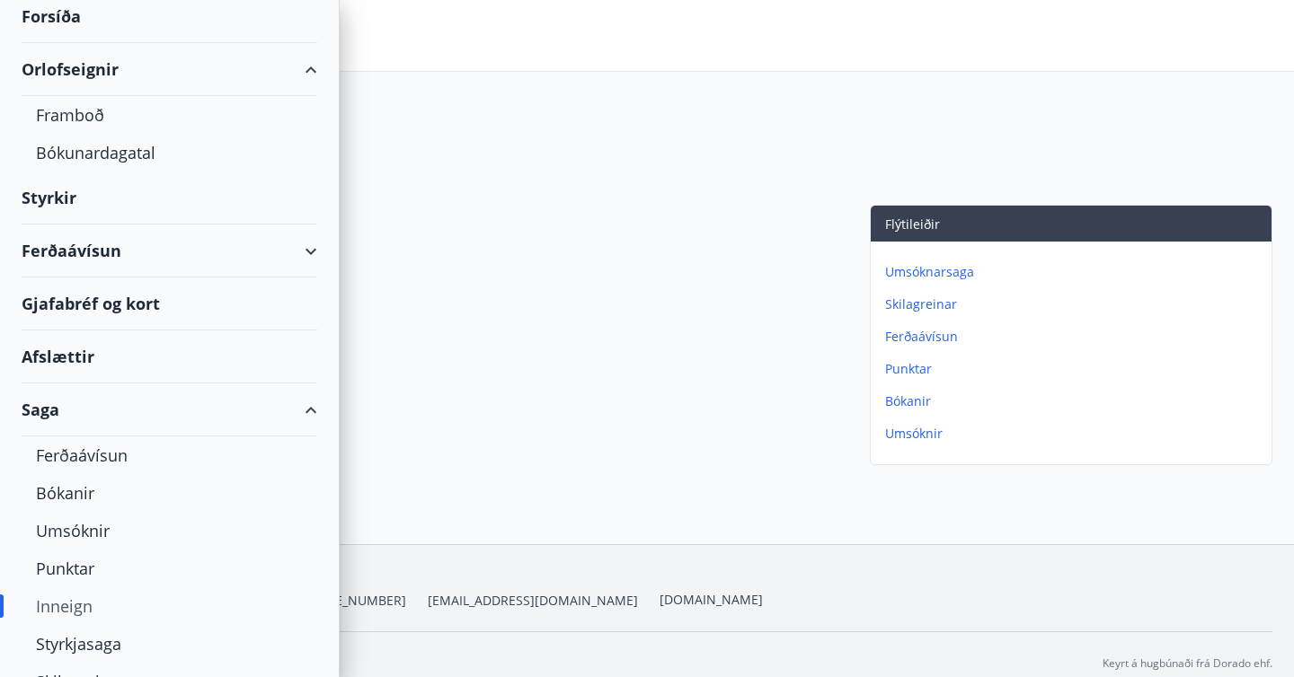
click at [73, 250] on div "Ferðaávísun" at bounding box center [170, 251] width 296 height 53
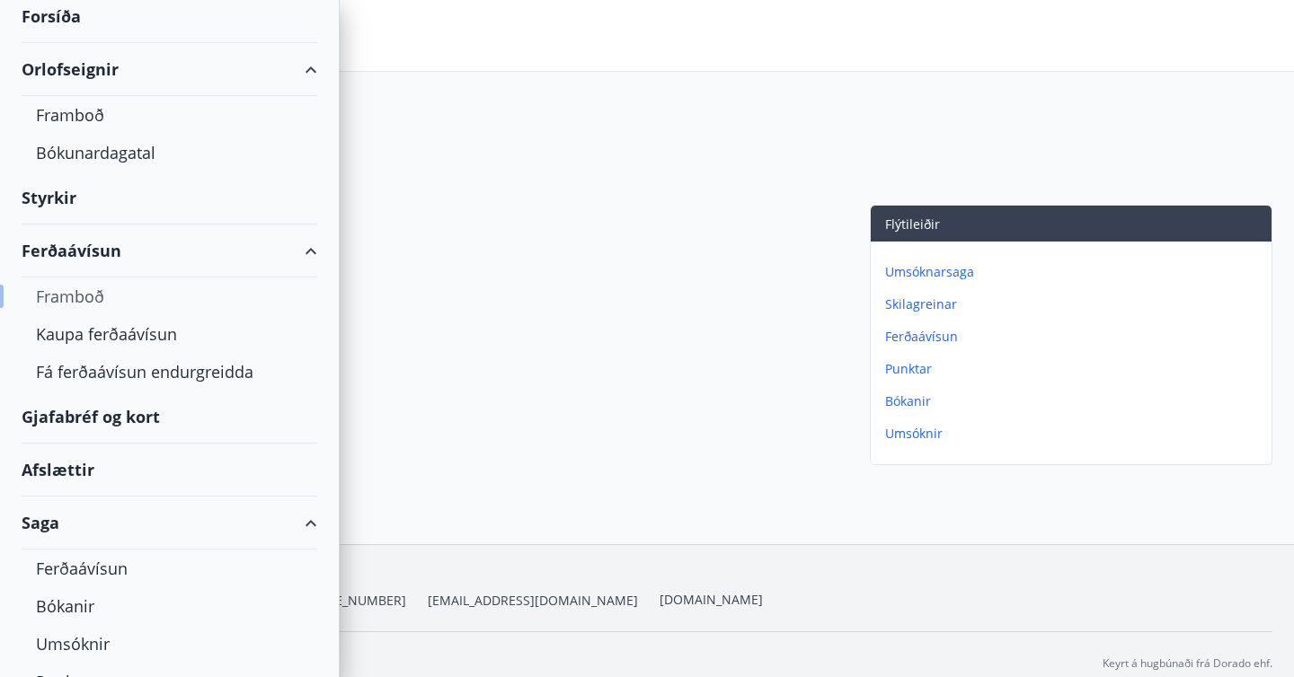
click at [84, 296] on div "Framboð" at bounding box center [169, 297] width 267 height 38
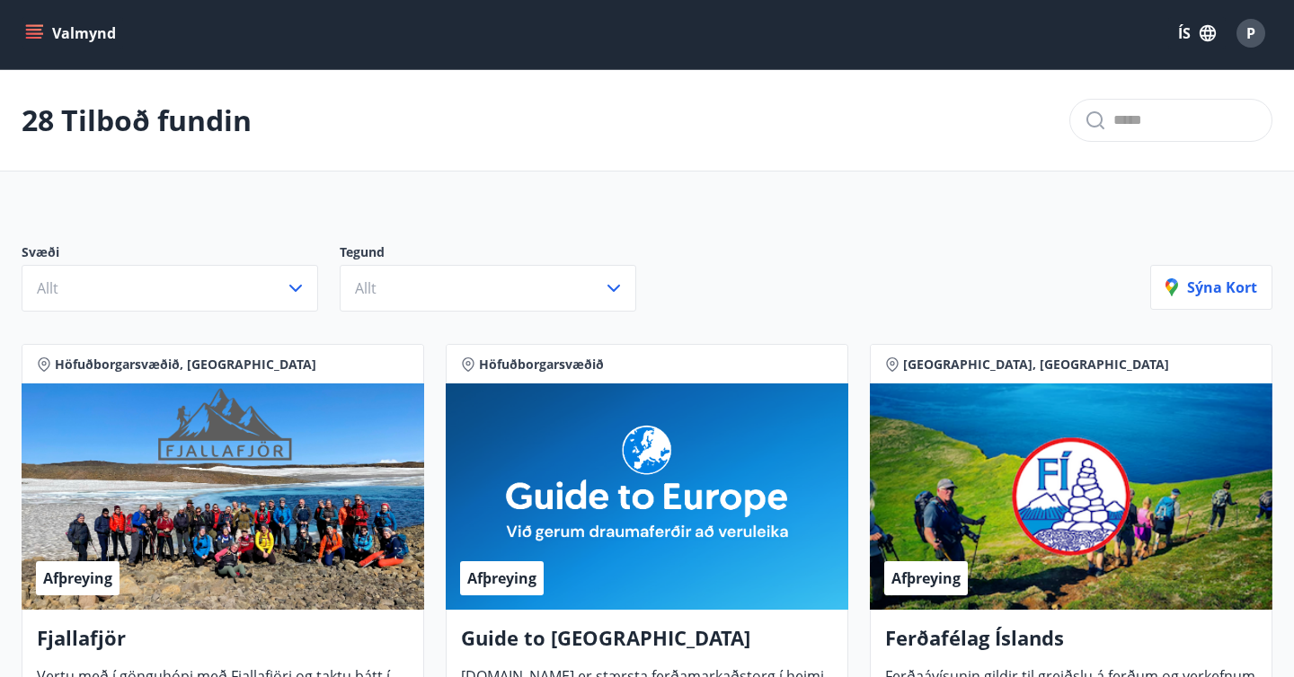
scroll to position [99, 0]
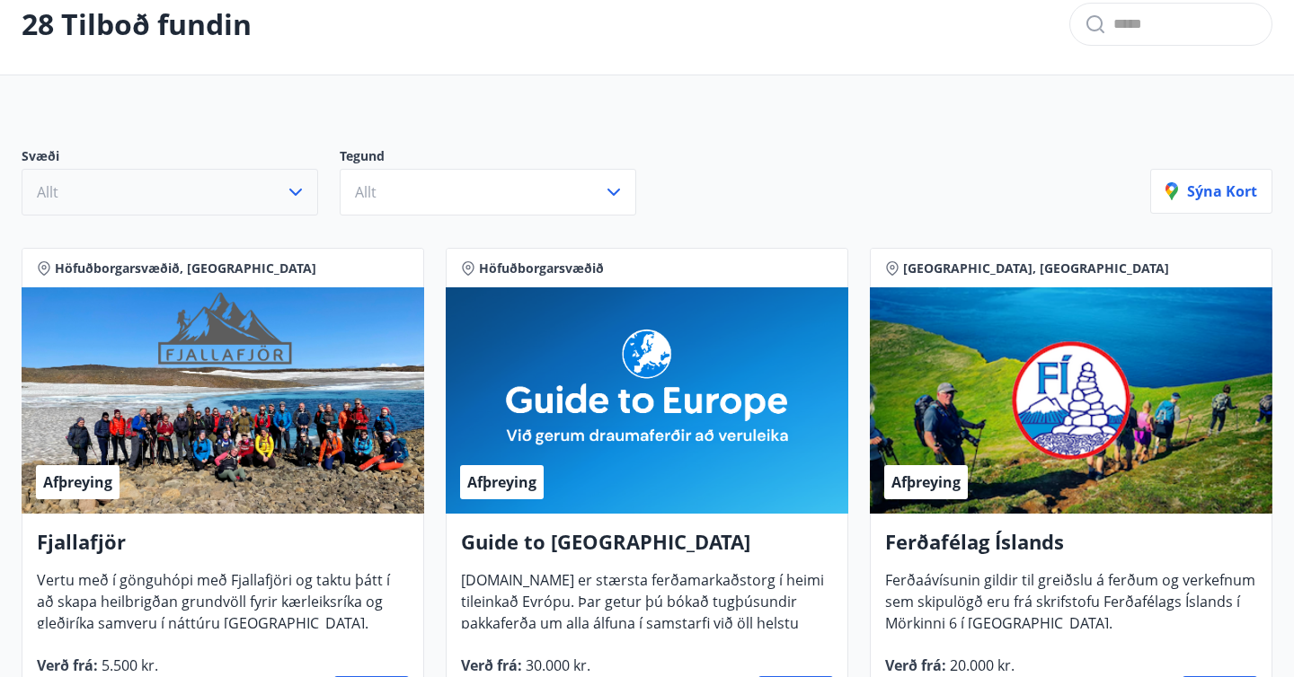
click at [241, 192] on button "Allt" at bounding box center [170, 192] width 297 height 47
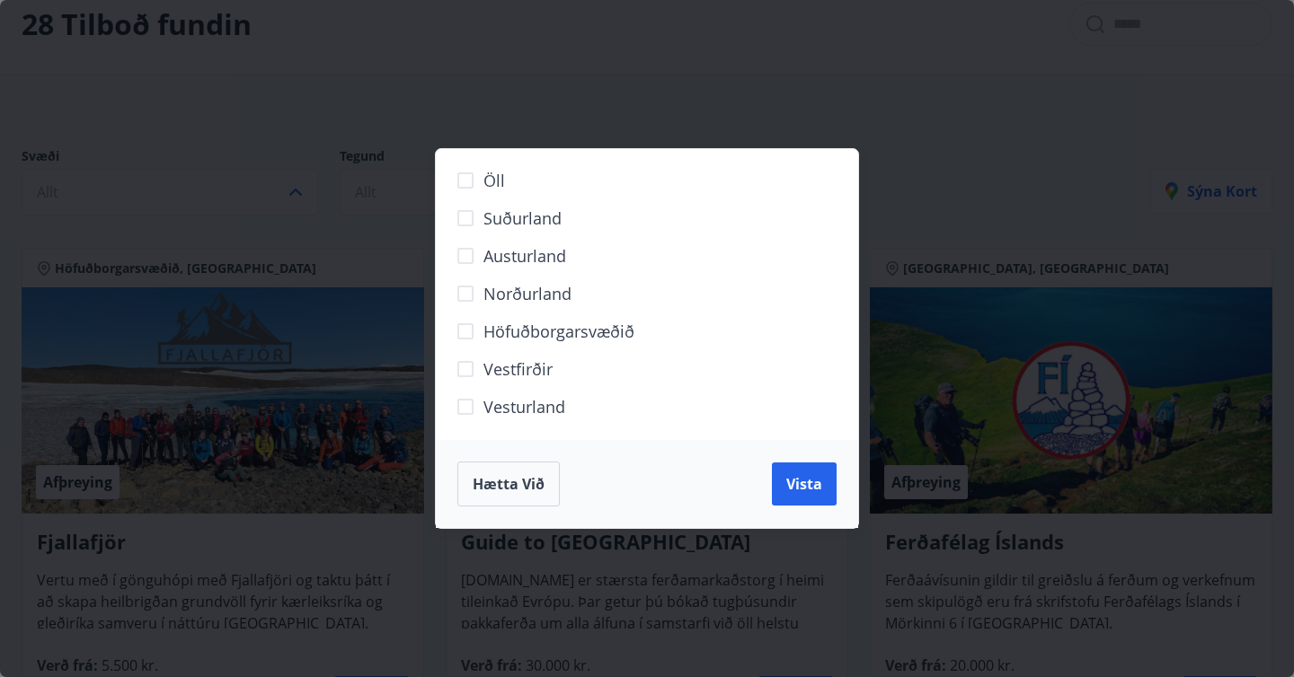
click at [489, 332] on span "Höfuðborgarsvæðið" at bounding box center [558, 331] width 151 height 23
click at [792, 488] on span "Vista" at bounding box center [804, 484] width 36 height 20
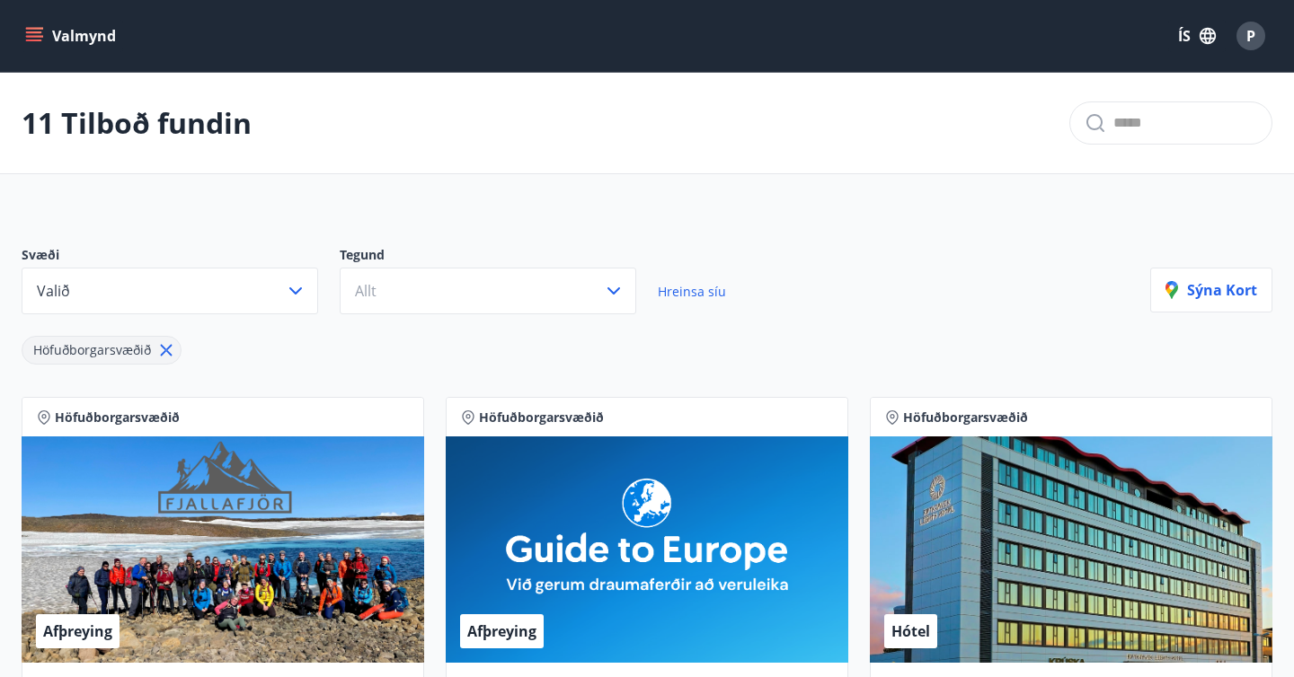
click at [36, 33] on icon "menu" at bounding box center [34, 36] width 18 height 18
